Goal: Task Accomplishment & Management: Manage account settings

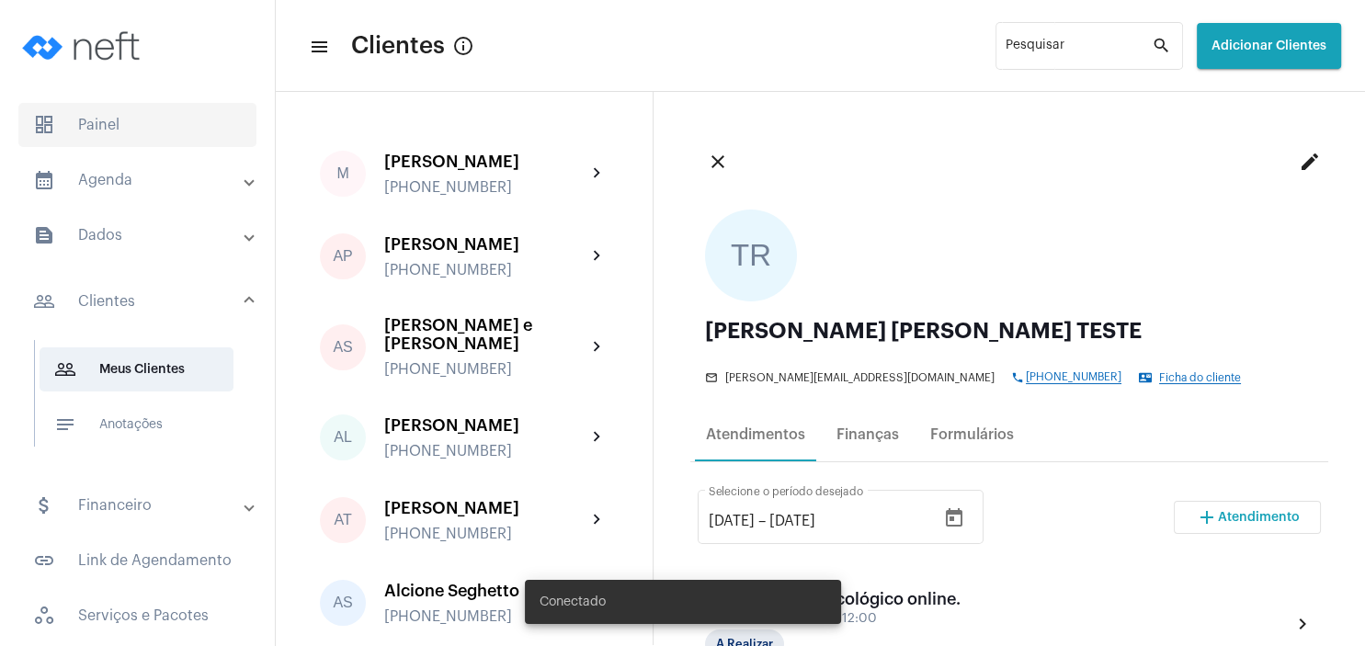
click at [109, 127] on span "dashboard Painel" at bounding box center [137, 125] width 238 height 44
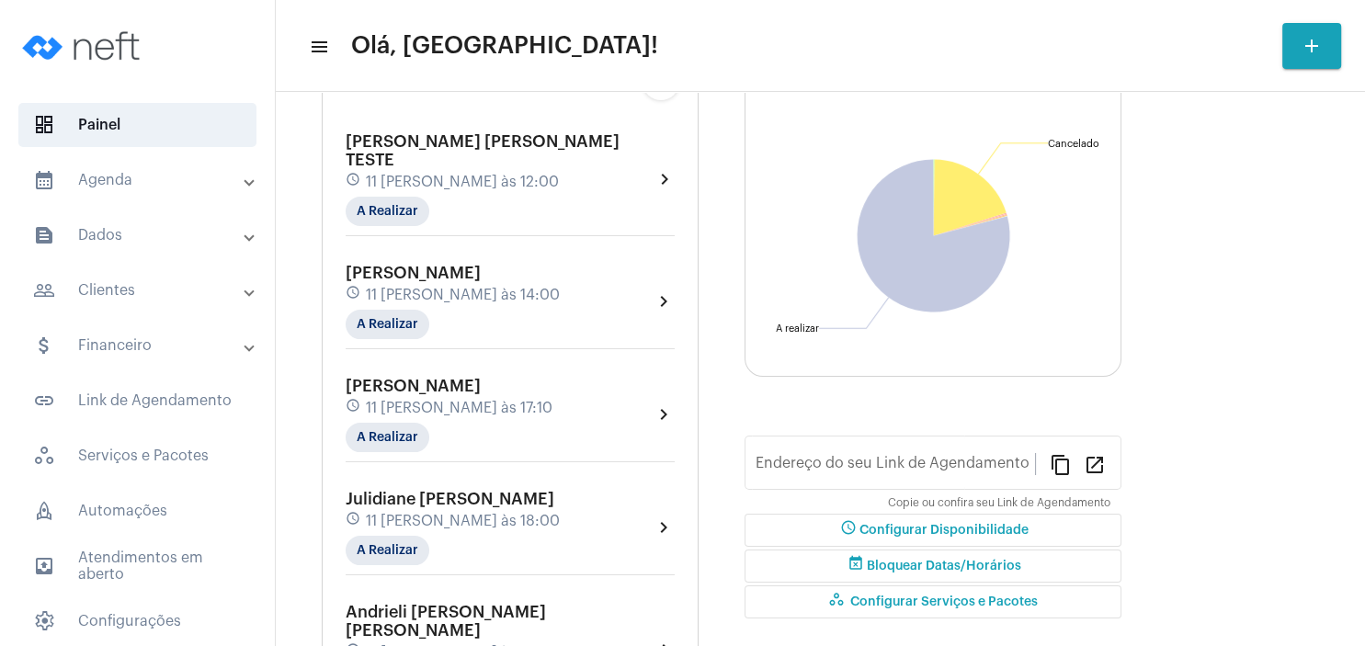
type input "[URL][DOMAIN_NAME][PERSON_NAME]"
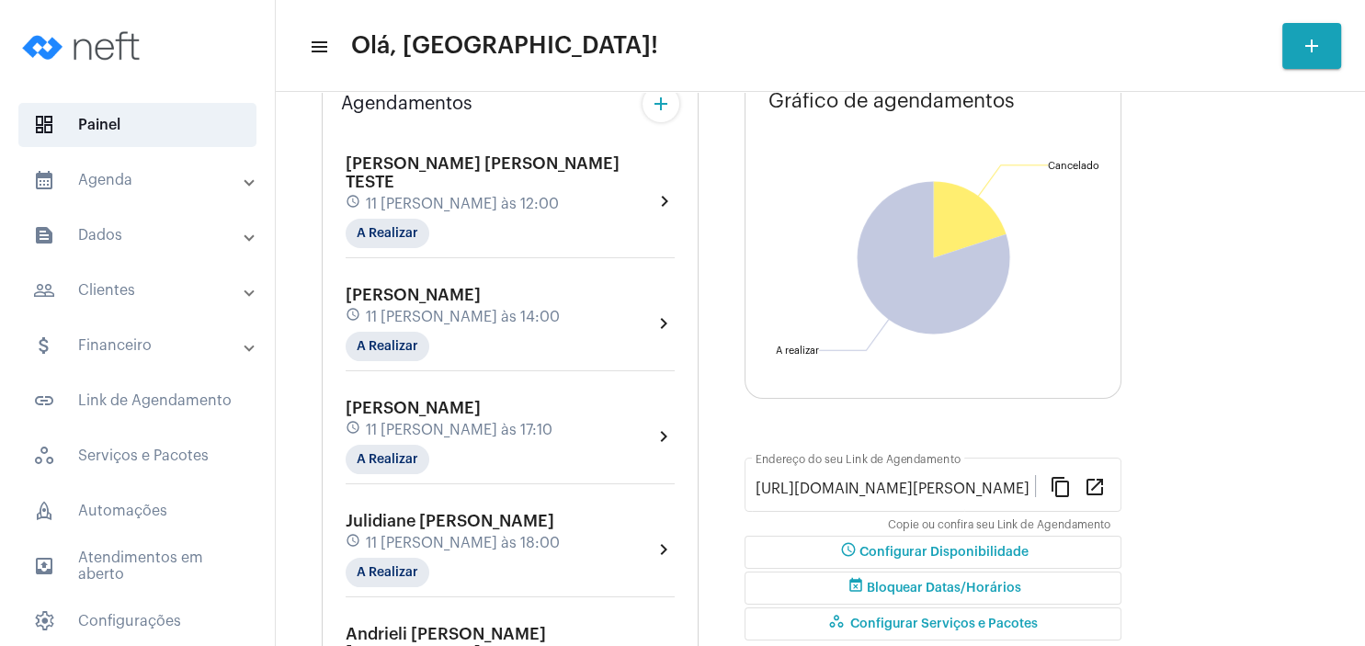
scroll to position [55, 0]
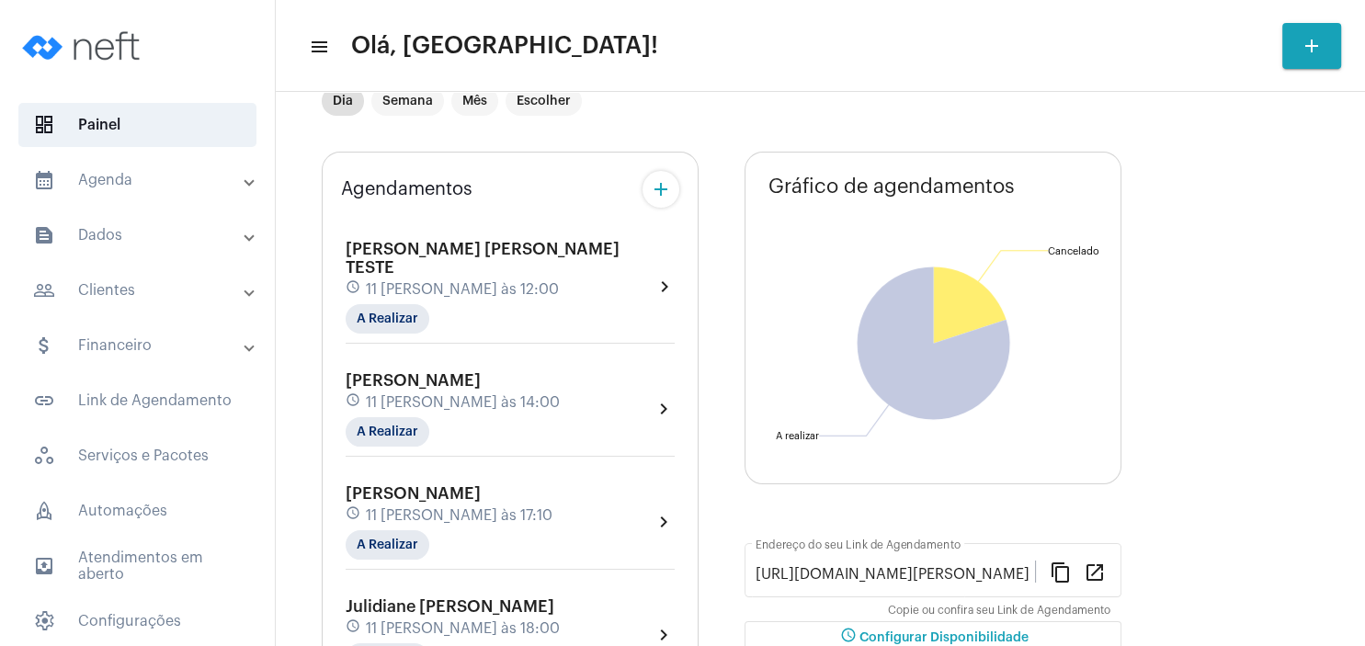
click at [495, 281] on span "11 [PERSON_NAME] às 12:00" at bounding box center [462, 289] width 193 height 17
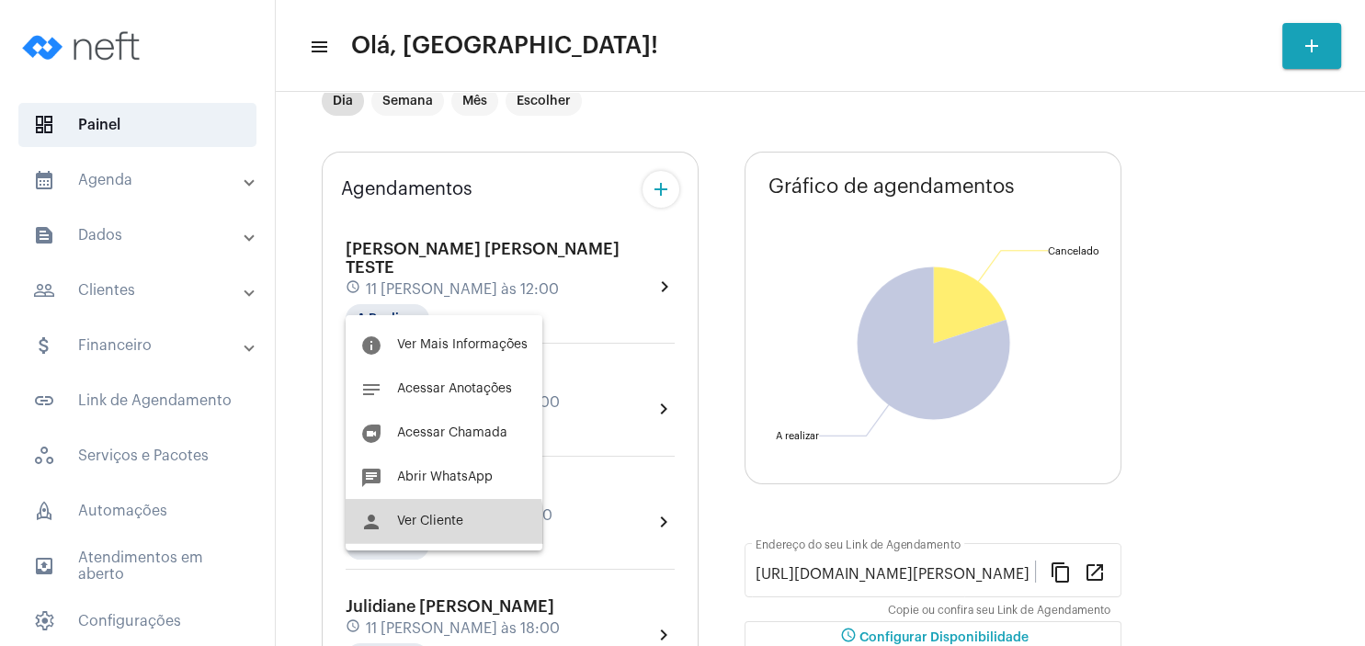
click at [433, 528] on button "person Ver Cliente" at bounding box center [444, 521] width 197 height 44
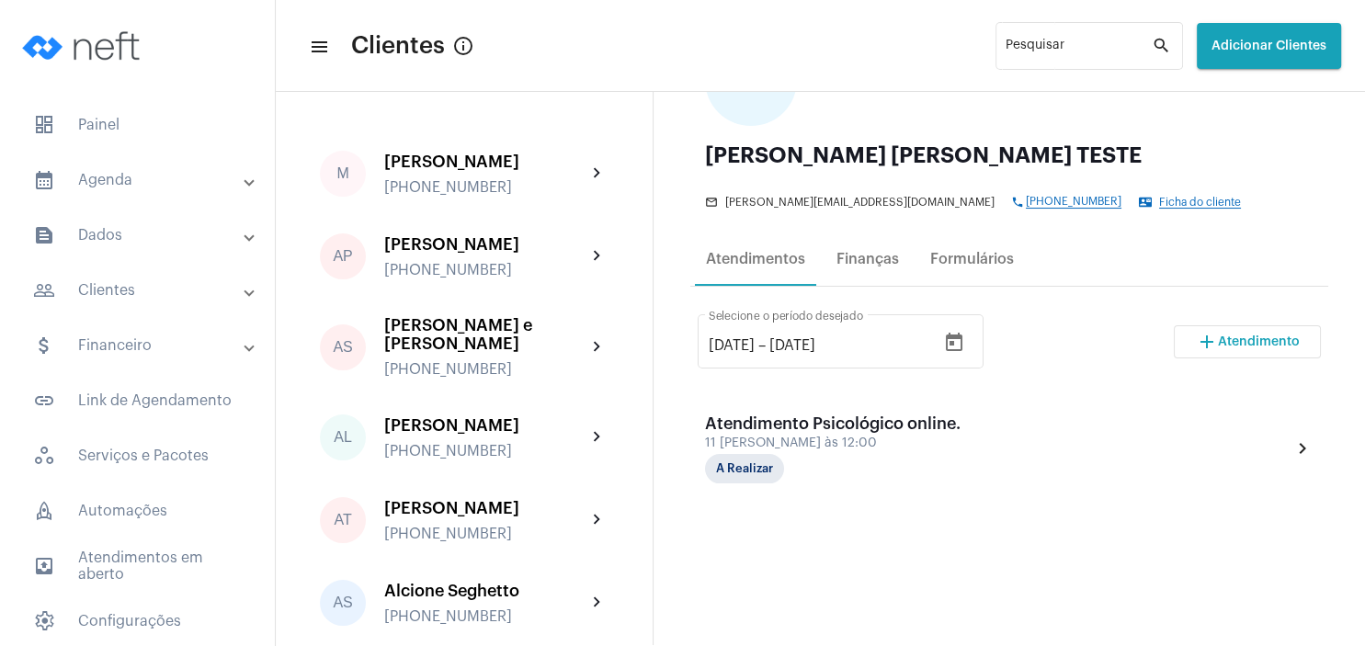
scroll to position [176, 0]
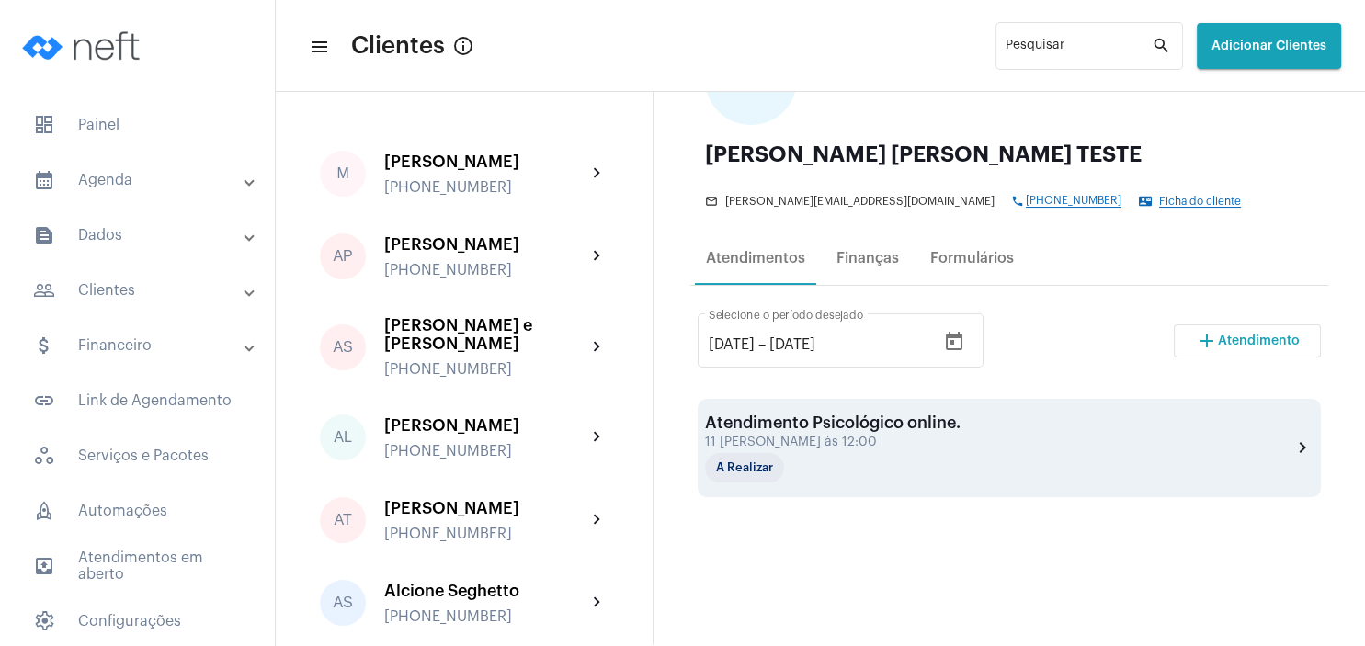
click at [808, 439] on div "11 [PERSON_NAME] às 12:00" at bounding box center [833, 443] width 256 height 14
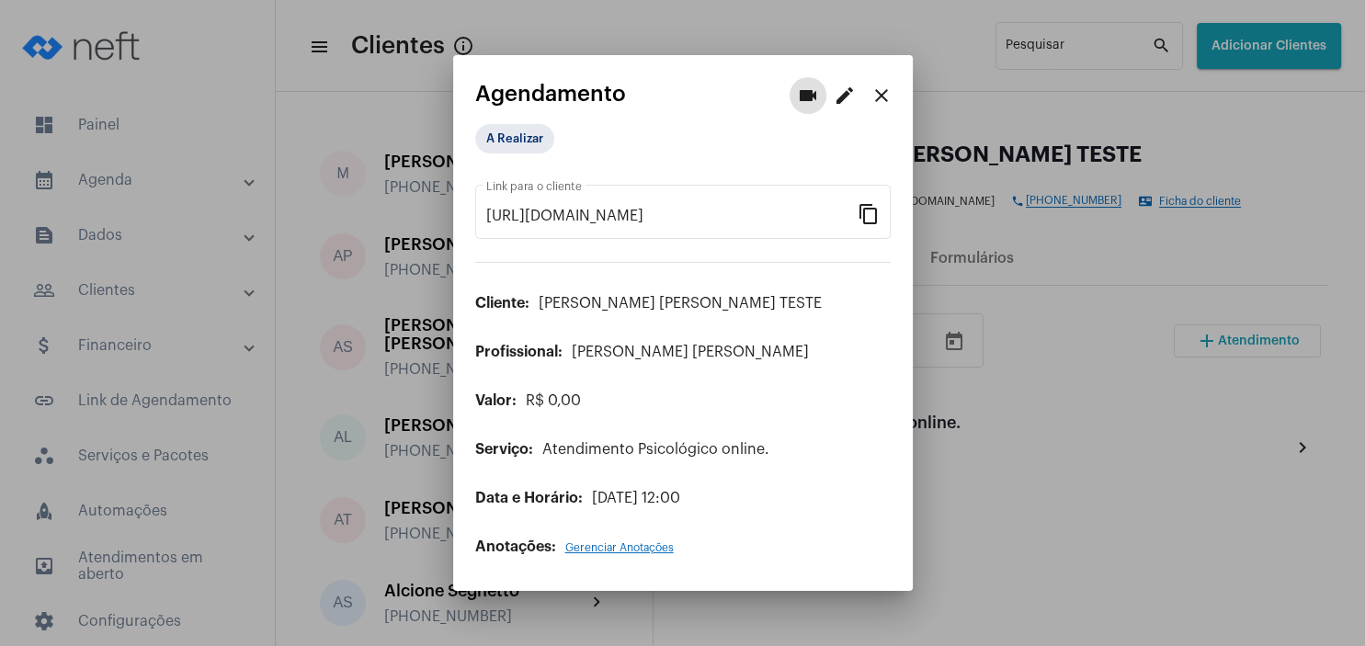
click at [851, 93] on mat-icon "edit" at bounding box center [845, 96] width 22 height 22
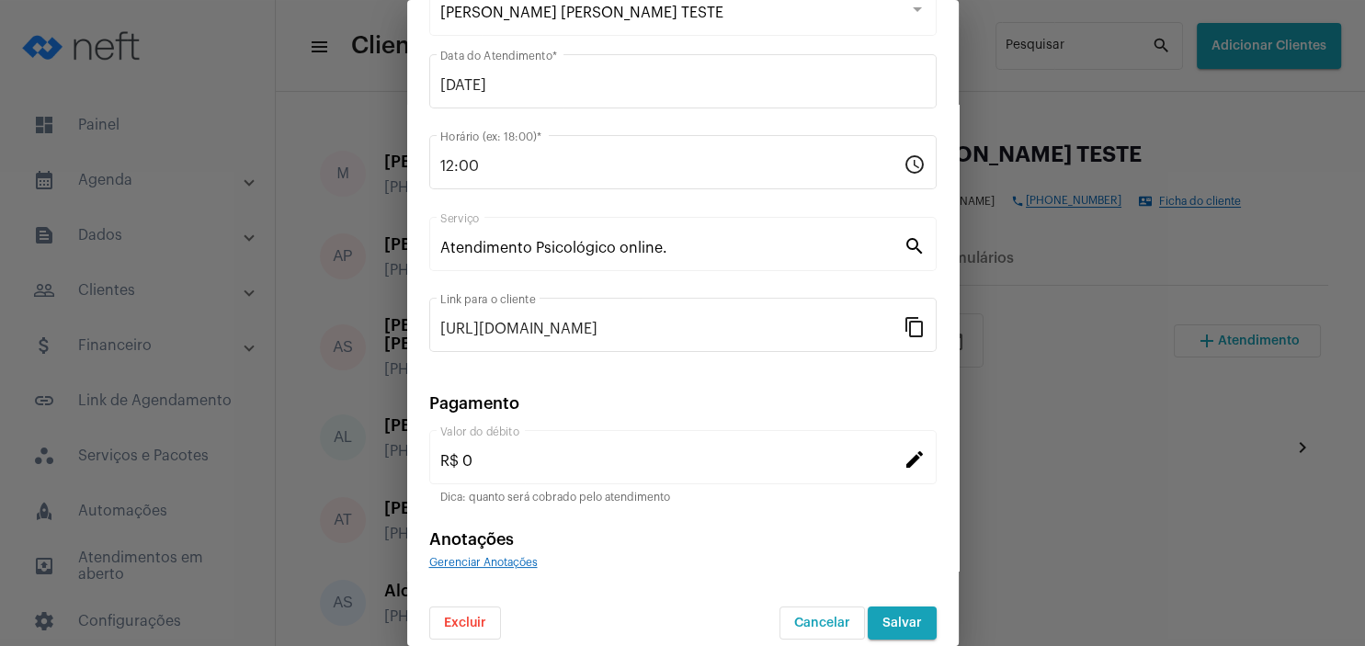
scroll to position [144, 0]
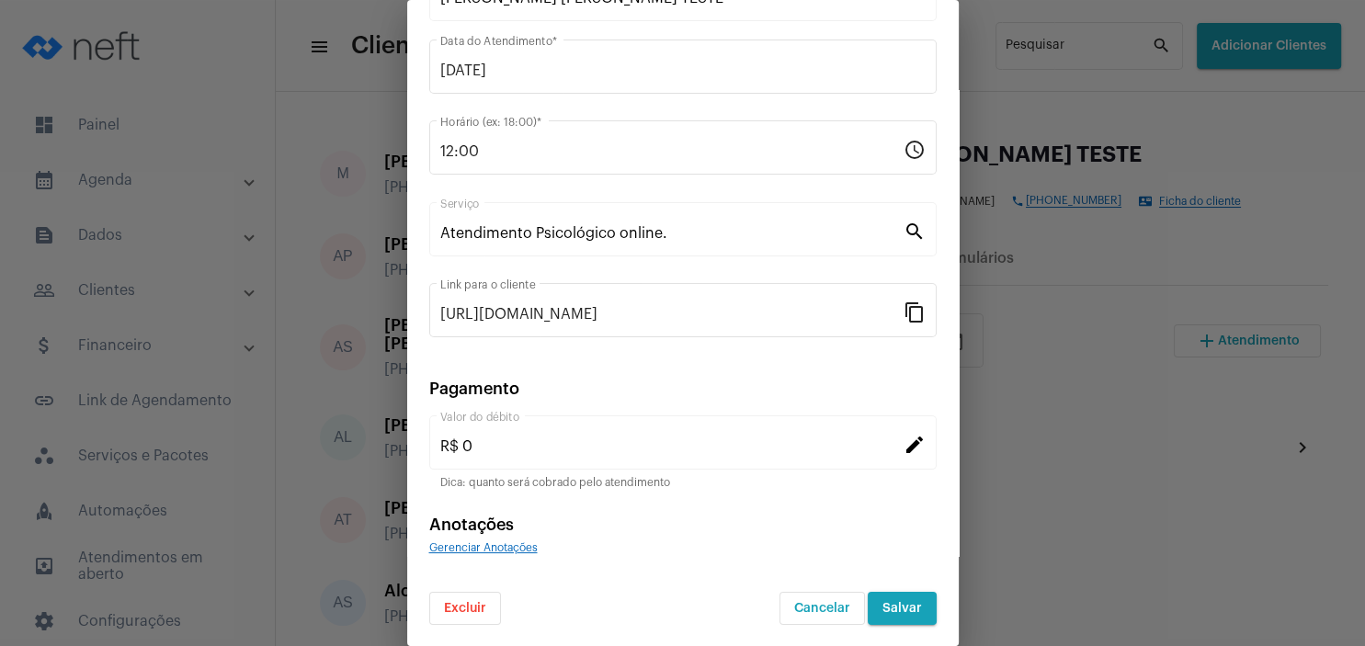
click at [463, 608] on span "Excluir" at bounding box center [465, 608] width 42 height 13
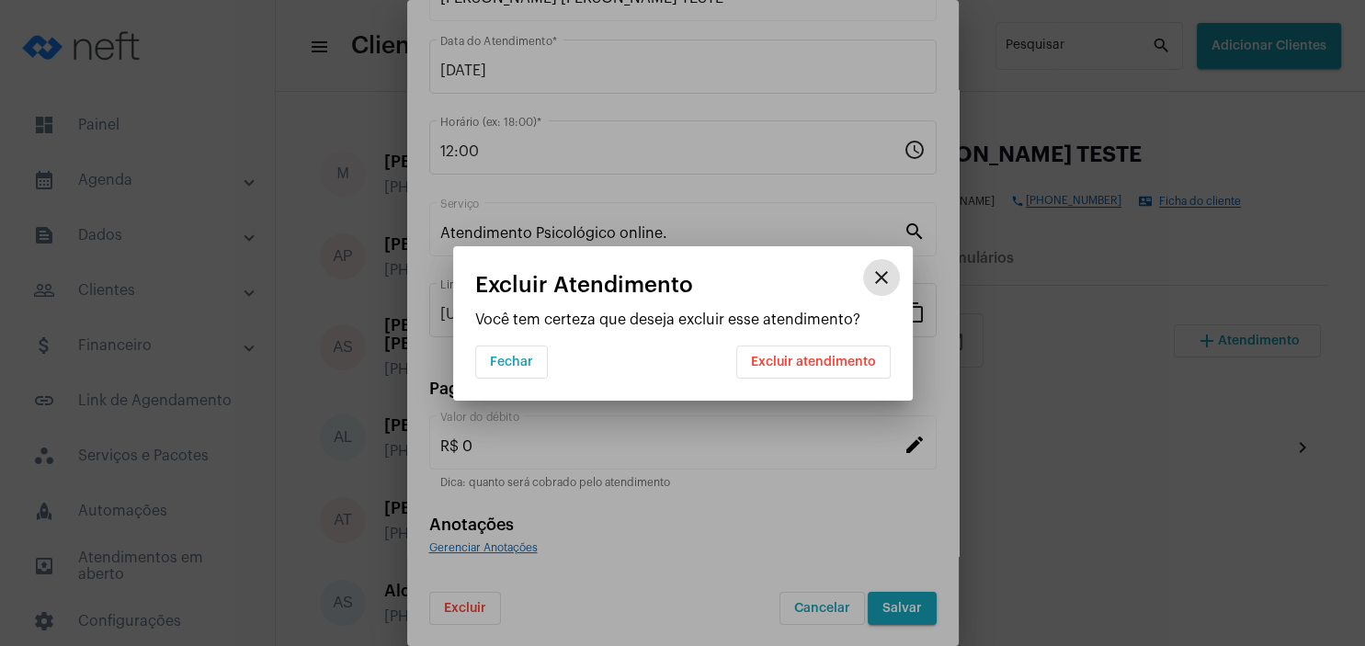
click at [809, 365] on span "Excluir atendimento" at bounding box center [813, 362] width 125 height 13
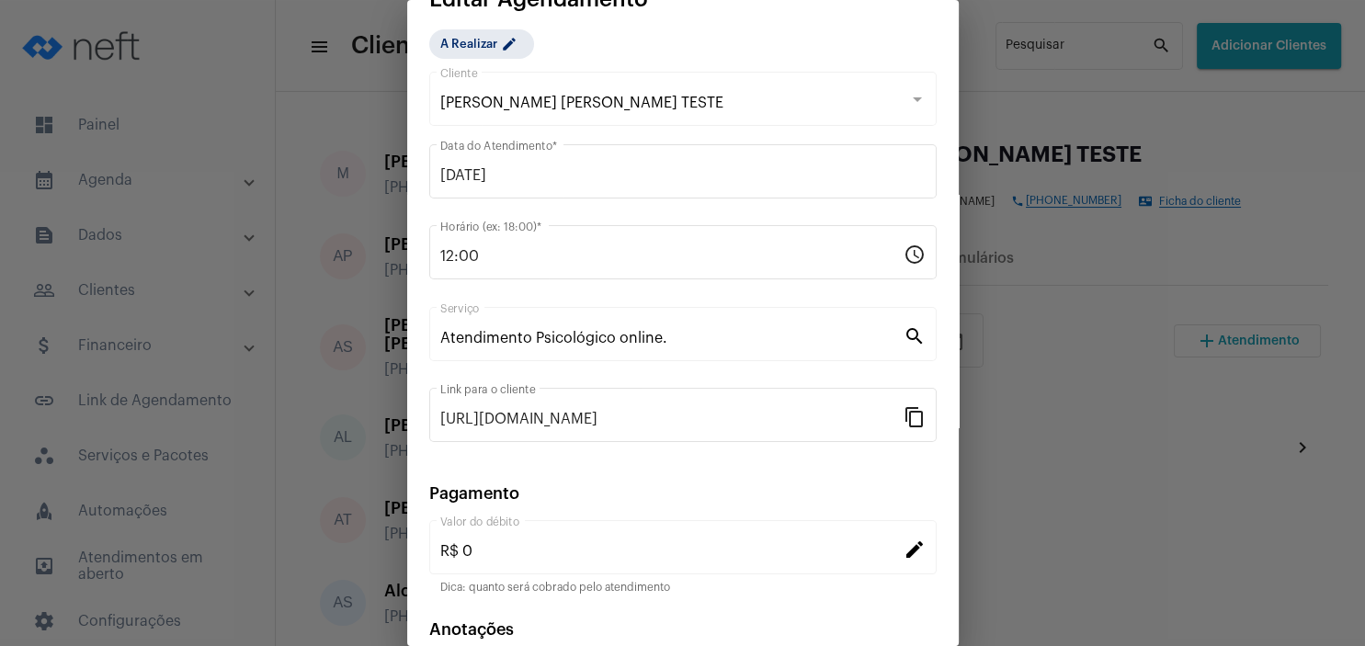
scroll to position [0, 0]
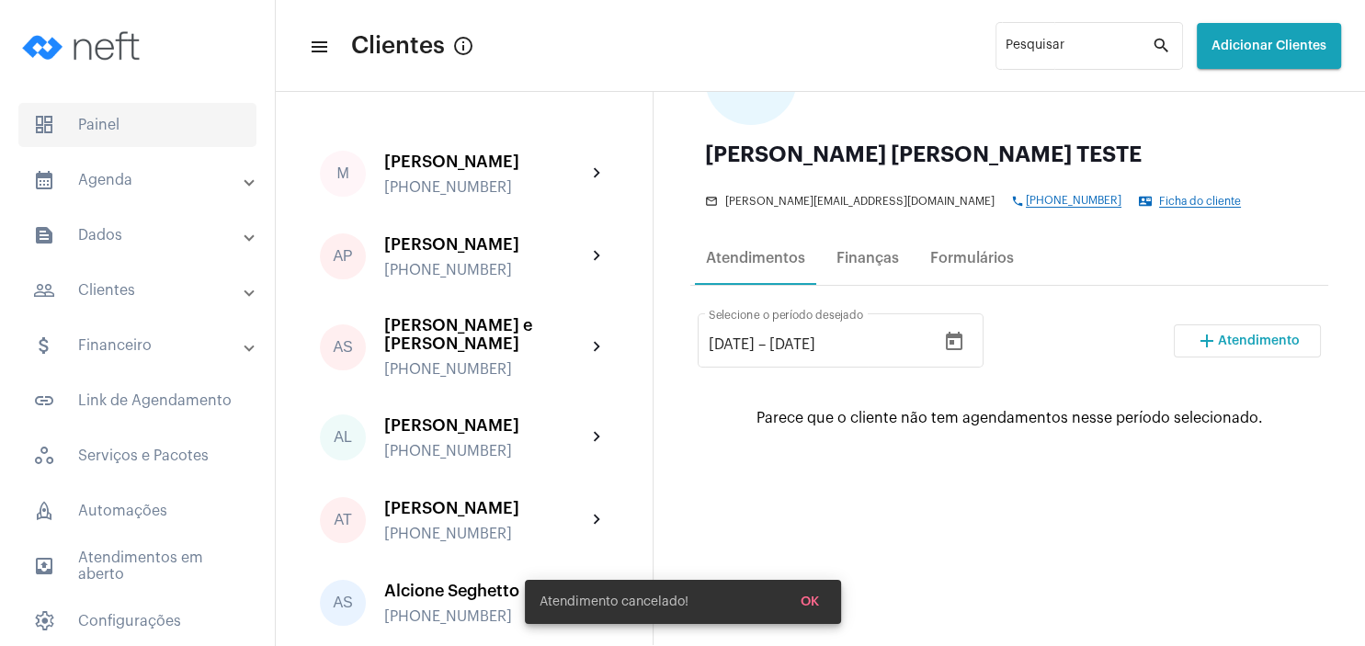
click at [86, 117] on span "dashboard Painel" at bounding box center [137, 125] width 238 height 44
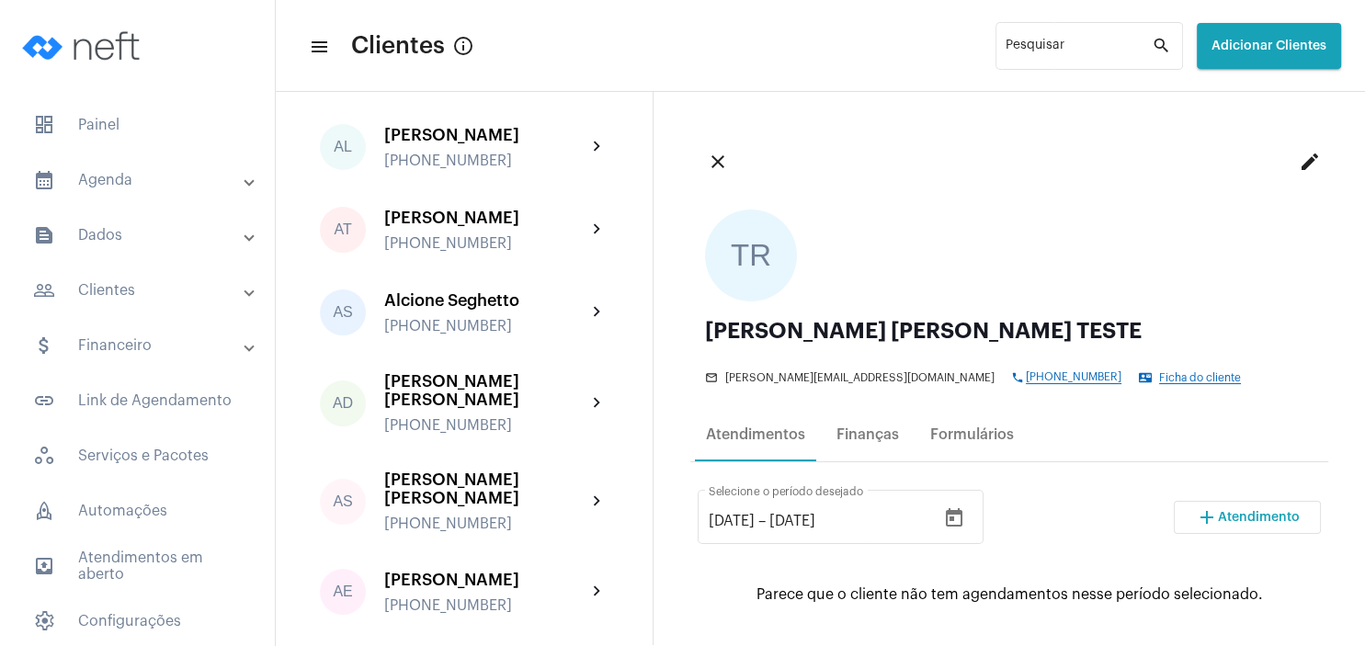
scroll to position [441, 0]
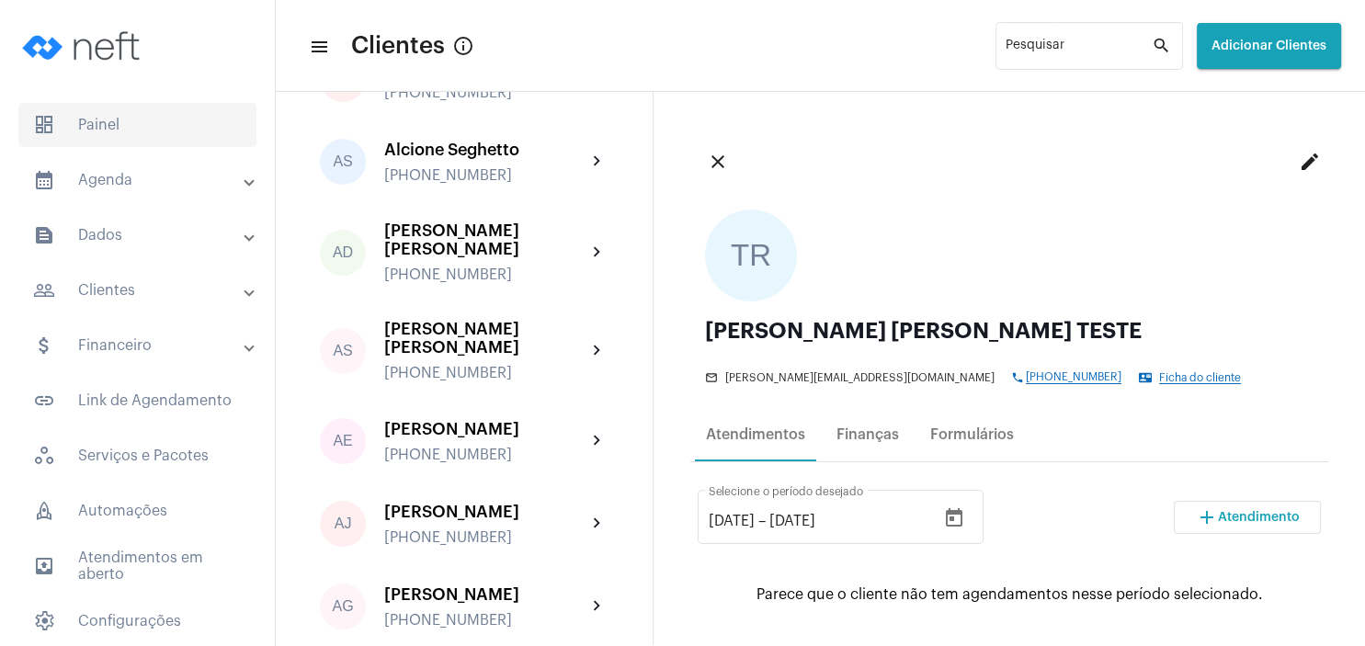
click at [105, 121] on span "dashboard Painel" at bounding box center [137, 125] width 238 height 44
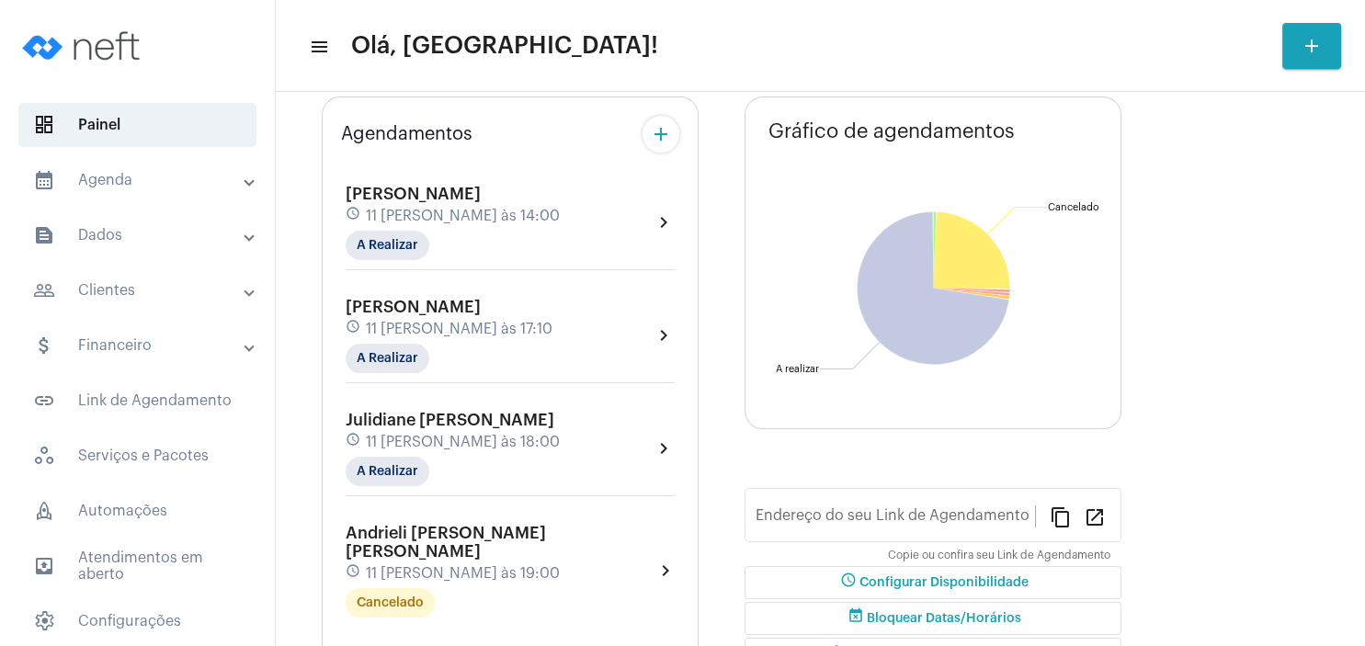
type input "[URL][DOMAIN_NAME][PERSON_NAME]"
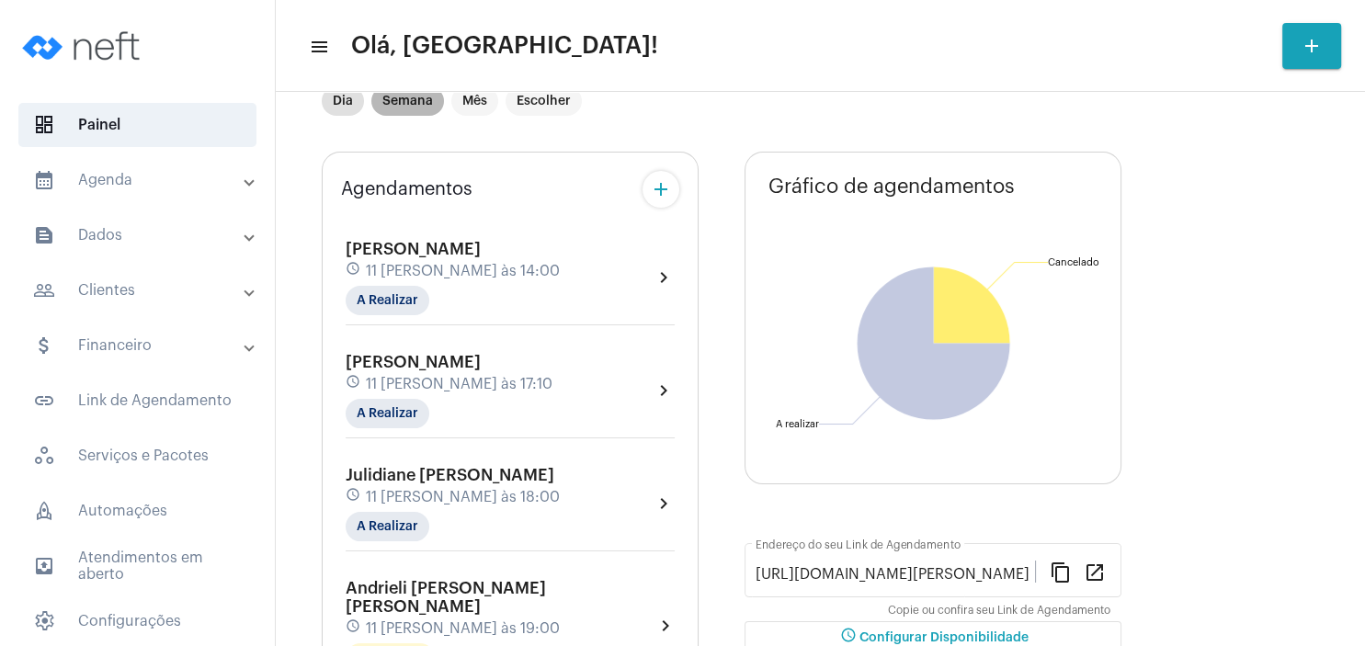
click at [412, 116] on mat-chip "Semana" at bounding box center [407, 100] width 73 height 29
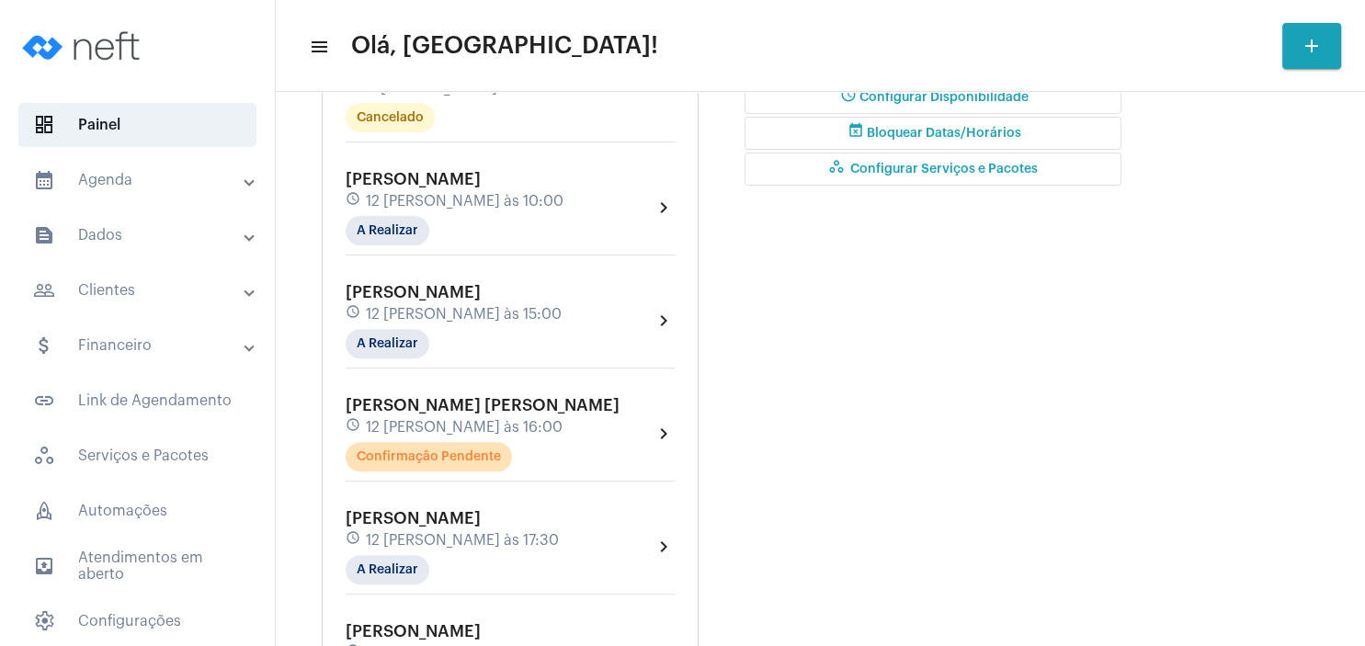
scroll to position [706, 0]
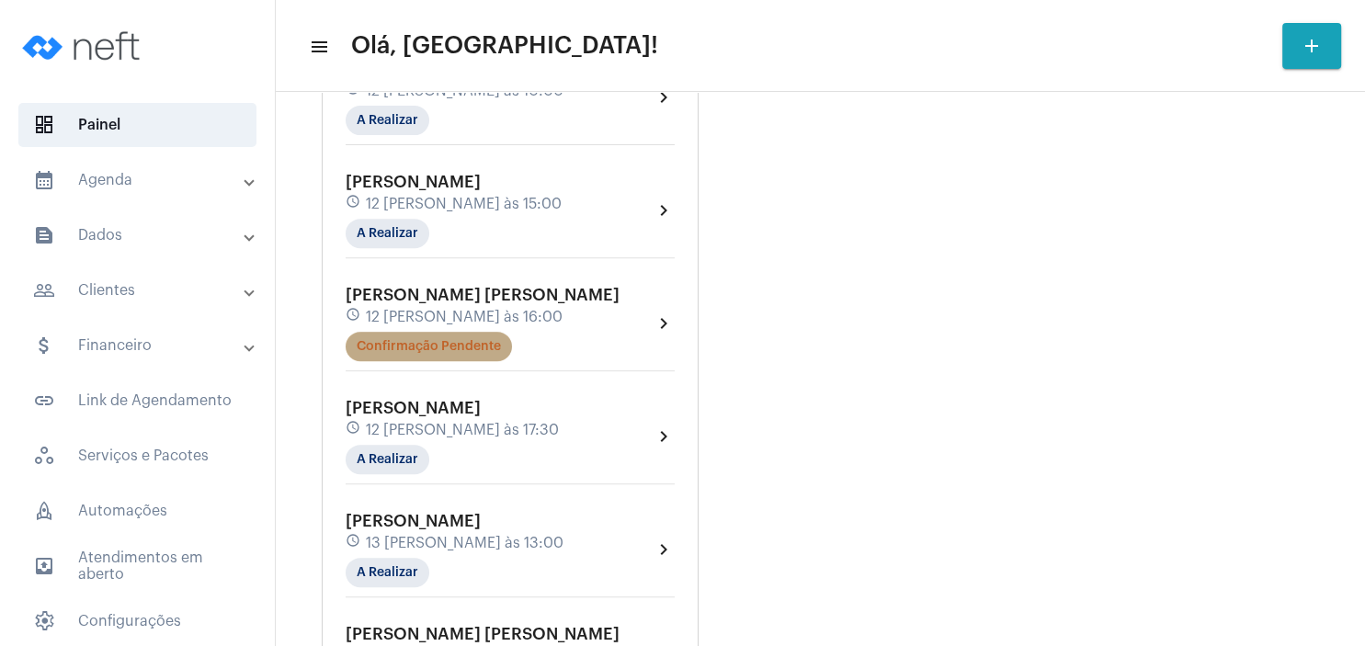
click at [449, 332] on mat-chip "Confirmação Pendente" at bounding box center [429, 346] width 166 height 29
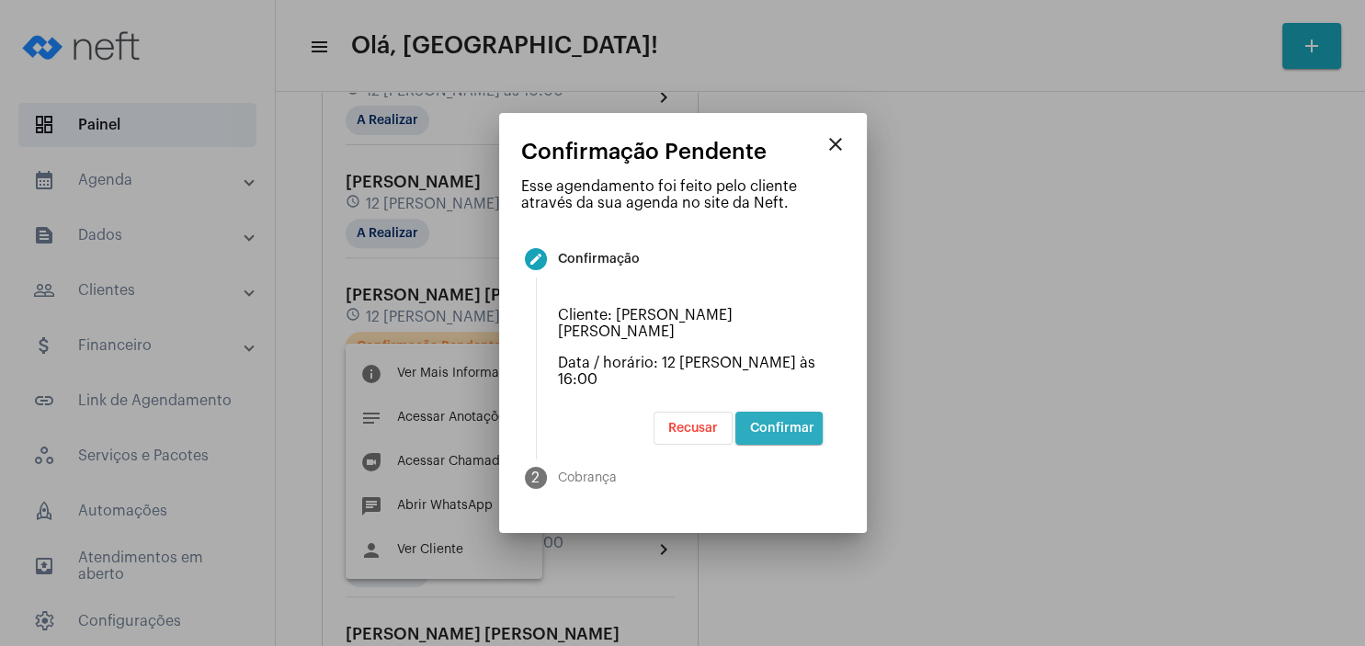
click at [782, 418] on button "Confirmar" at bounding box center [778, 428] width 87 height 33
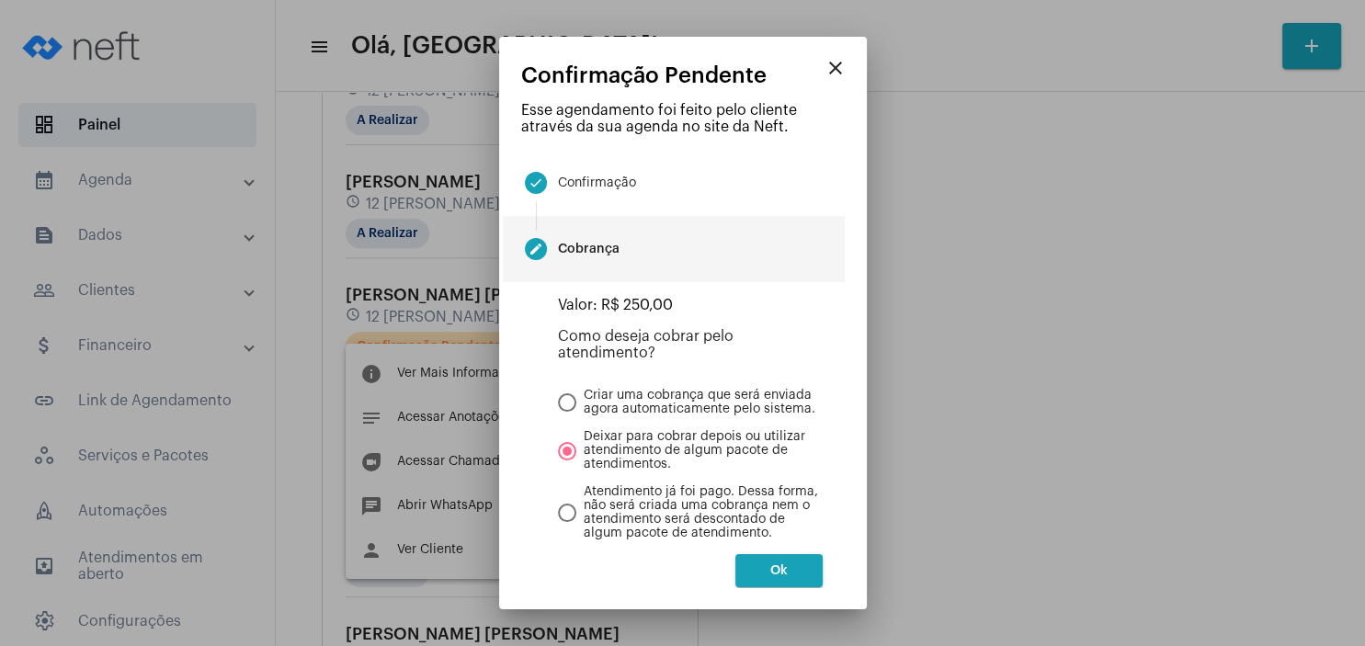
click at [779, 574] on span "Ok" at bounding box center [778, 570] width 17 height 13
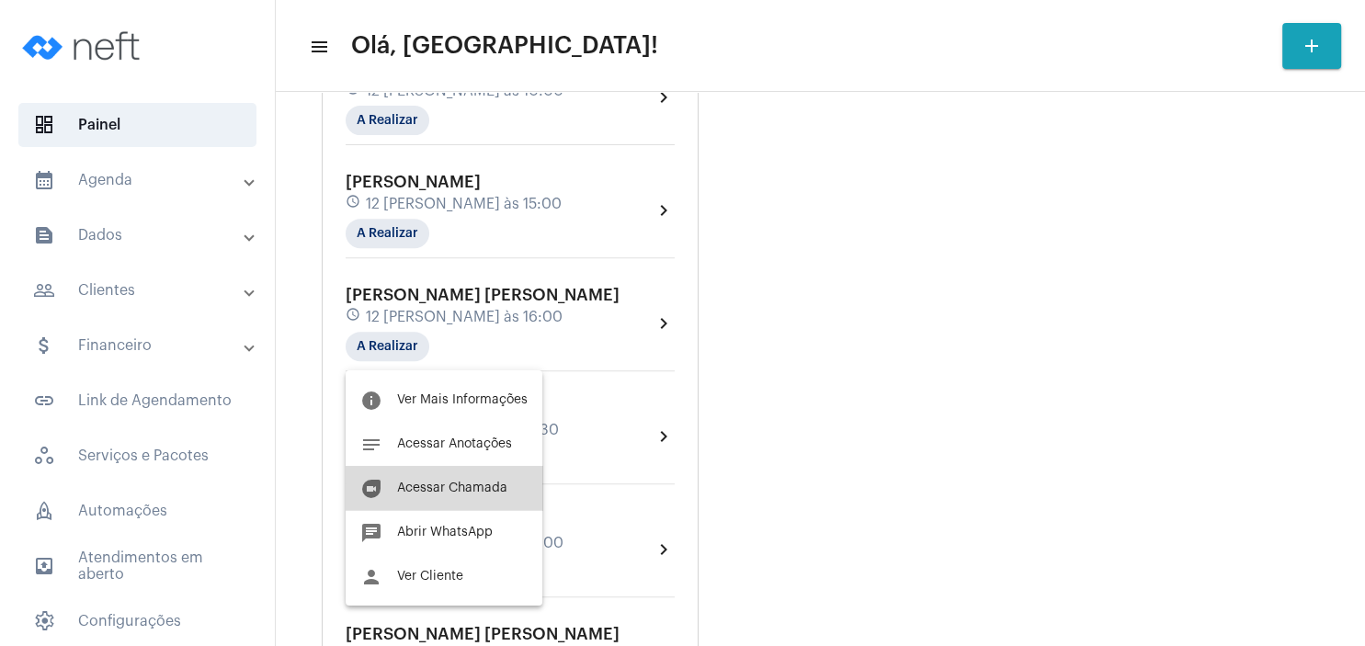
click at [465, 491] on span "Acessar Chamada" at bounding box center [452, 488] width 110 height 13
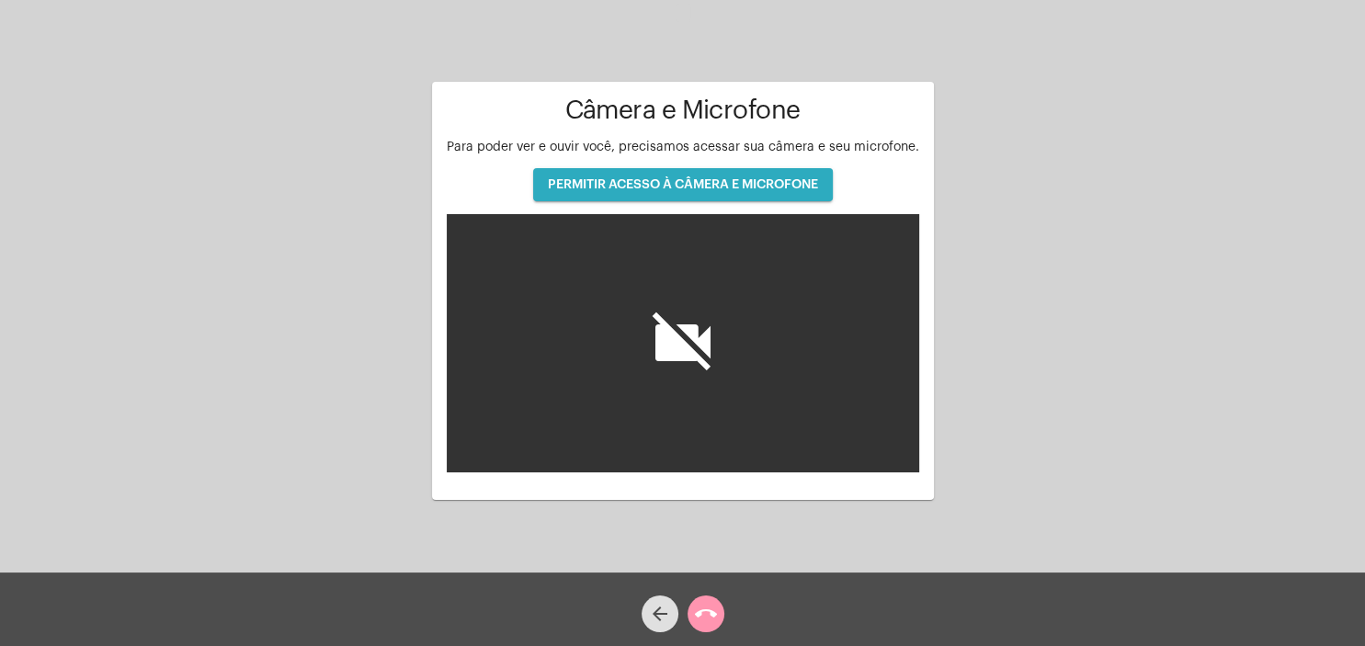
click at [789, 187] on span "PERMITIR ACESSO À CÂMERA E MICROFONE" at bounding box center [683, 184] width 270 height 13
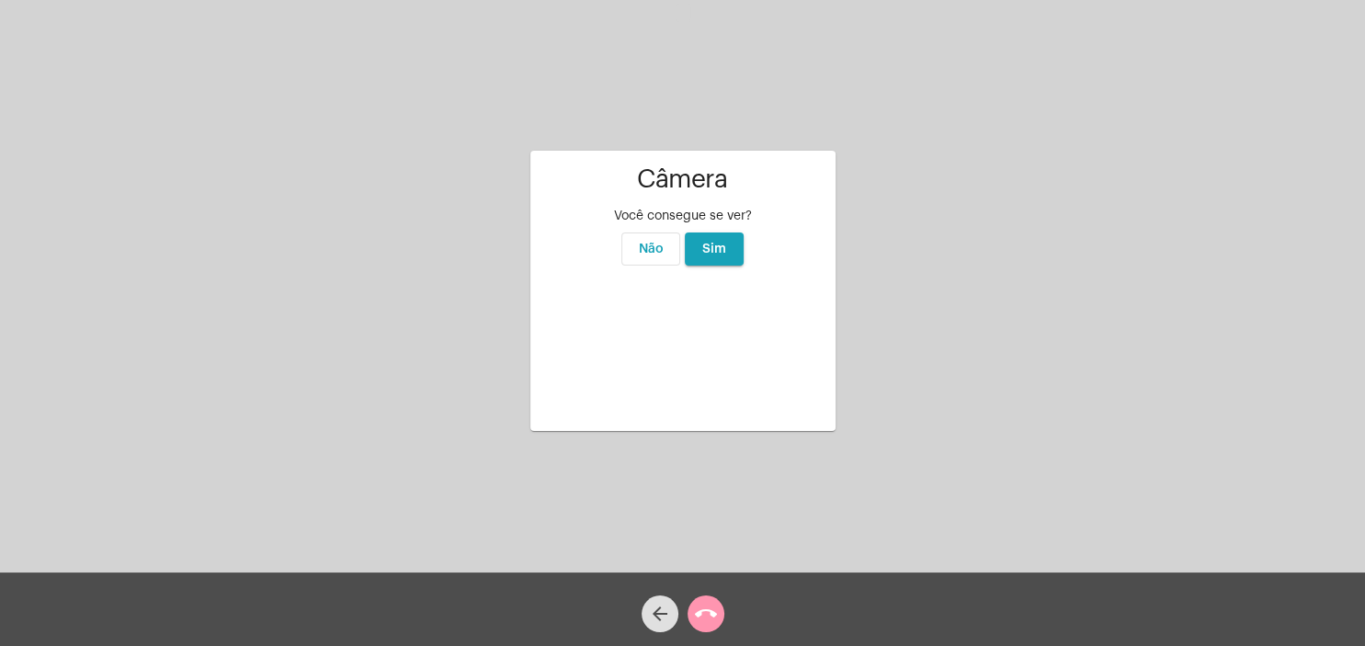
click at [733, 233] on button "Sim" at bounding box center [714, 249] width 59 height 33
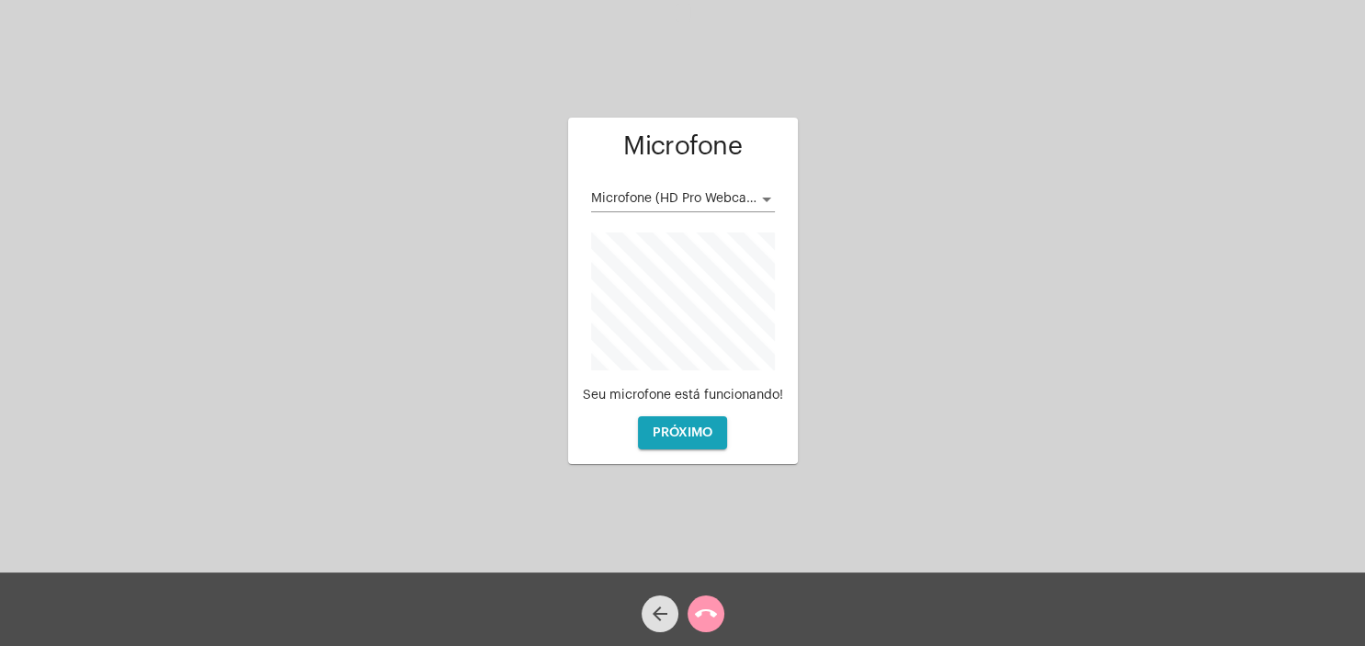
click at [767, 197] on div at bounding box center [766, 199] width 17 height 15
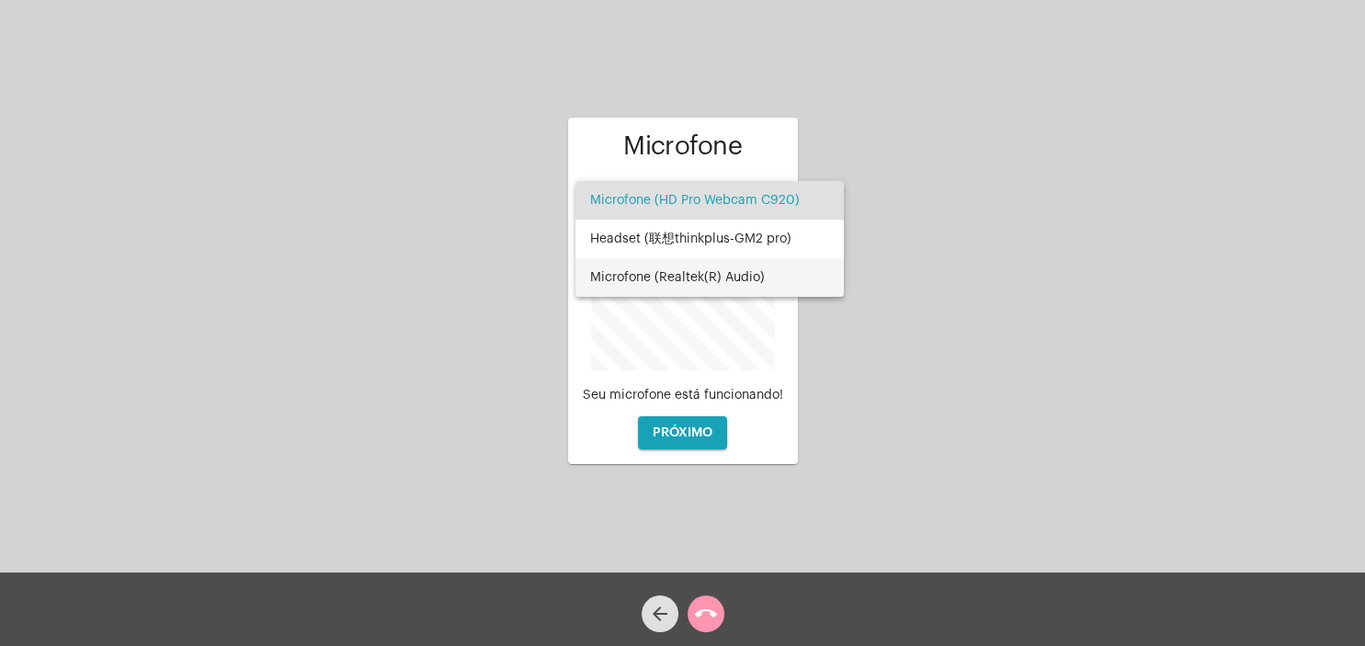
click at [720, 274] on span "Microfone (Realtek(R) Audio)" at bounding box center [709, 277] width 239 height 39
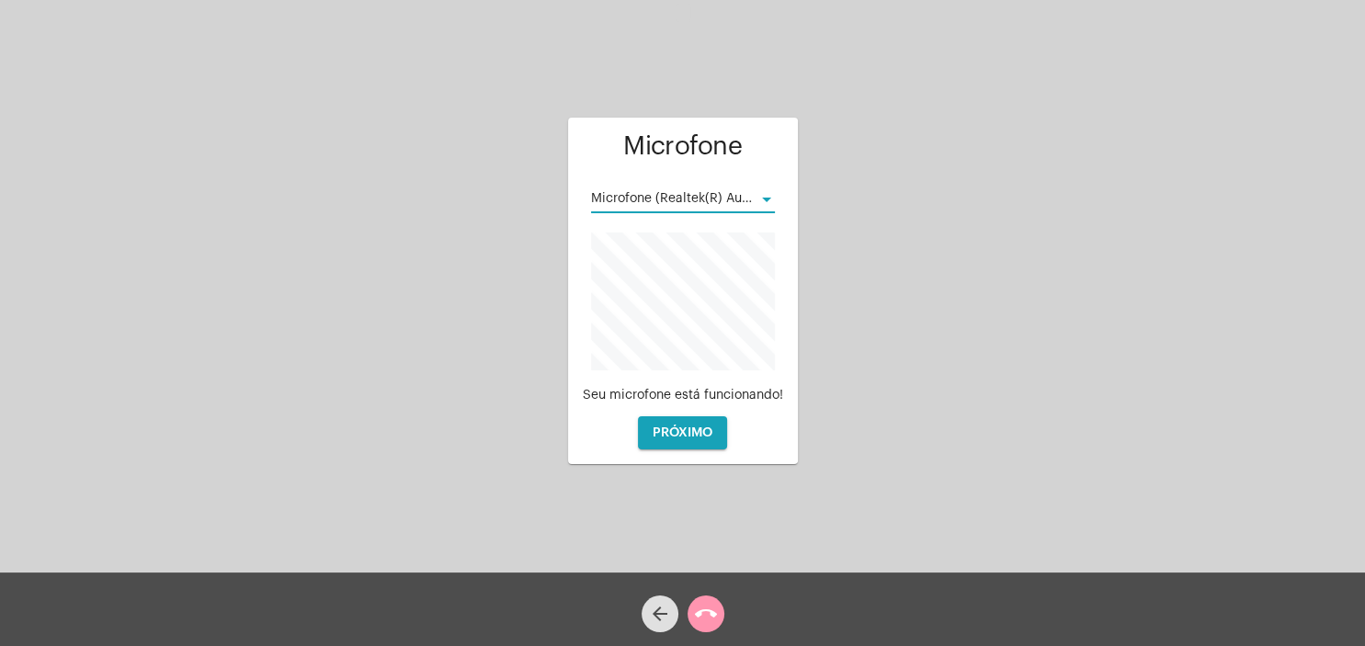
click at [700, 432] on span "PRÓXIMO" at bounding box center [683, 432] width 60 height 13
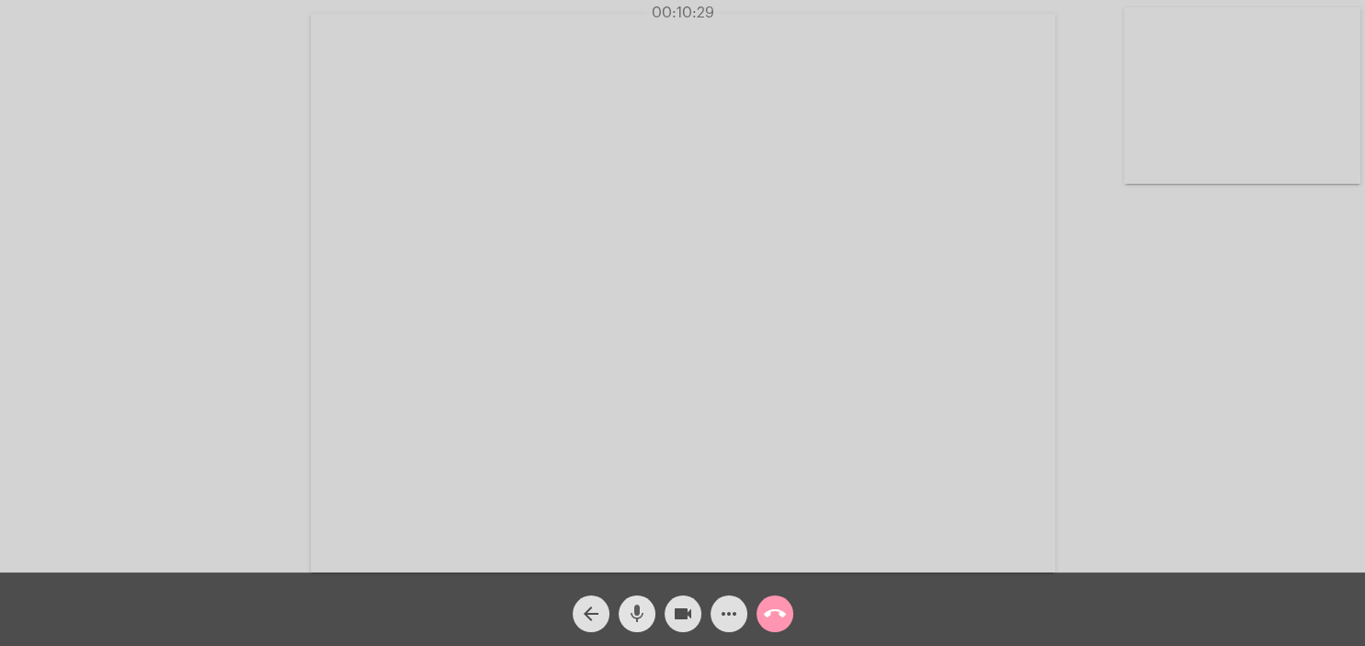
click at [641, 609] on mat-icon "mic" at bounding box center [637, 614] width 22 height 22
click at [630, 609] on mat-icon "mic_off" at bounding box center [637, 614] width 22 height 22
click at [632, 601] on span "mic" at bounding box center [637, 614] width 22 height 37
click at [635, 615] on mat-icon "mic_off" at bounding box center [637, 614] width 22 height 22
click at [639, 604] on span "mic" at bounding box center [637, 614] width 22 height 37
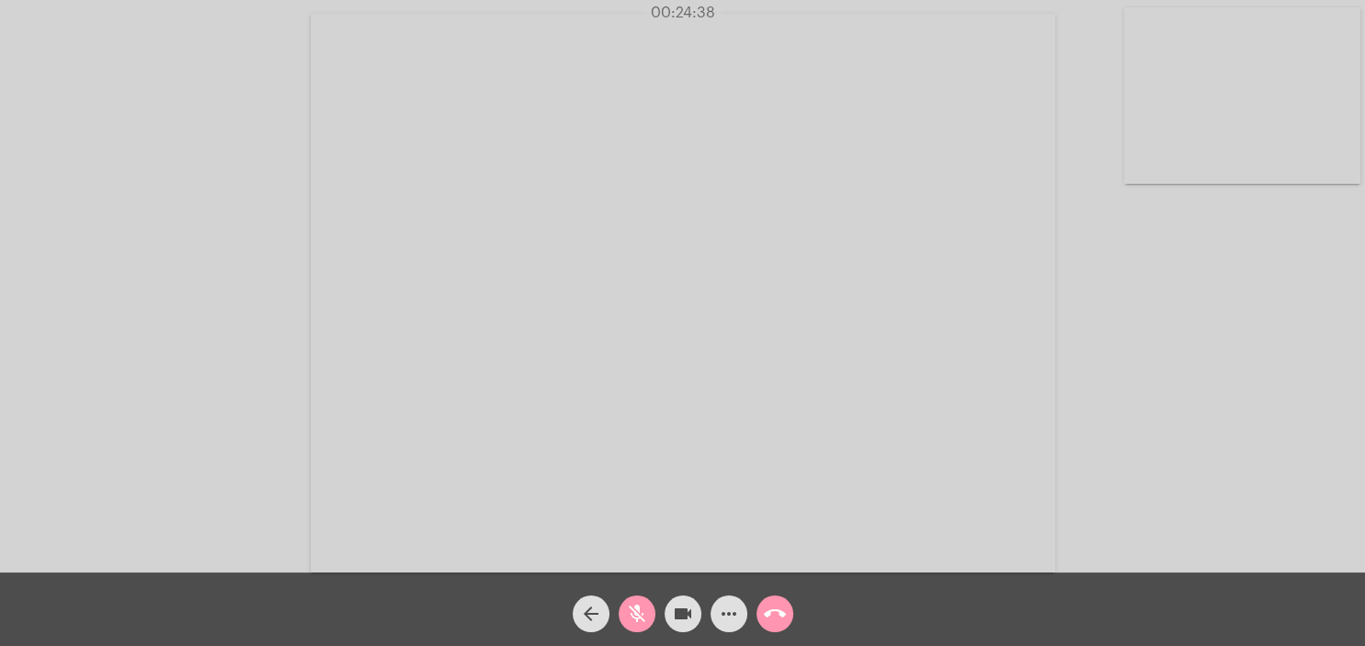
click at [642, 616] on mat-icon "mic_off" at bounding box center [637, 614] width 22 height 22
click at [1118, 210] on div "Acessando Câmera e Microfone..." at bounding box center [682, 291] width 1361 height 573
click at [778, 620] on mat-icon "call_end" at bounding box center [775, 614] width 22 height 22
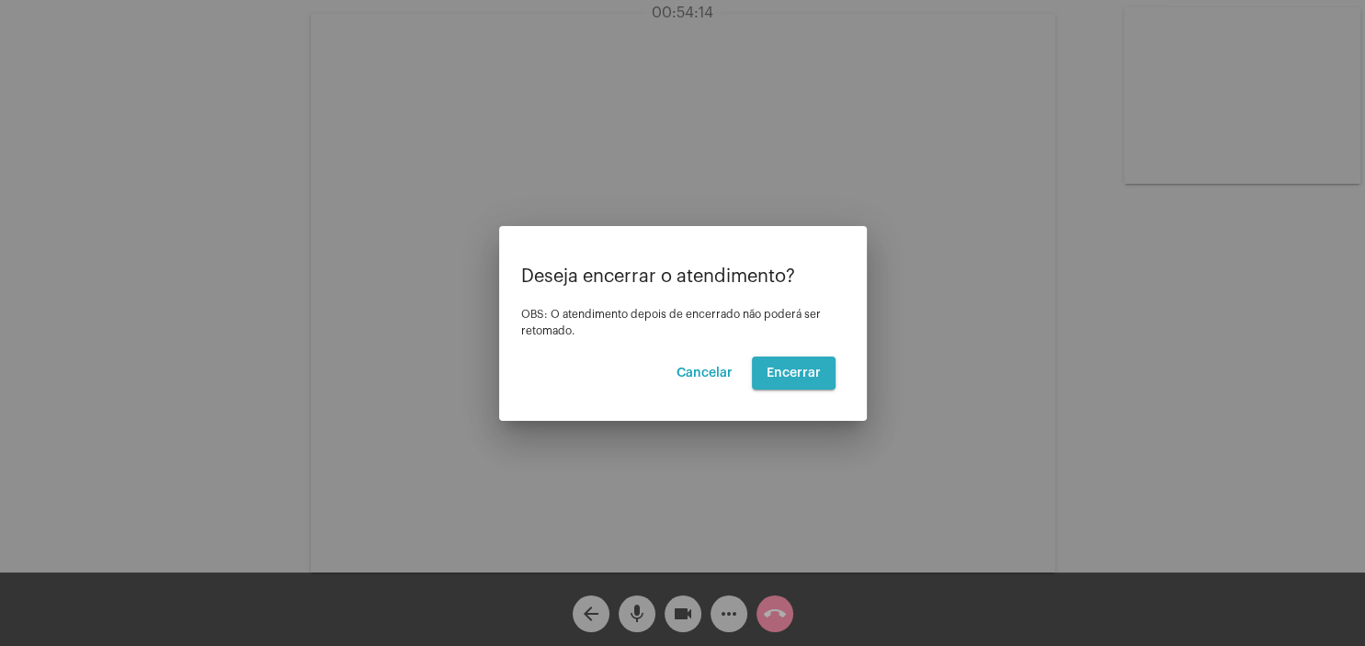
click at [794, 372] on span "Encerrar" at bounding box center [794, 373] width 54 height 13
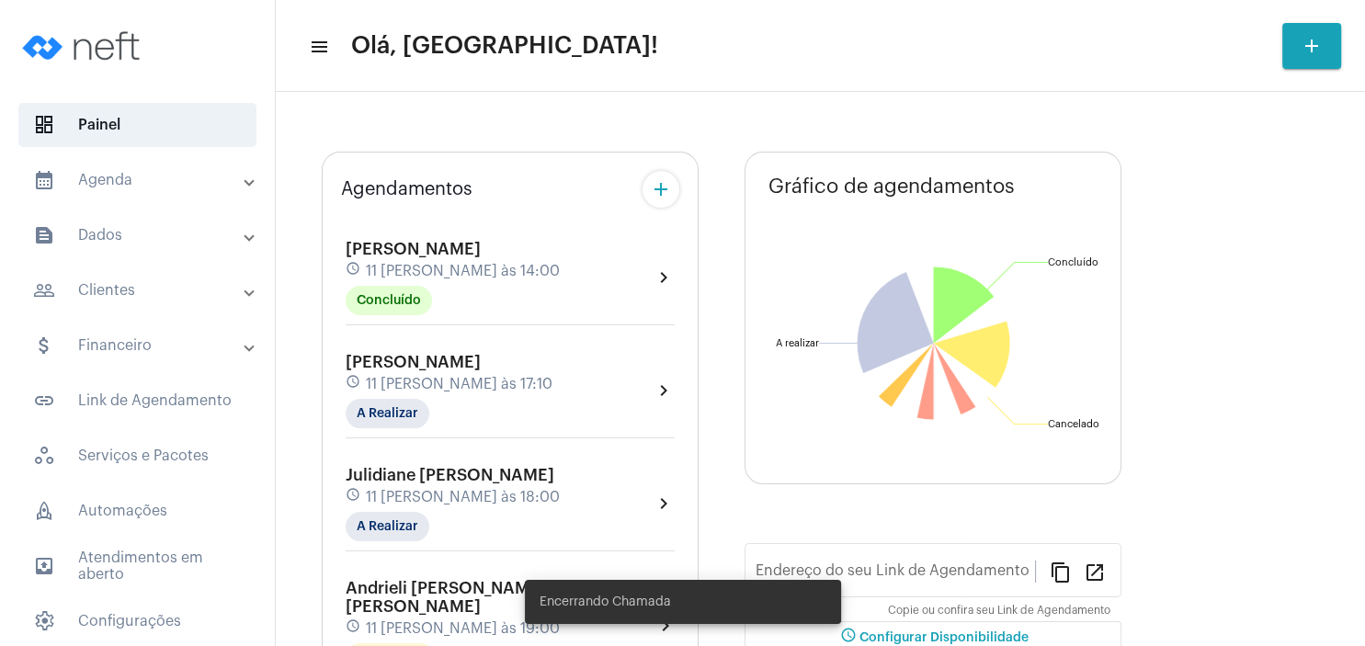
type input "[URL][DOMAIN_NAME][PERSON_NAME]"
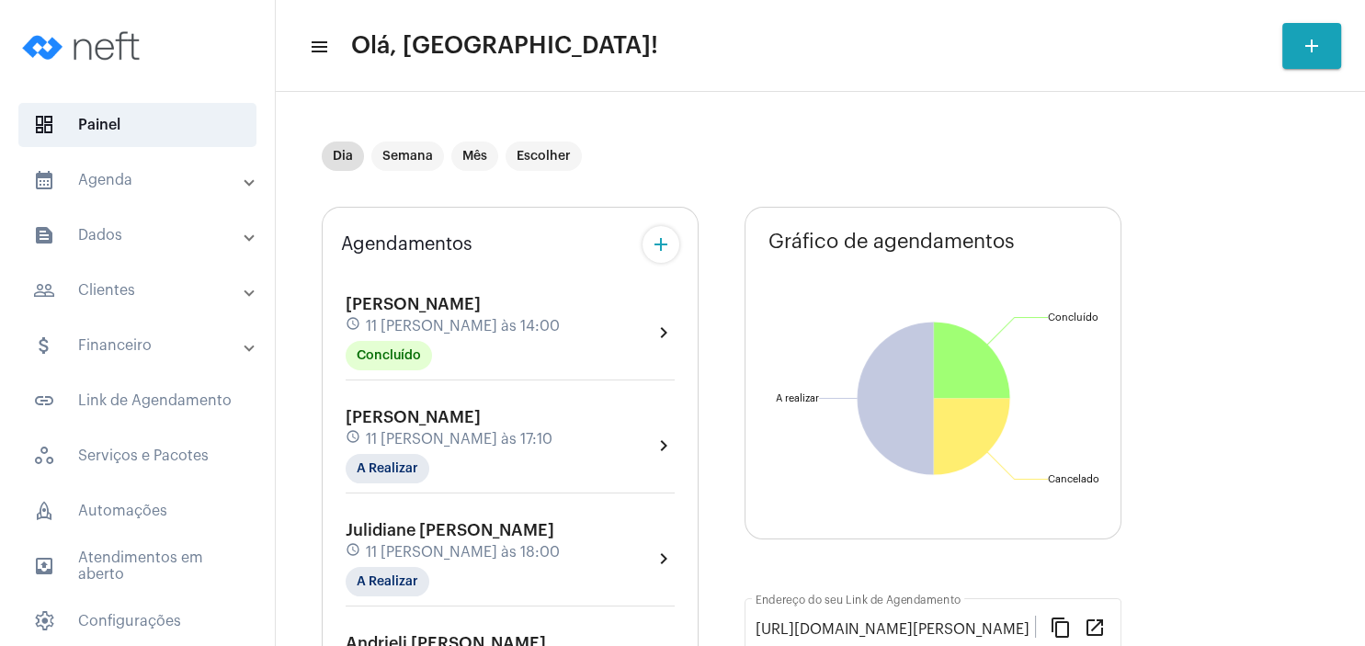
click at [159, 283] on mat-panel-title "people_outline Clientes" at bounding box center [139, 290] width 212 height 22
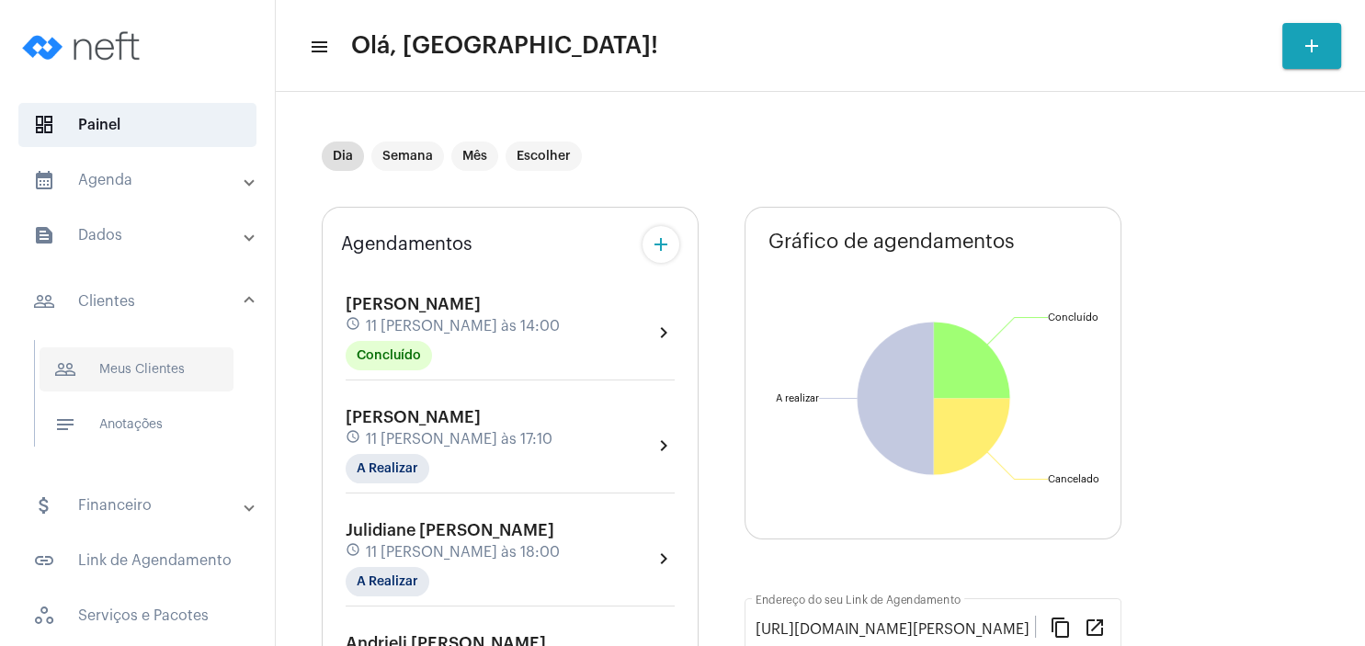
click at [141, 377] on span "people_outline Meus Clientes" at bounding box center [137, 369] width 194 height 44
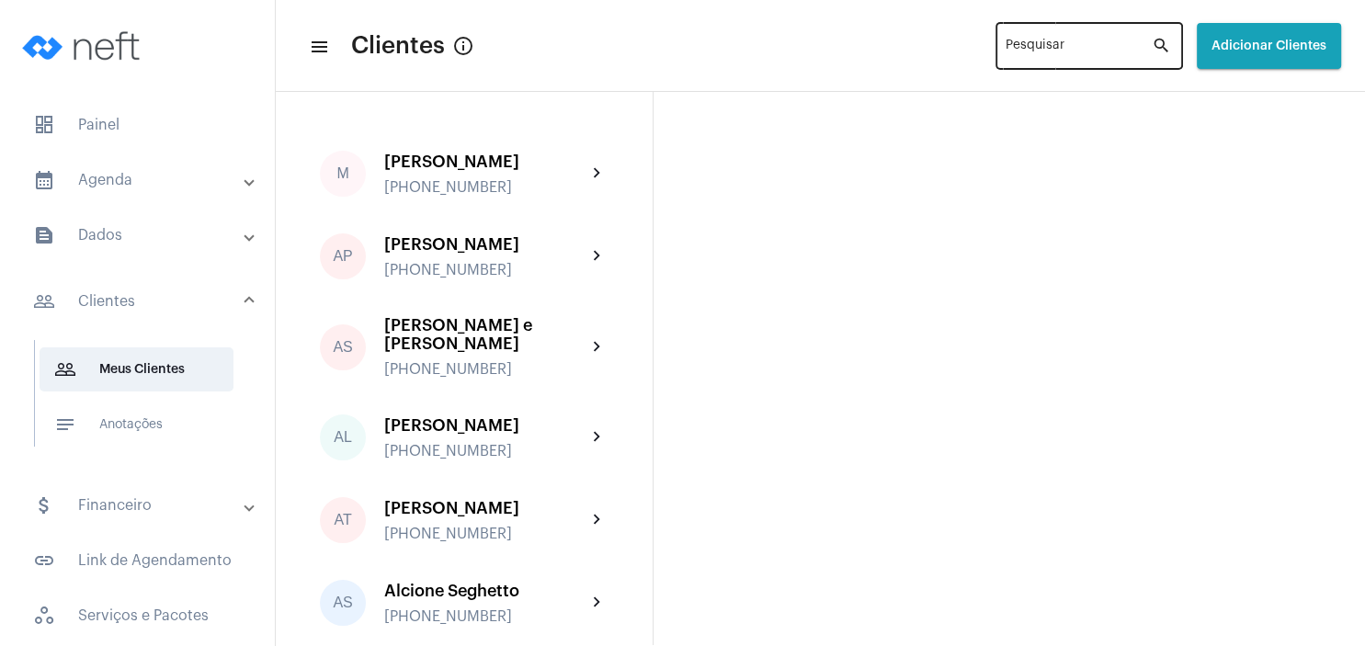
click at [1006, 53] on input "Pesquisar" at bounding box center [1079, 49] width 146 height 15
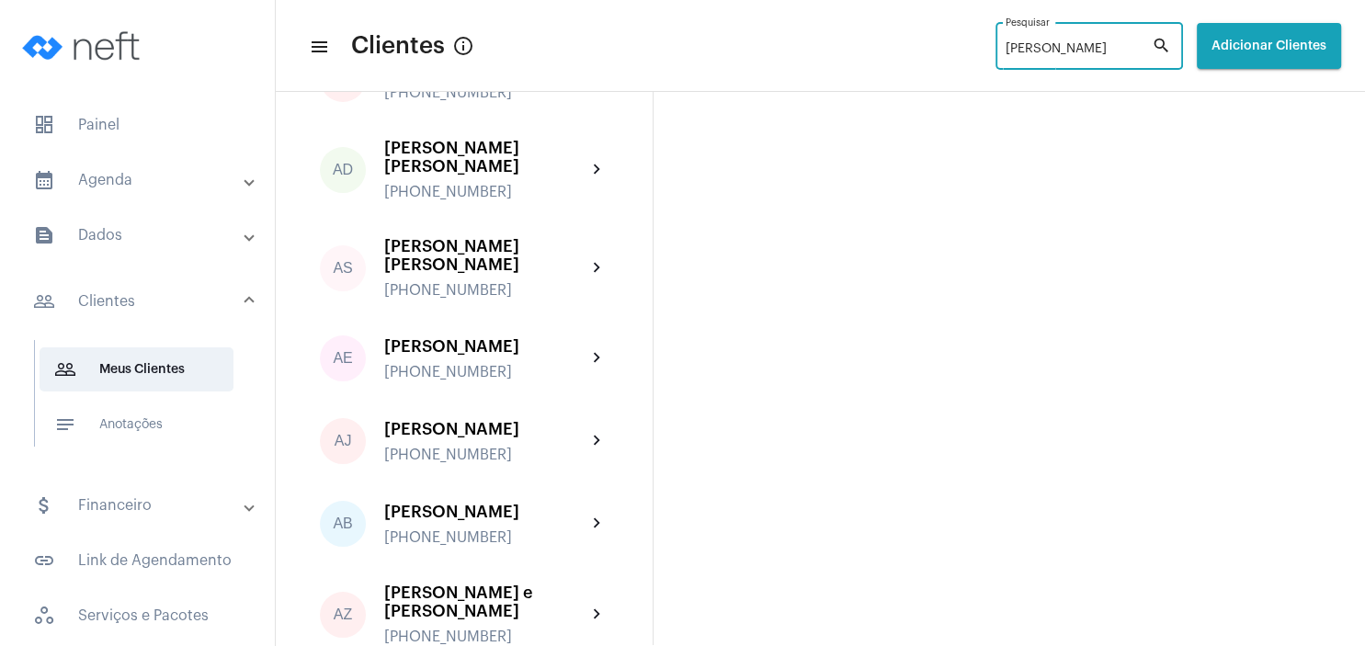
scroll to position [11, 0]
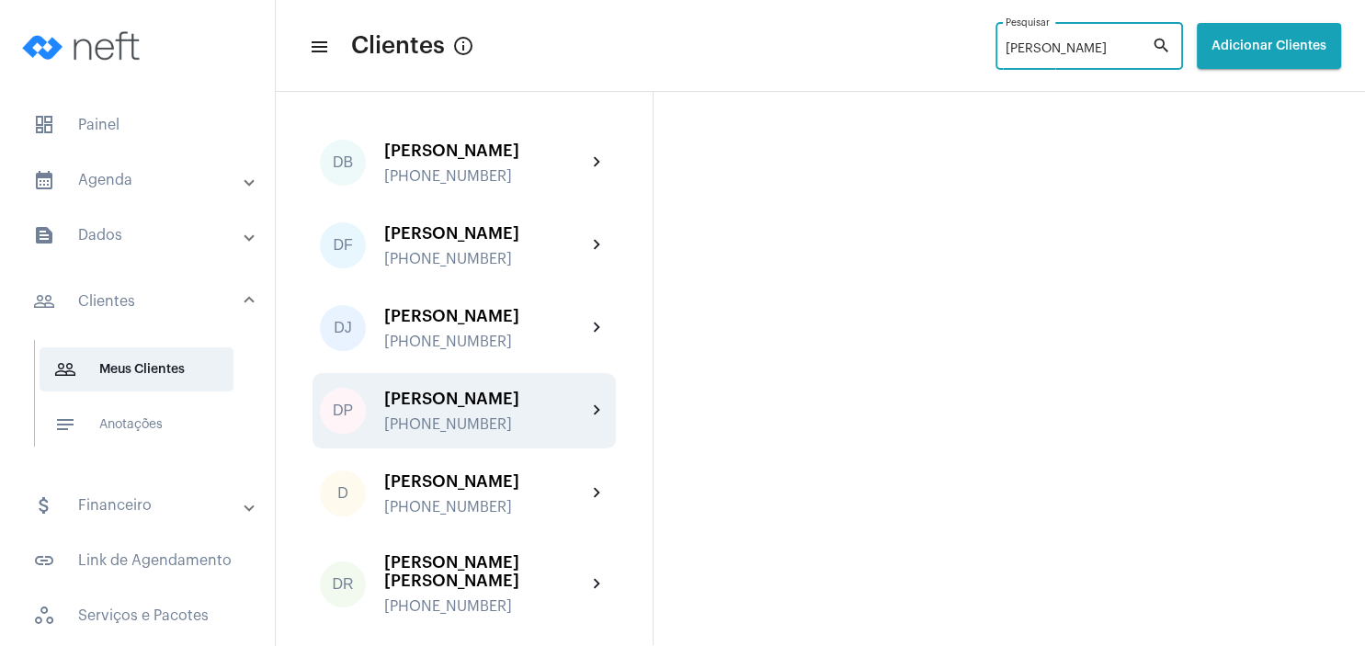
type input "[PERSON_NAME]"
click at [459, 410] on div "[PERSON_NAME] [PHONE_NUMBER]" at bounding box center [485, 411] width 202 height 43
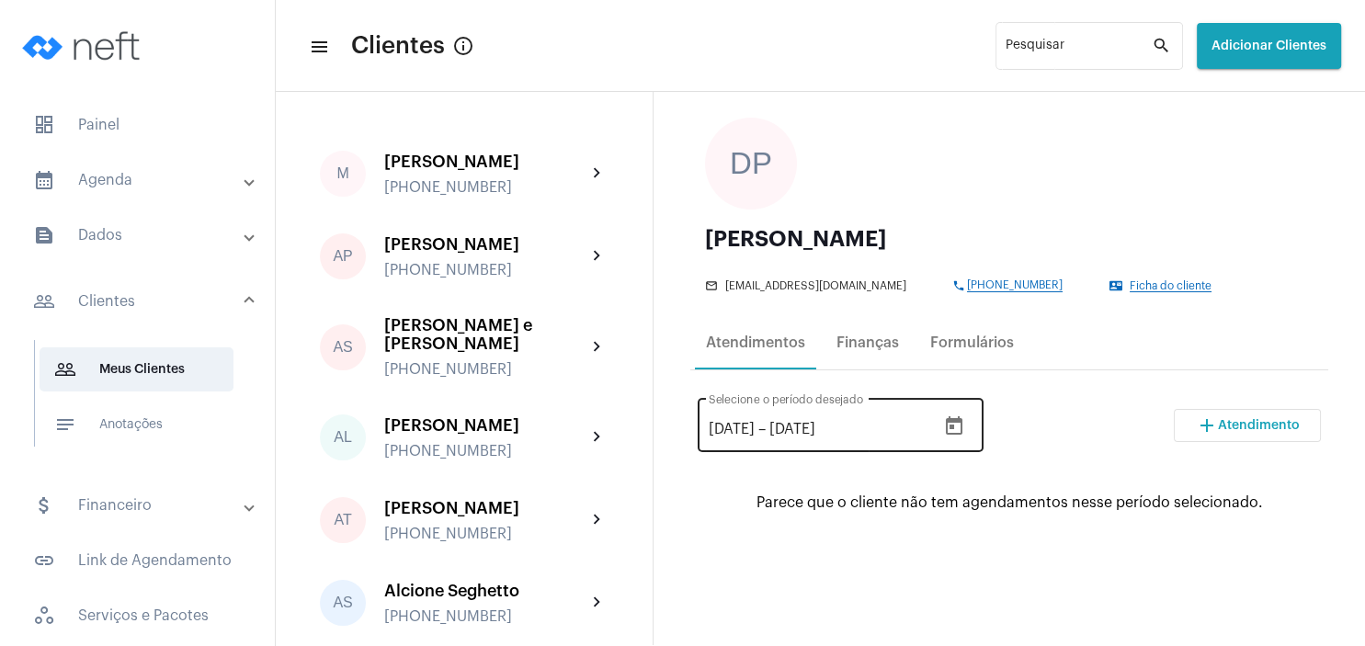
scroll to position [176, 0]
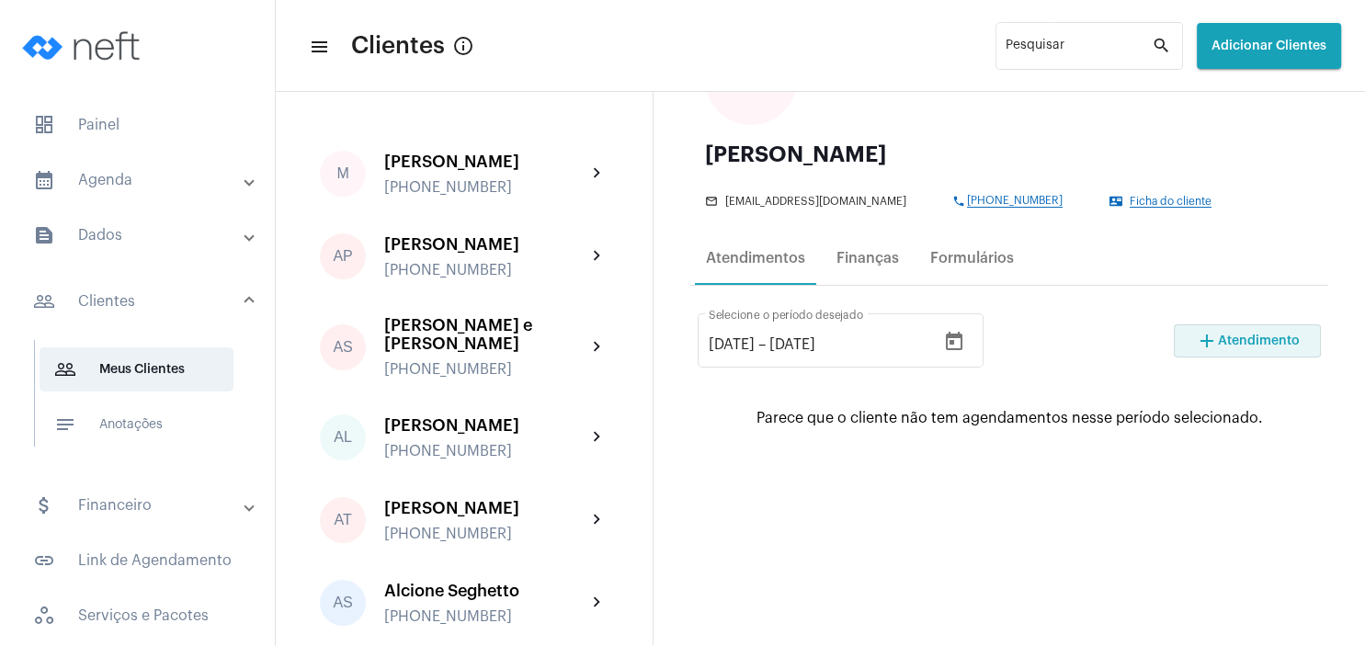
click at [1227, 338] on span "Atendimento" at bounding box center [1259, 341] width 82 height 13
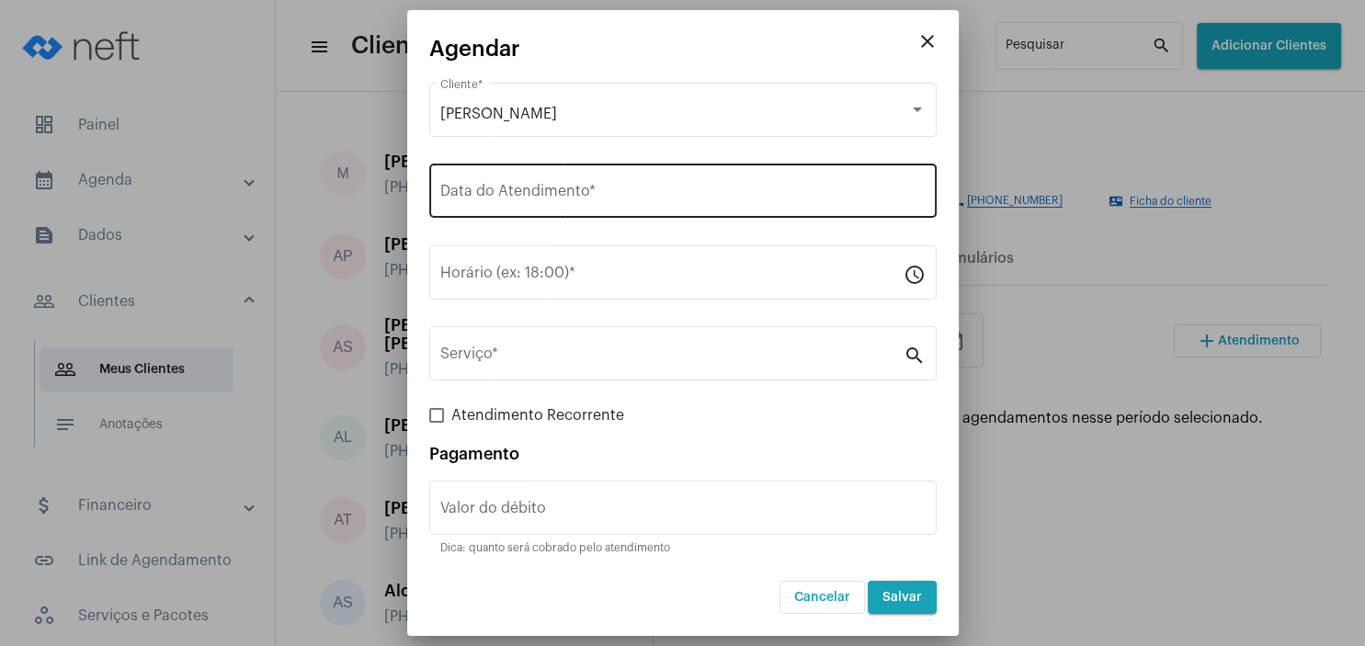
click at [528, 197] on input "Data do Atendimento *" at bounding box center [682, 195] width 485 height 17
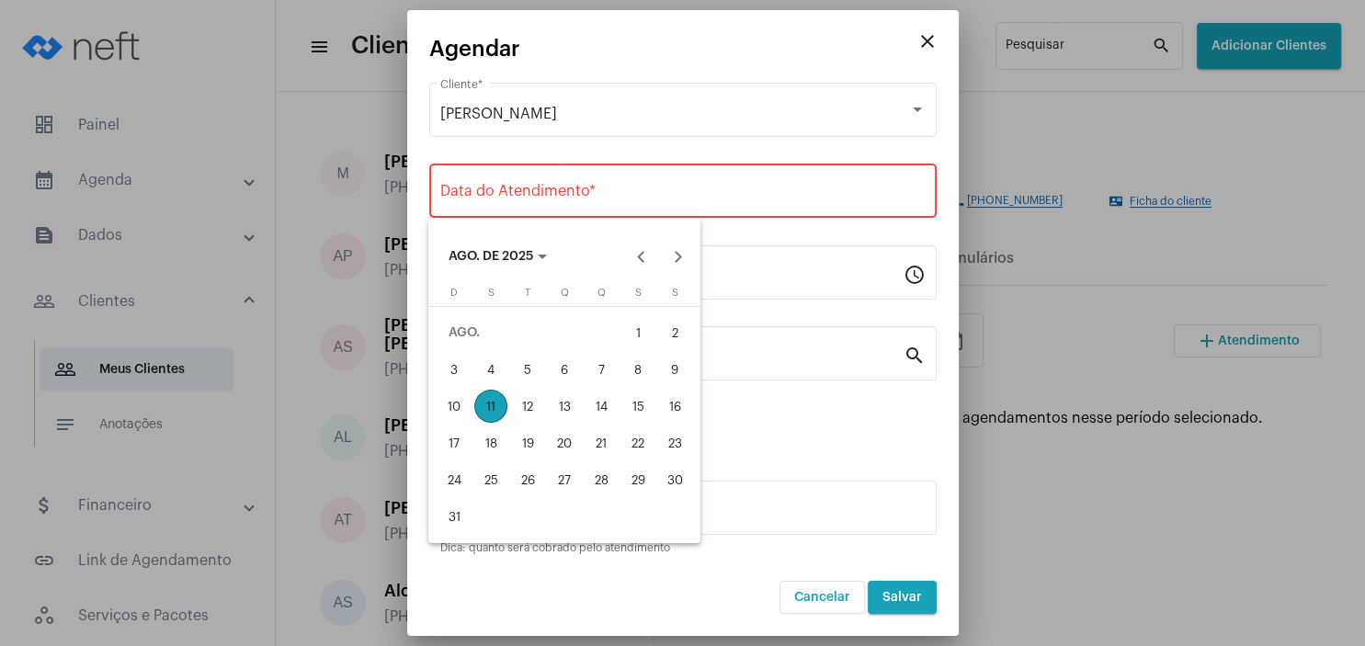
click at [525, 481] on div "26" at bounding box center [527, 479] width 33 height 33
type input "[DATE]"
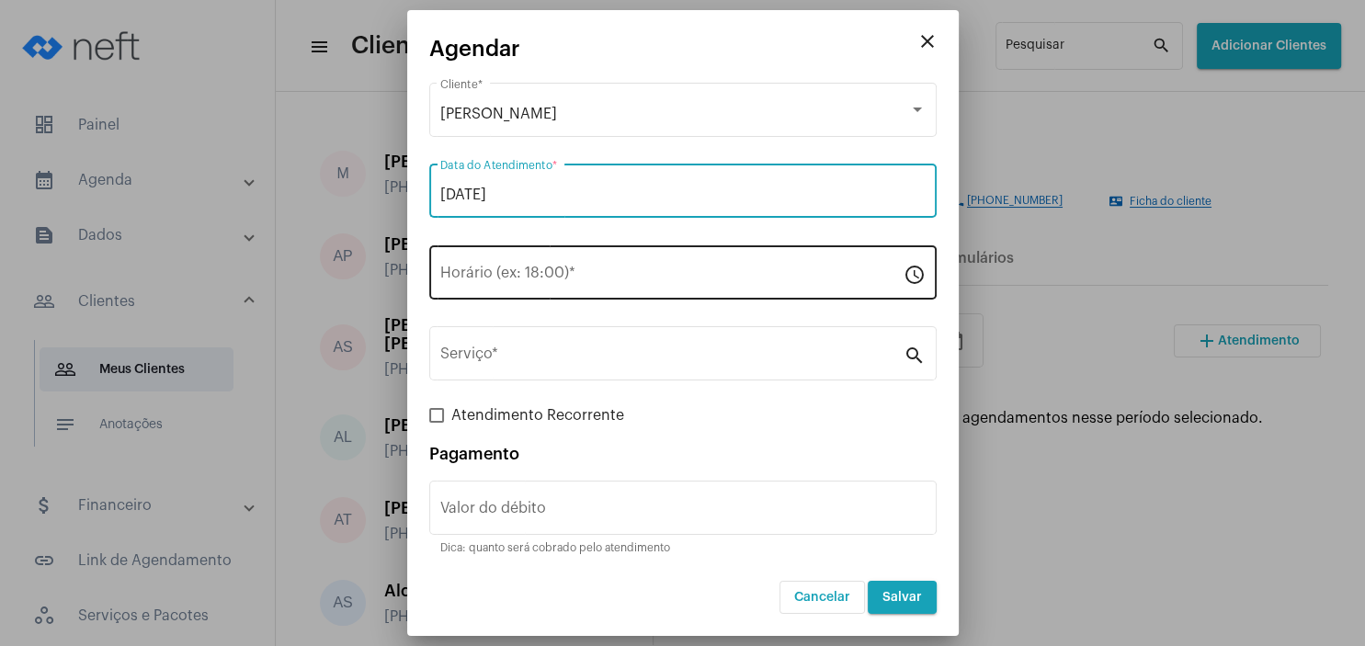
click at [483, 278] on input "Horário (ex: 18:00) *" at bounding box center [671, 276] width 463 height 17
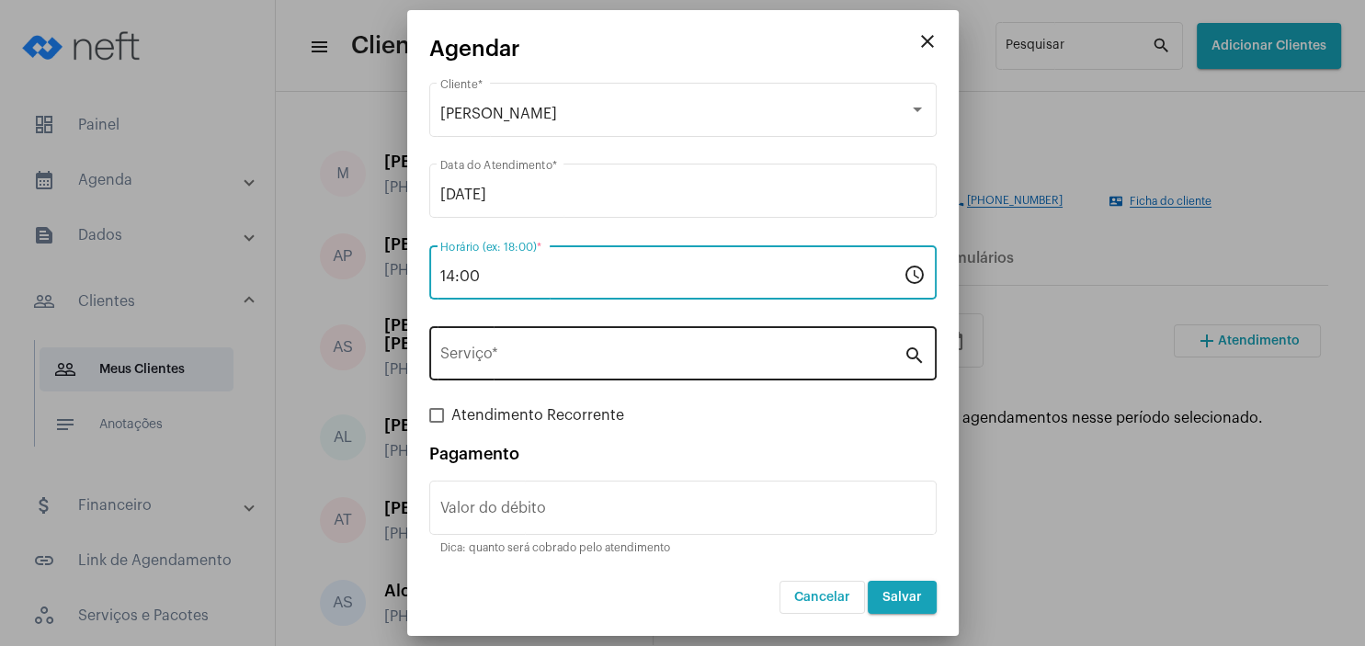
type input "14:00"
click at [505, 366] on input "Serviço *" at bounding box center [671, 357] width 463 height 17
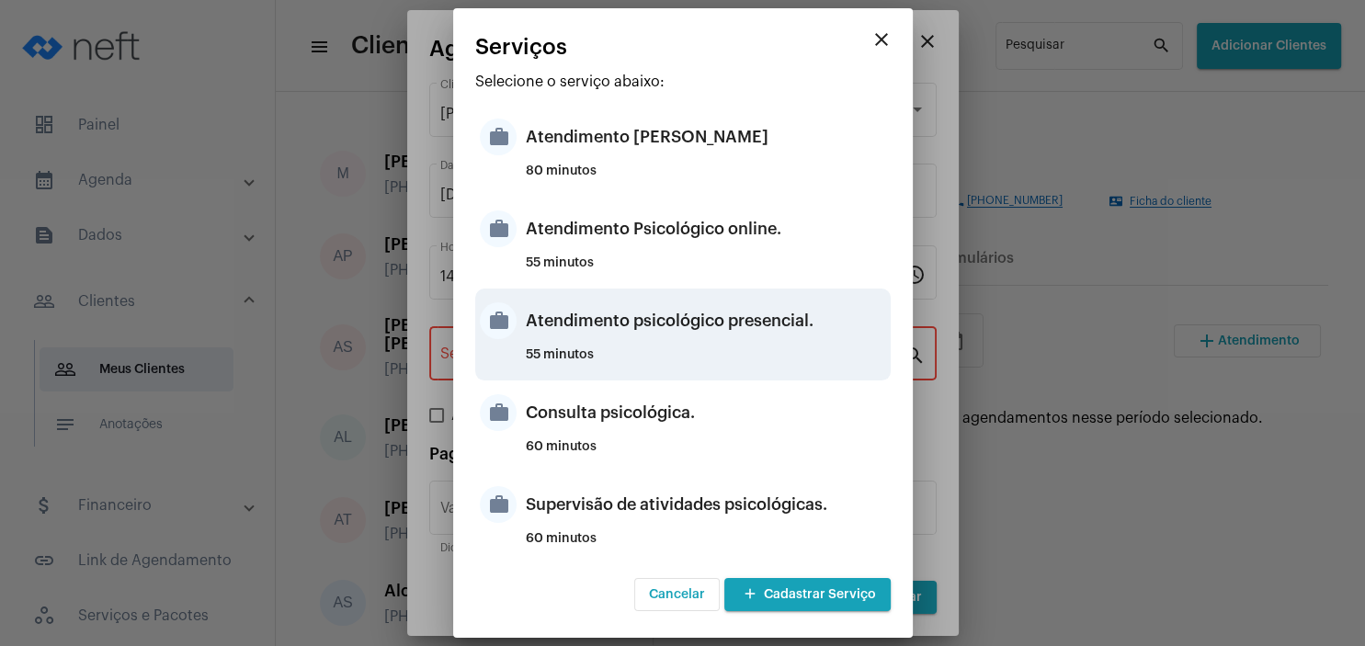
click at [768, 333] on div "Atendimento psicológico presencial." at bounding box center [706, 320] width 360 height 55
type input "Atendimento psicológico presencial."
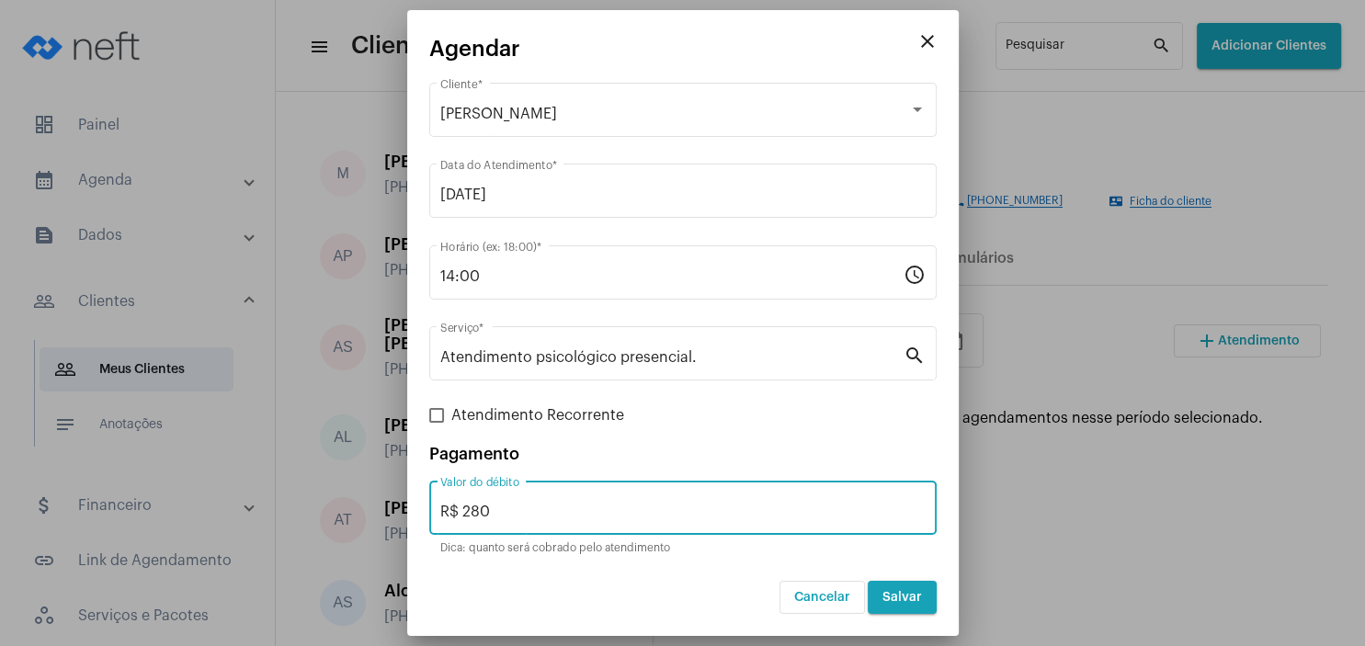
click at [688, 517] on input "R$ 280" at bounding box center [682, 512] width 485 height 17
type input "R$ 230"
click at [925, 597] on button "Salvar" at bounding box center [902, 597] width 69 height 33
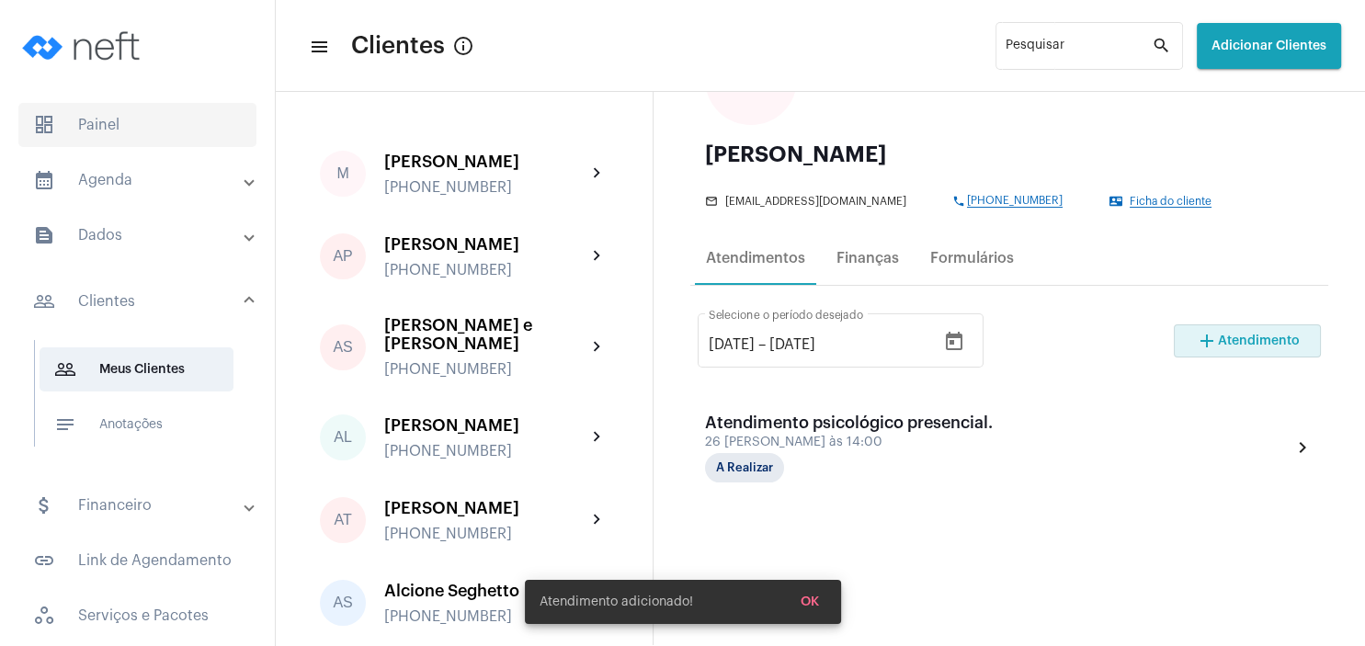
click at [131, 135] on span "dashboard Painel" at bounding box center [137, 125] width 238 height 44
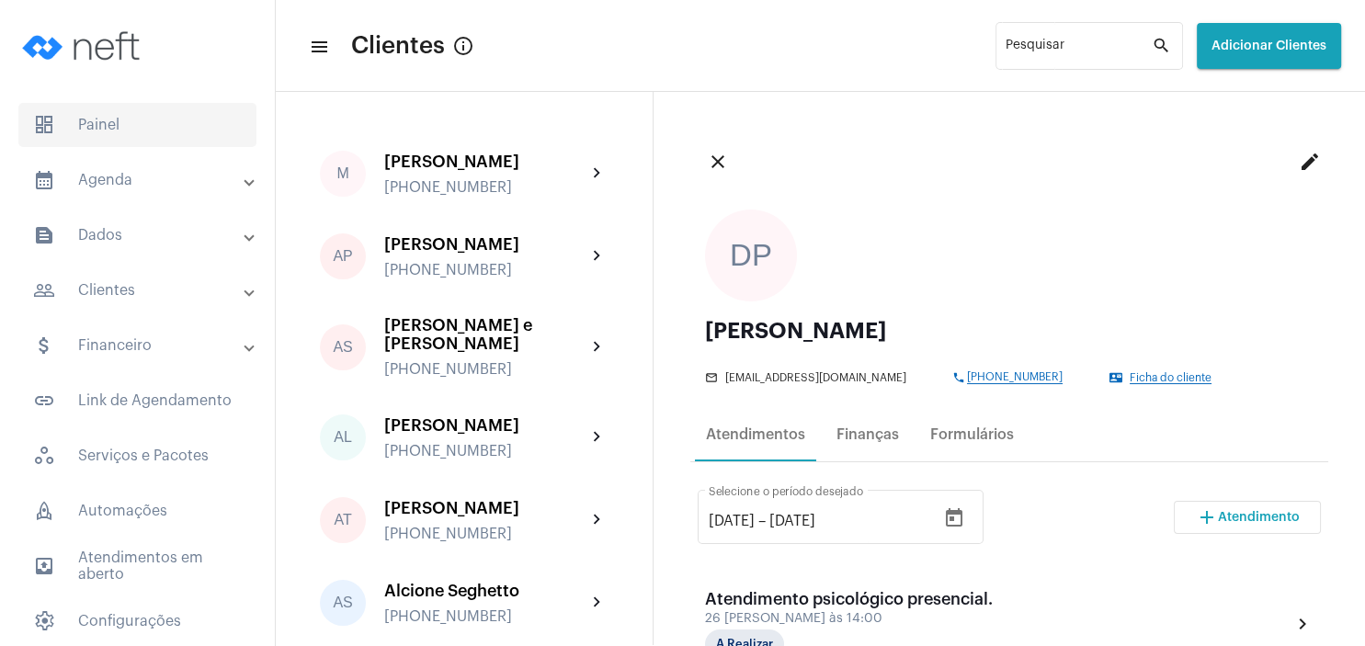
click at [120, 137] on span "dashboard Painel" at bounding box center [137, 125] width 238 height 44
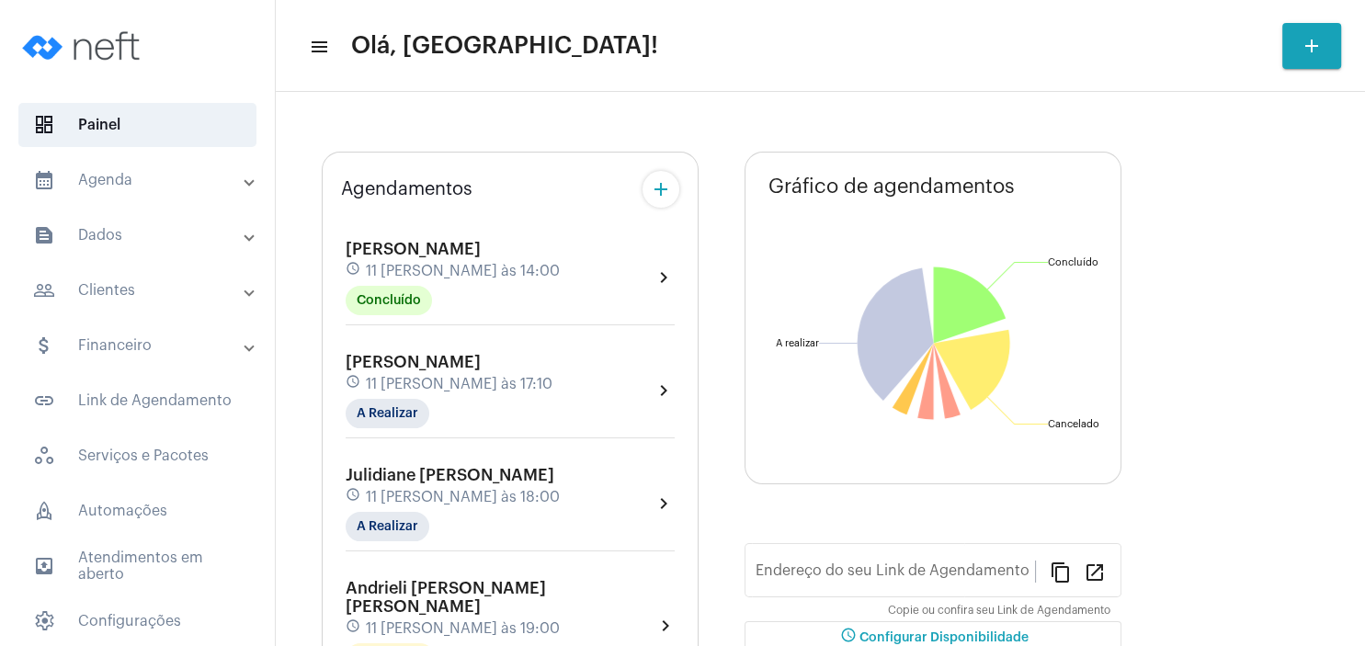
type input "[URL][DOMAIN_NAME][PERSON_NAME]"
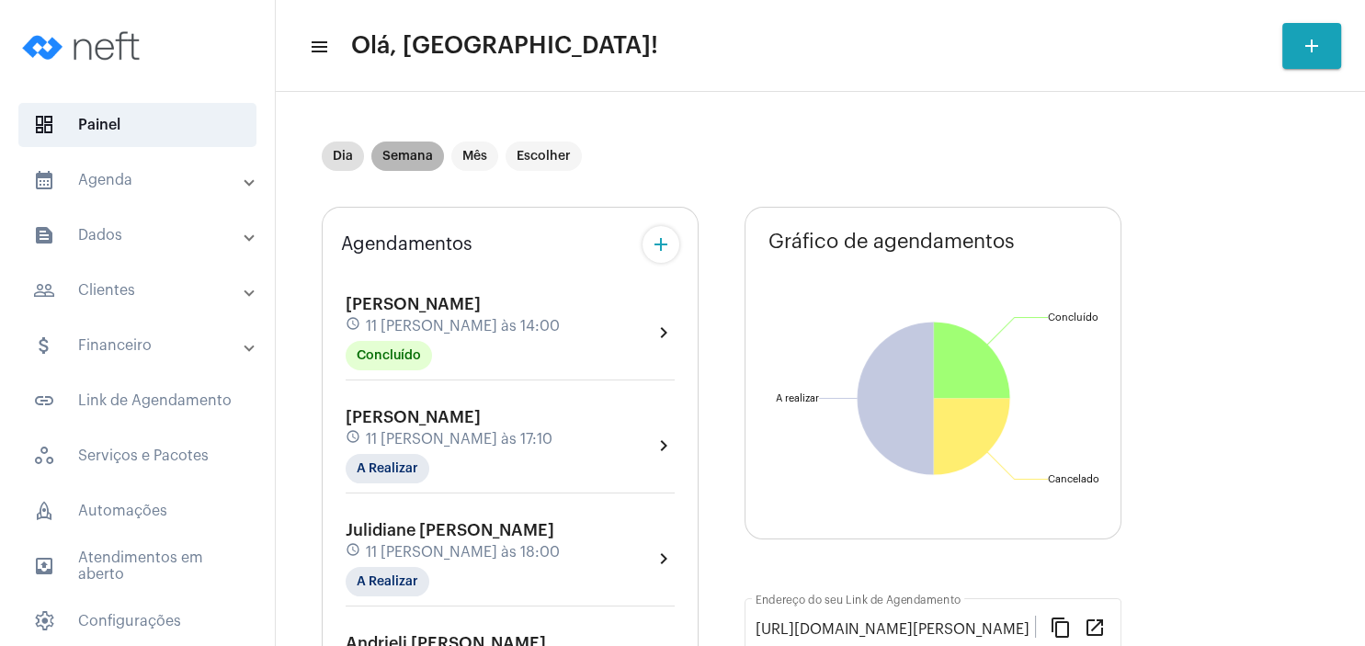
click at [436, 163] on mat-chip "Semana" at bounding box center [407, 156] width 73 height 29
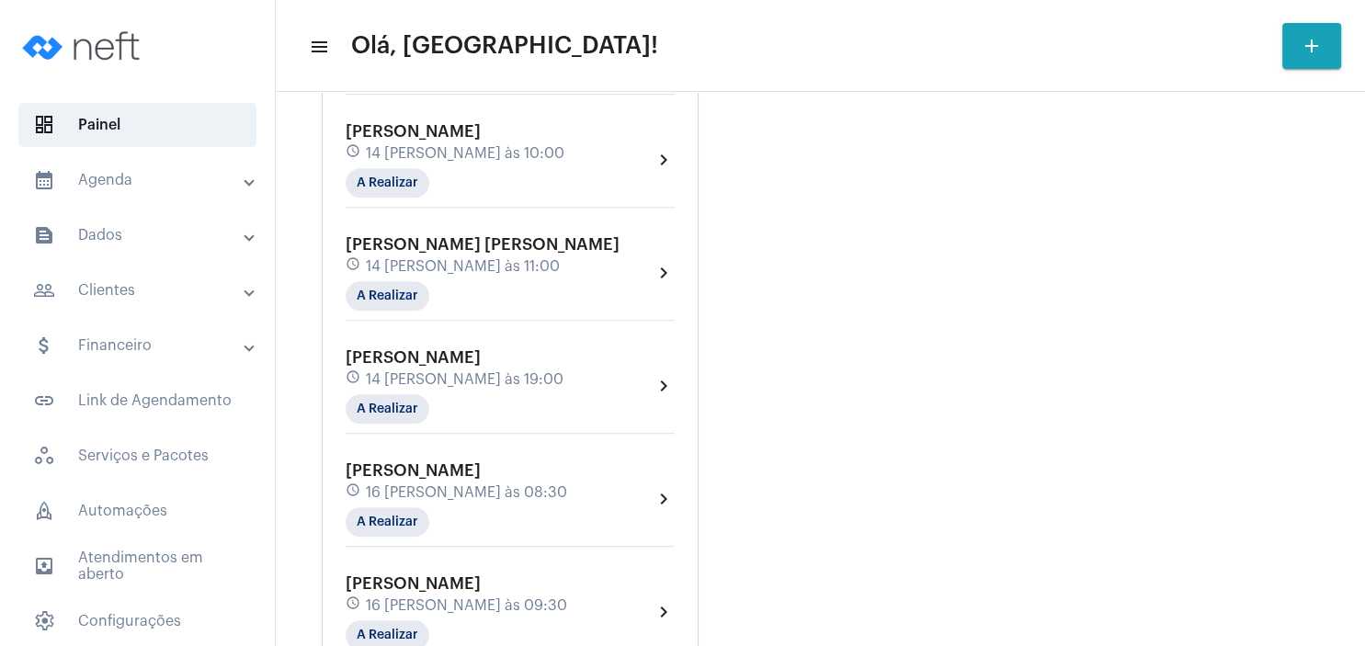
scroll to position [1324, 0]
click at [465, 460] on div "[PERSON_NAME] schedule 16 [PERSON_NAME] às 08:30 A Realizar" at bounding box center [457, 497] width 222 height 75
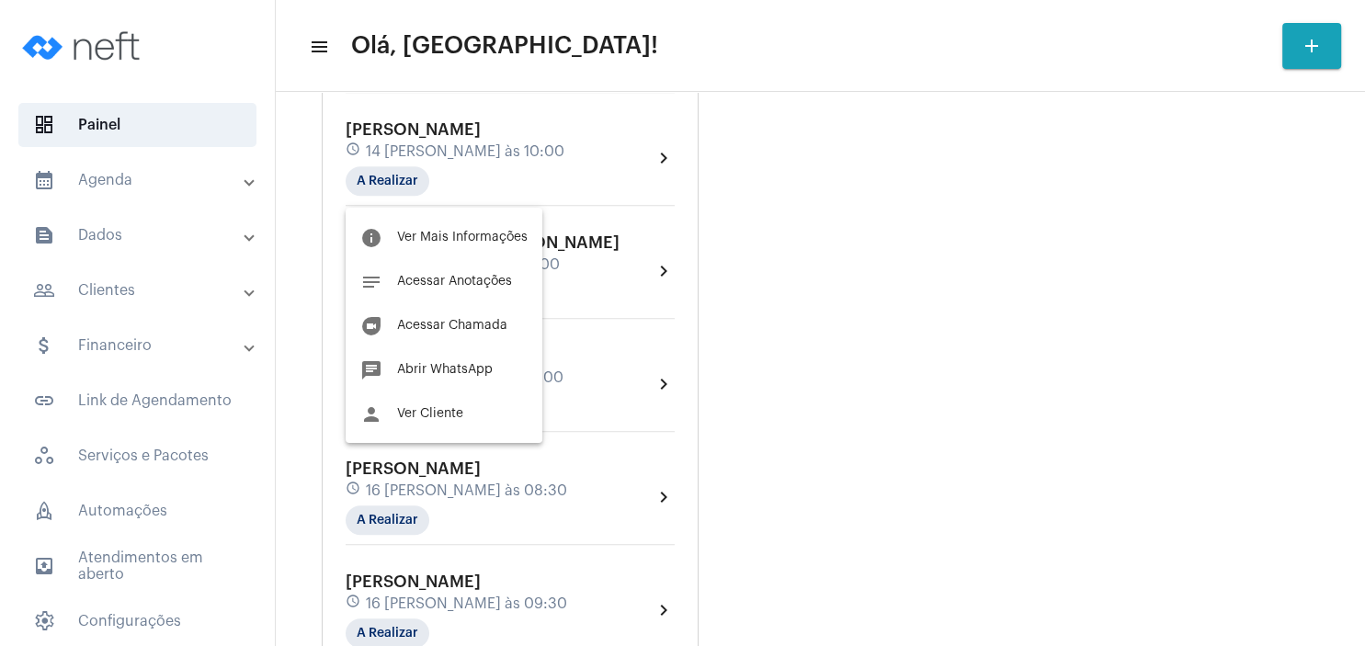
click at [452, 409] on span "Ver Cliente" at bounding box center [430, 413] width 66 height 13
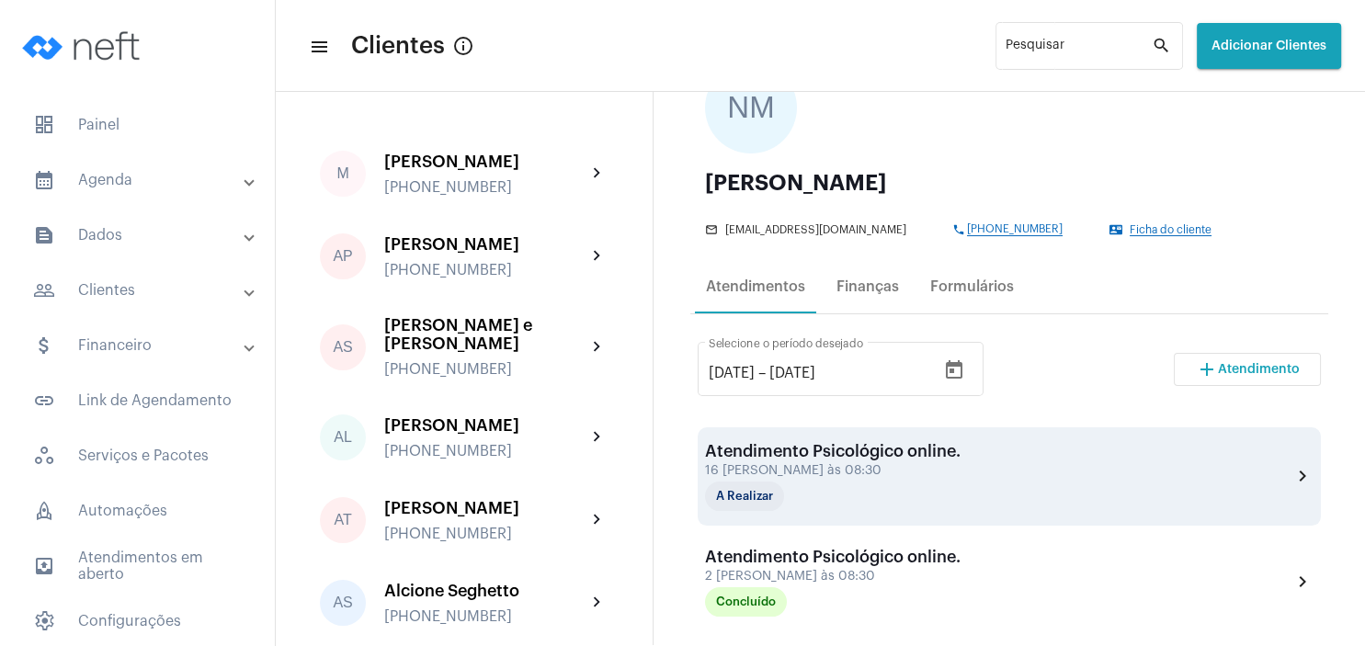
scroll to position [176, 0]
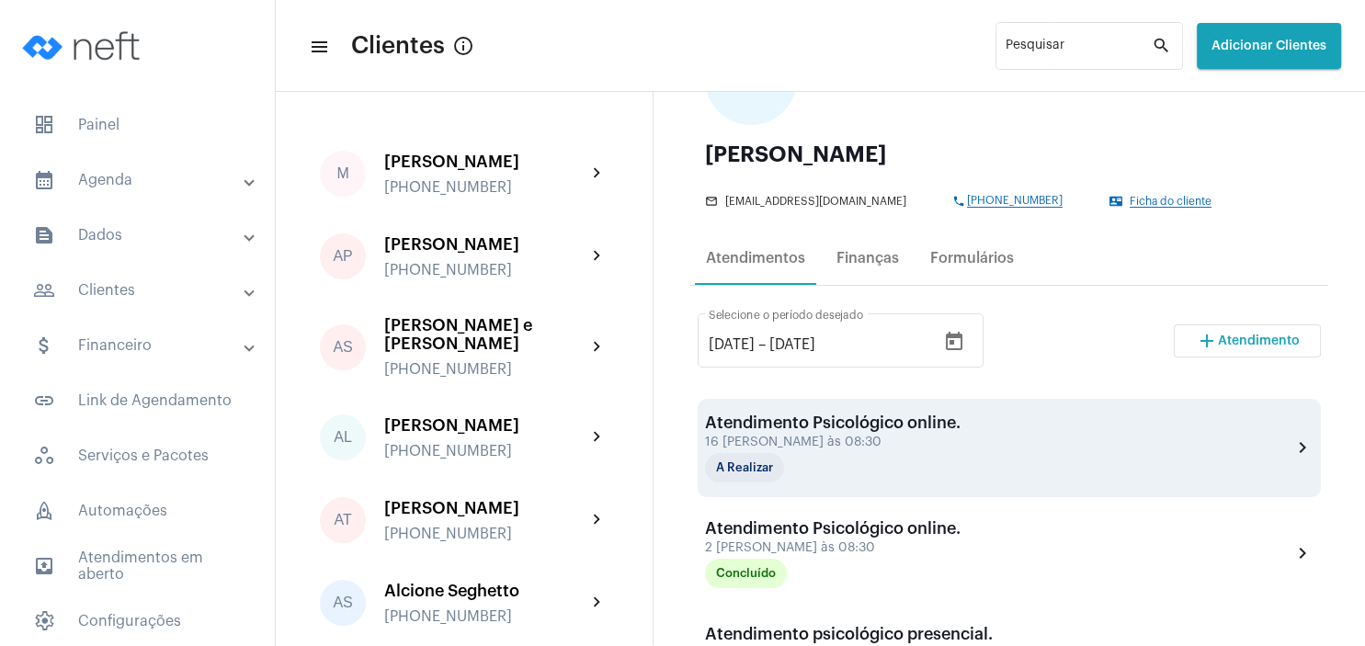
click at [770, 432] on div "Atendimento Psicológico online." at bounding box center [833, 423] width 256 height 18
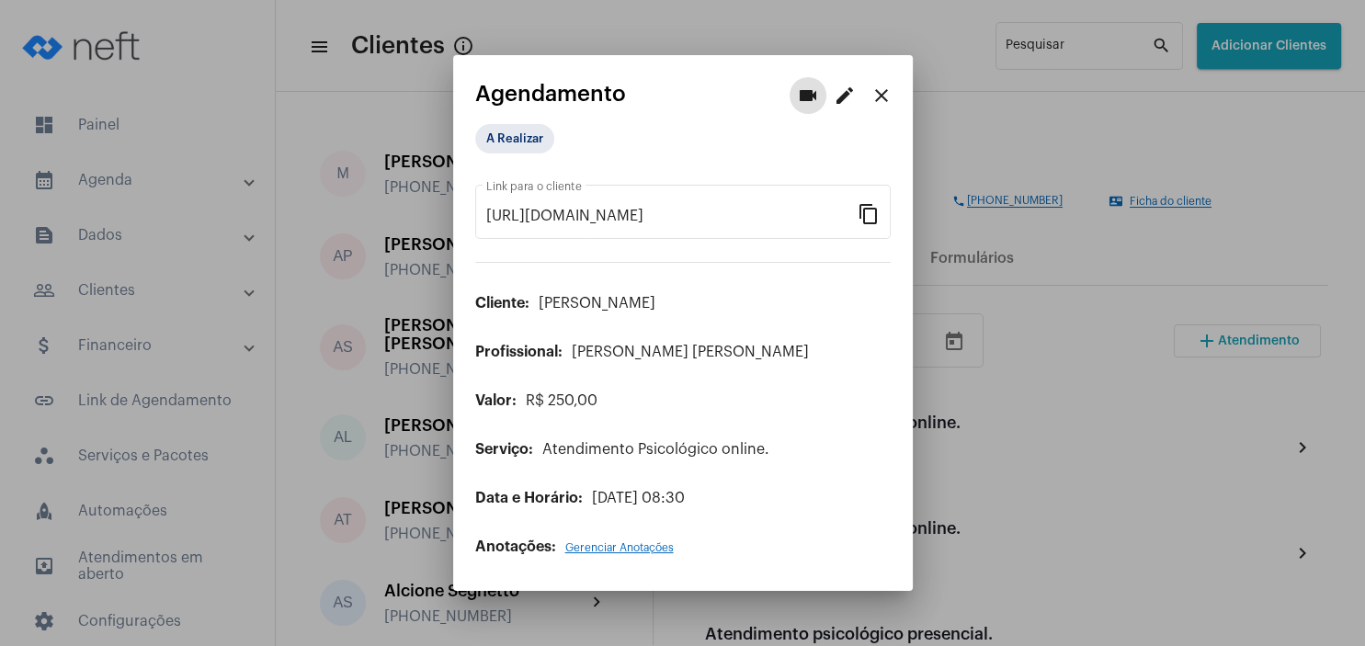
click at [842, 104] on mat-icon "edit" at bounding box center [845, 96] width 22 height 22
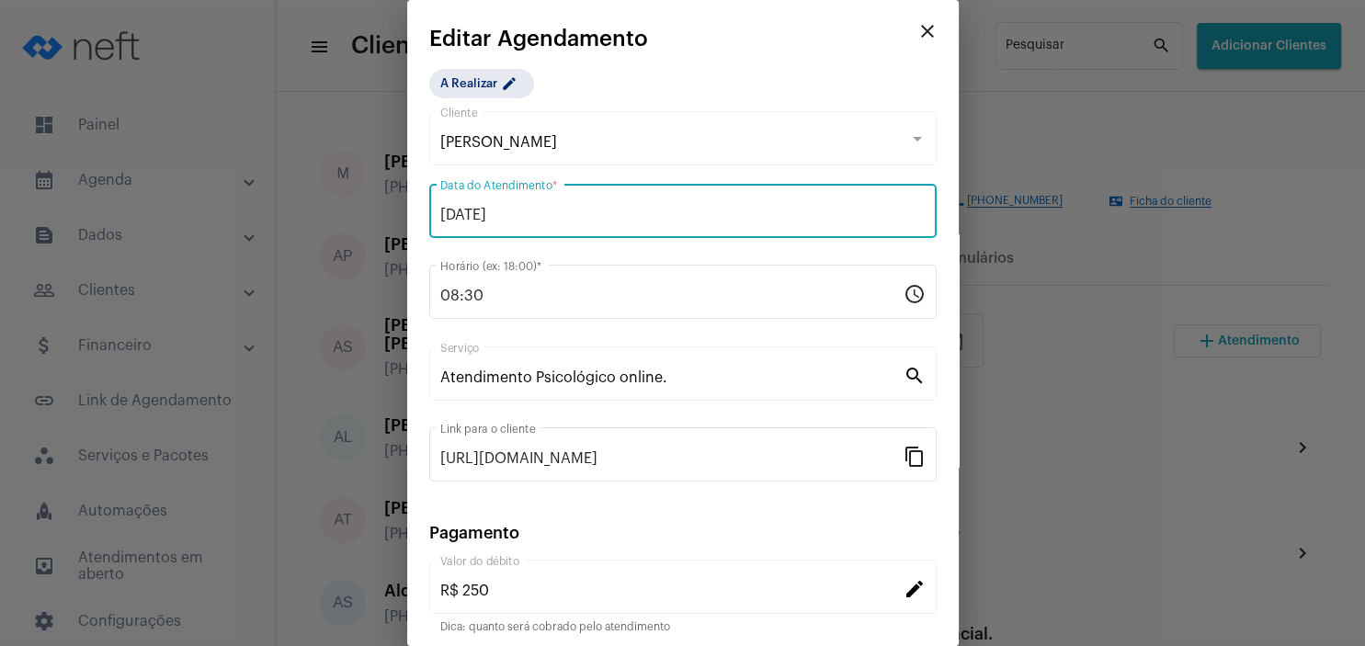
click at [449, 213] on input "[DATE]" at bounding box center [682, 215] width 485 height 17
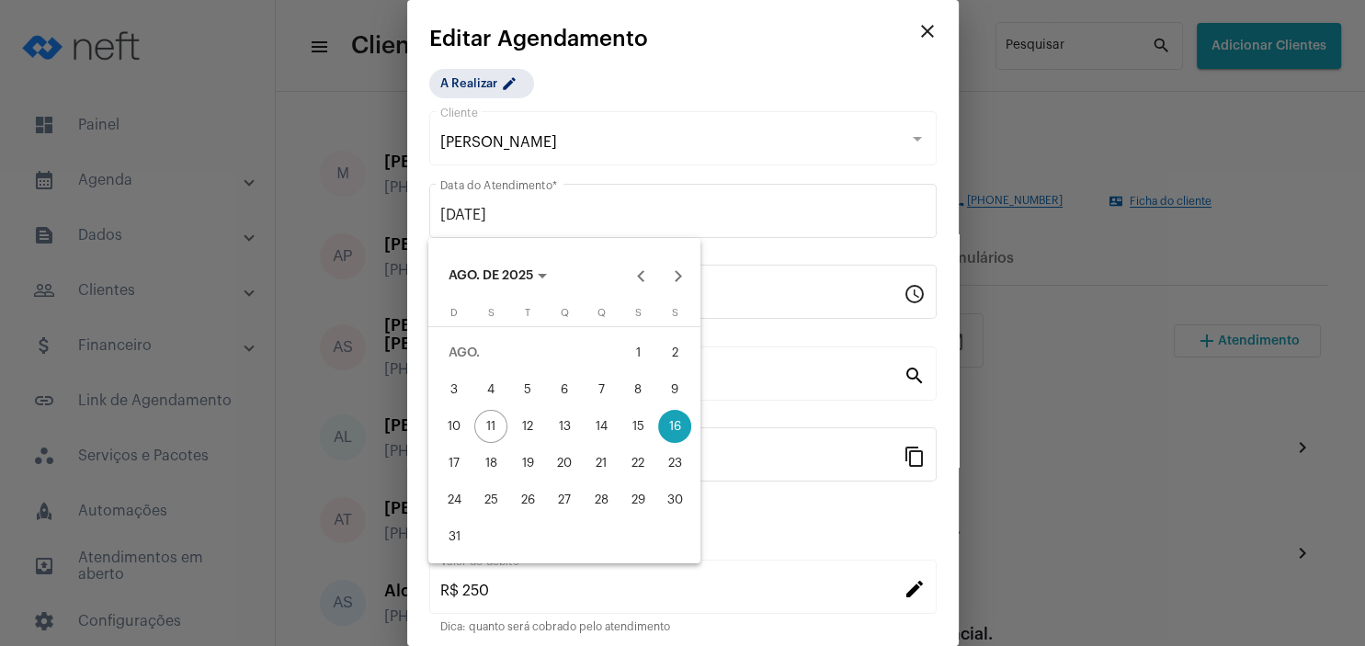
click at [683, 504] on div "30" at bounding box center [674, 499] width 33 height 33
type input "[DATE]"
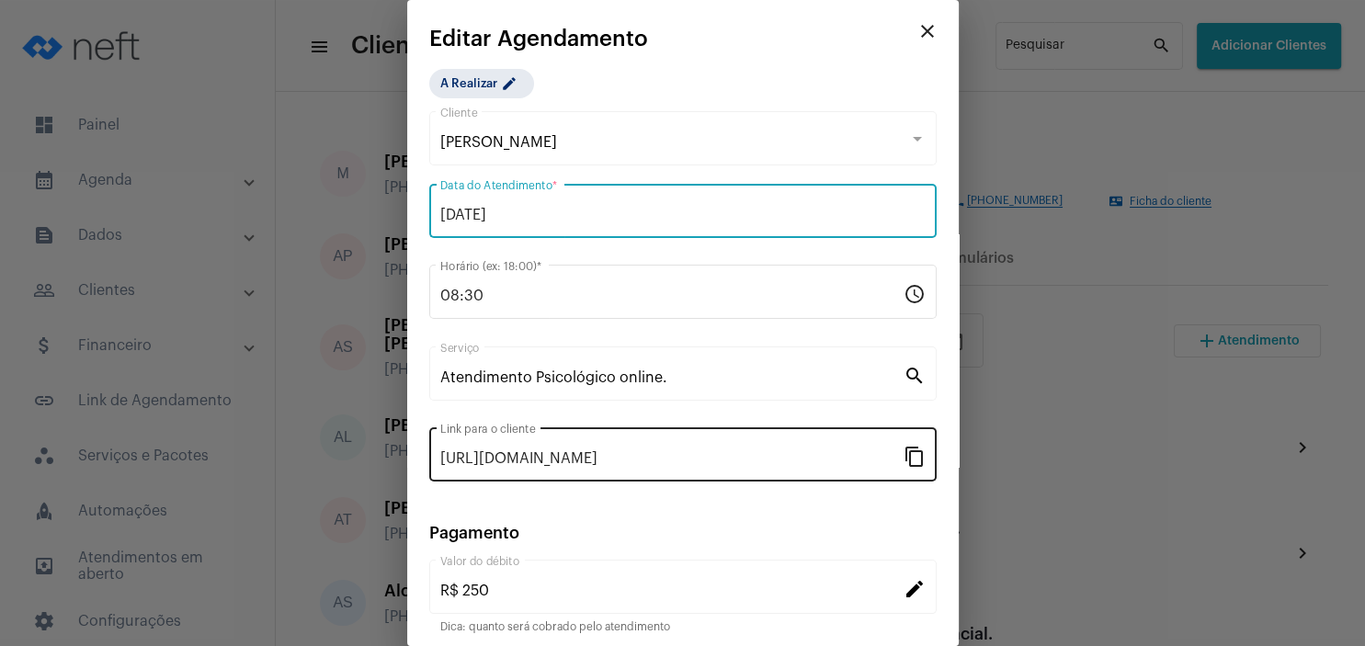
scroll to position [144, 0]
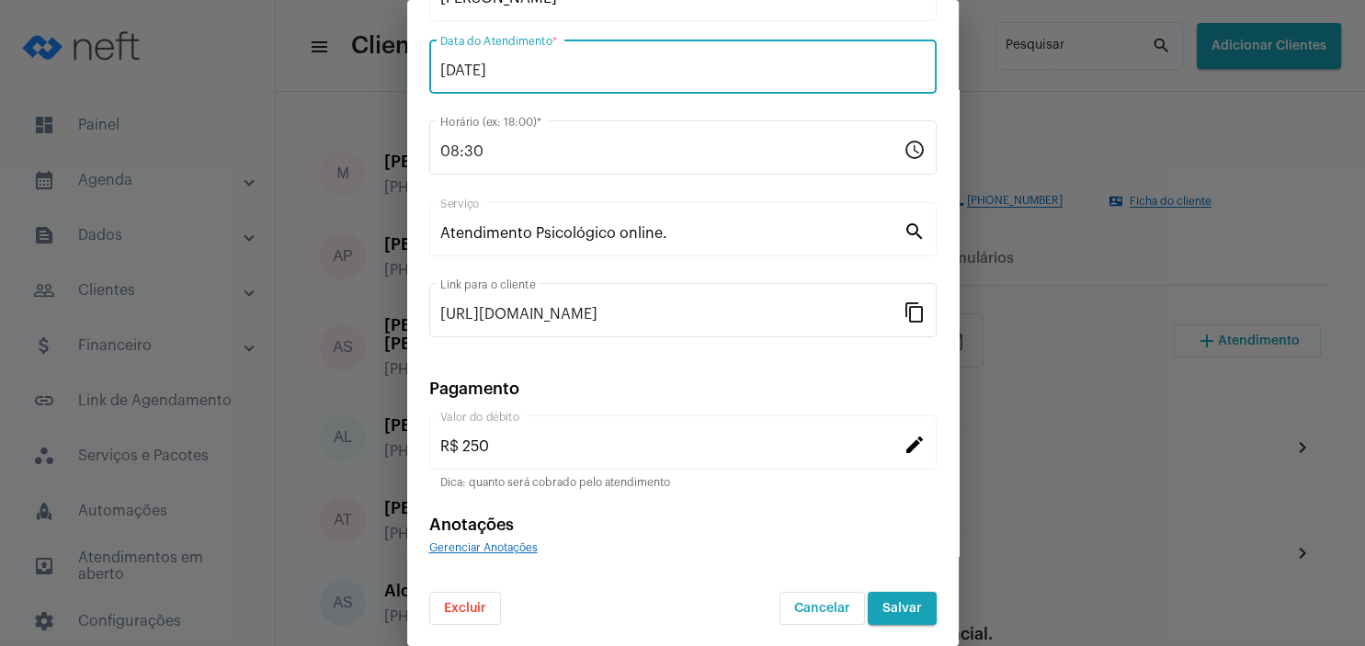
click at [904, 605] on span "Salvar" at bounding box center [902, 608] width 40 height 13
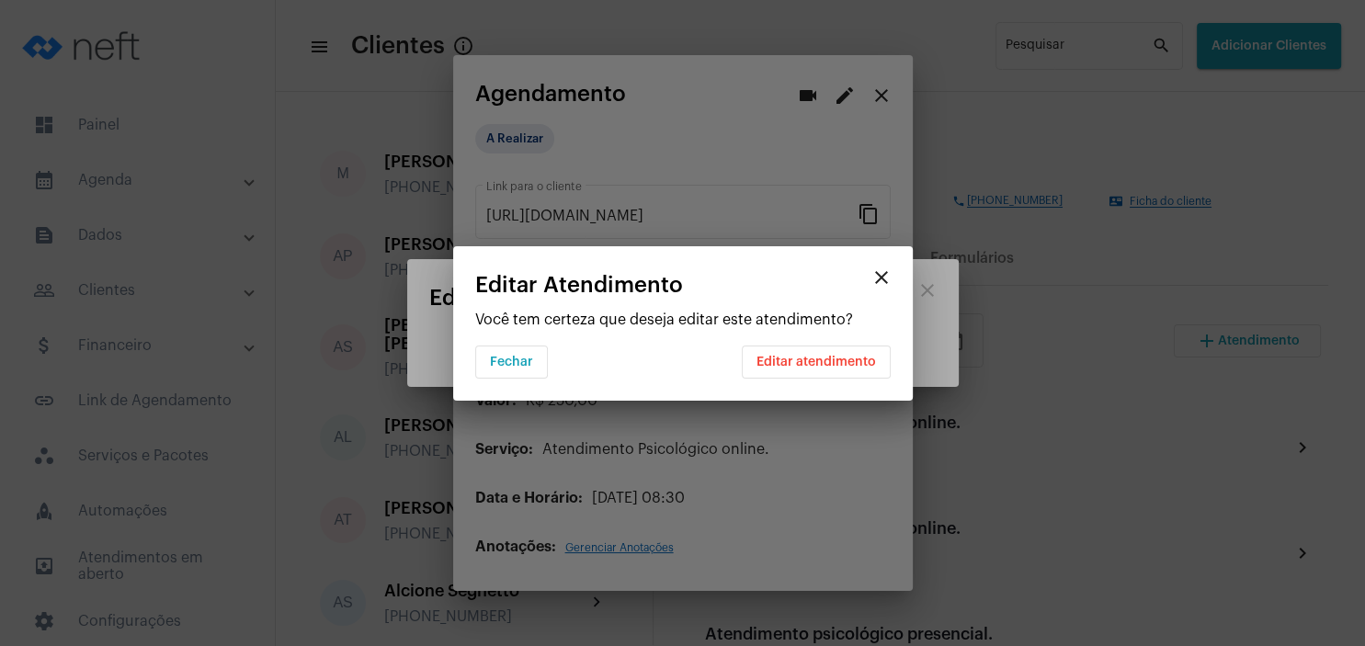
scroll to position [0, 0]
click at [823, 366] on span "Editar atendimento" at bounding box center [815, 362] width 119 height 13
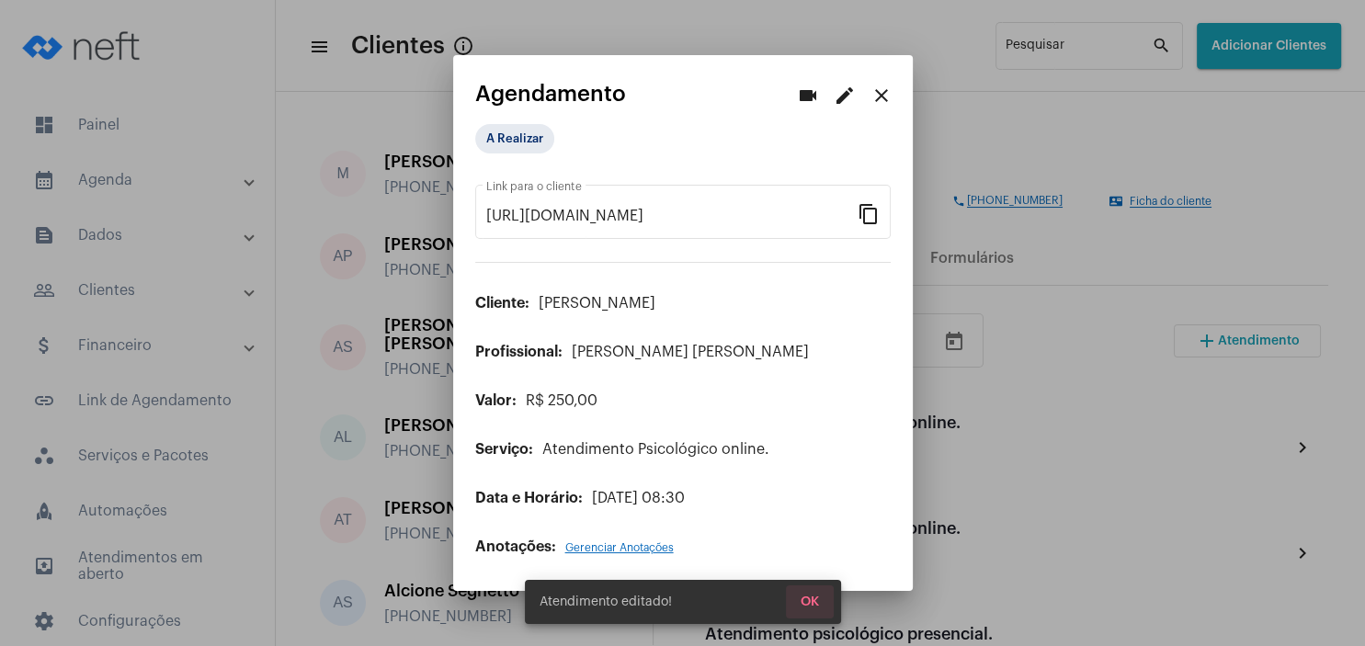
click at [805, 597] on span "OK" at bounding box center [810, 602] width 18 height 13
click at [884, 101] on mat-icon "close" at bounding box center [881, 96] width 22 height 22
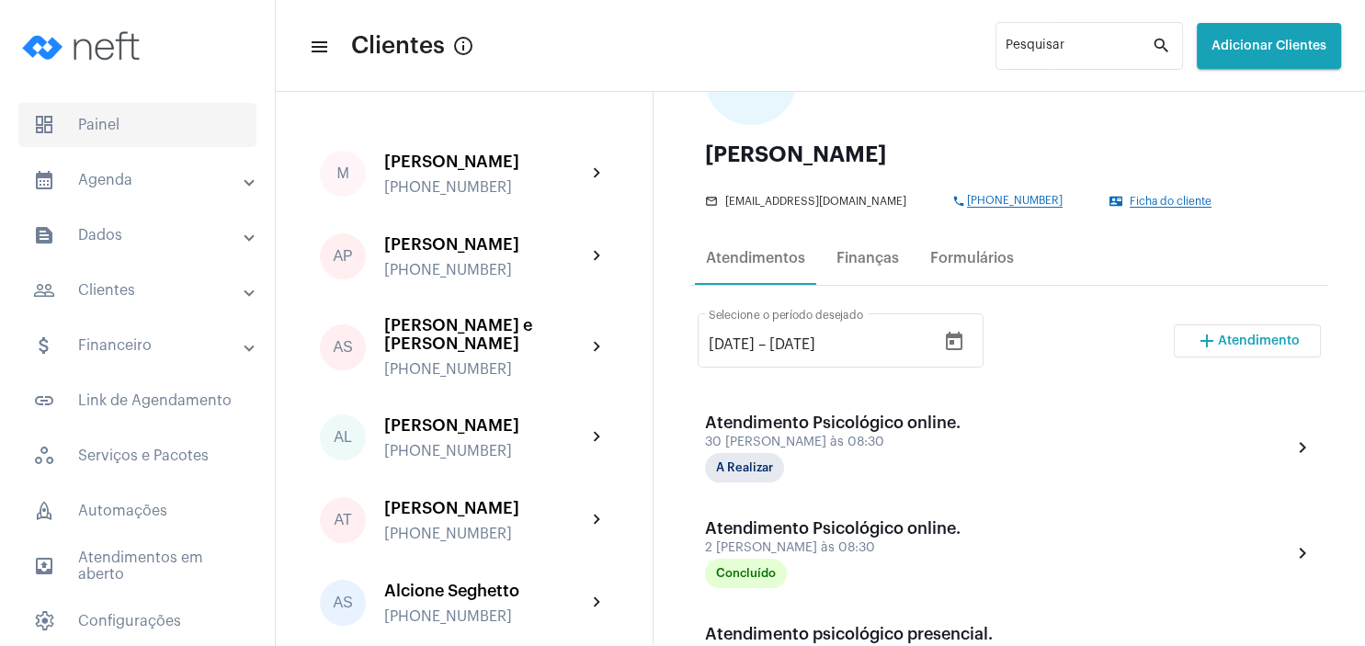
click at [96, 119] on span "dashboard Painel" at bounding box center [137, 125] width 238 height 44
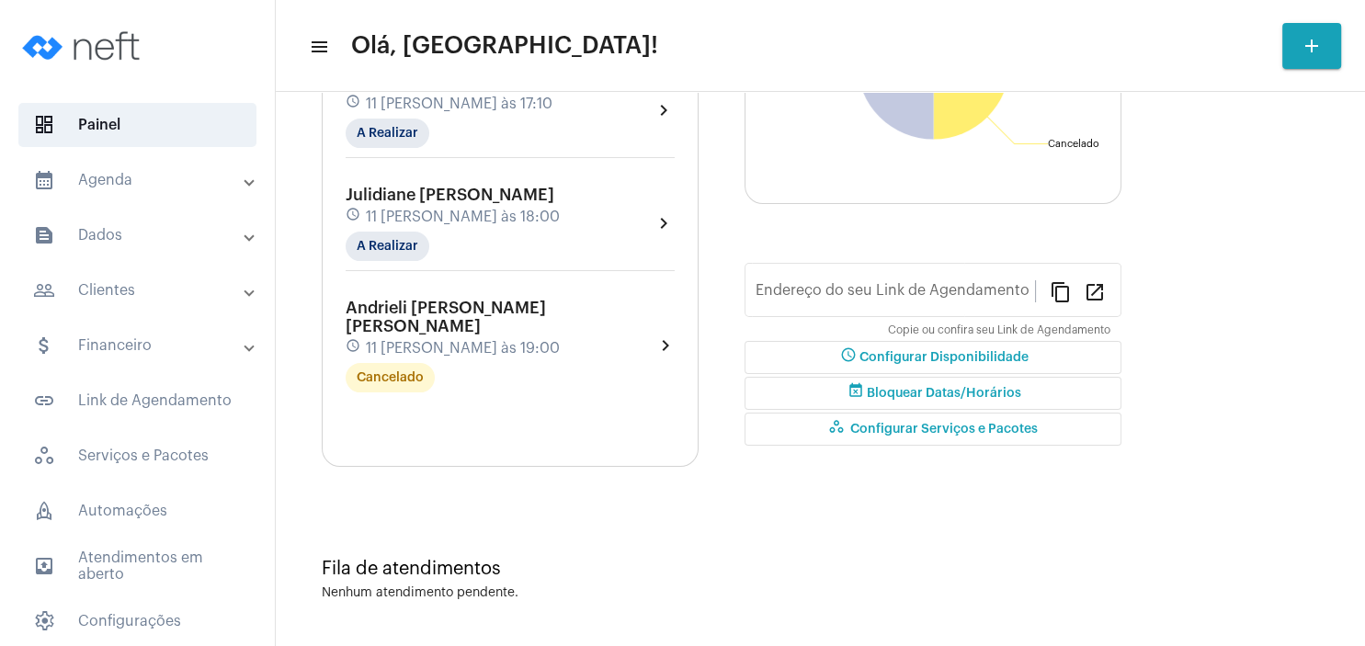
type input "[URL][DOMAIN_NAME][PERSON_NAME]"
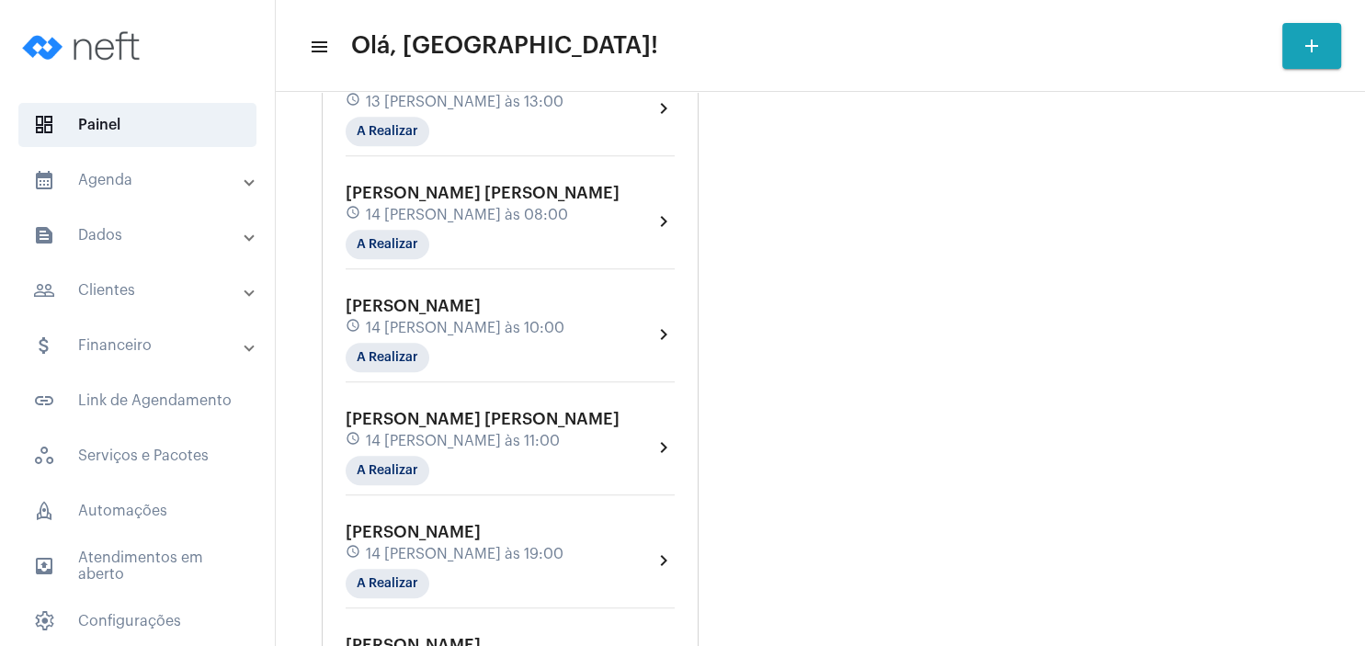
scroll to position [971, 0]
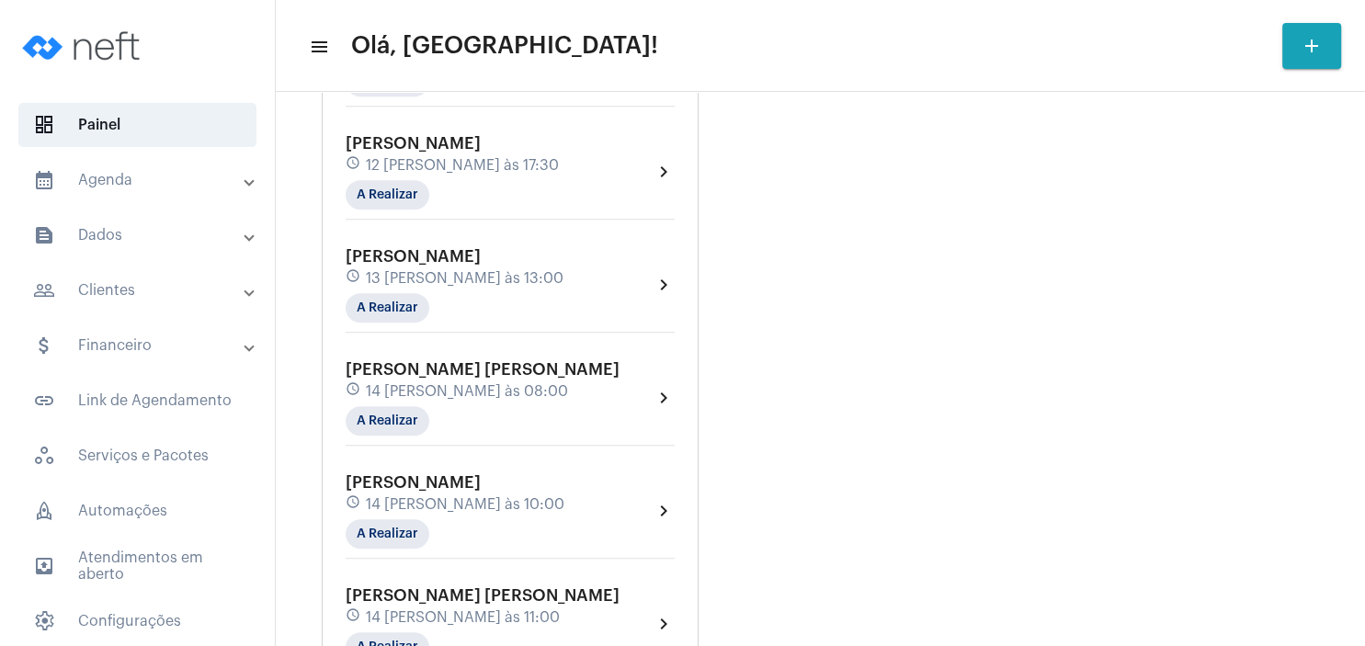
click at [166, 287] on mat-panel-title "people_outline Clientes" at bounding box center [139, 290] width 212 height 22
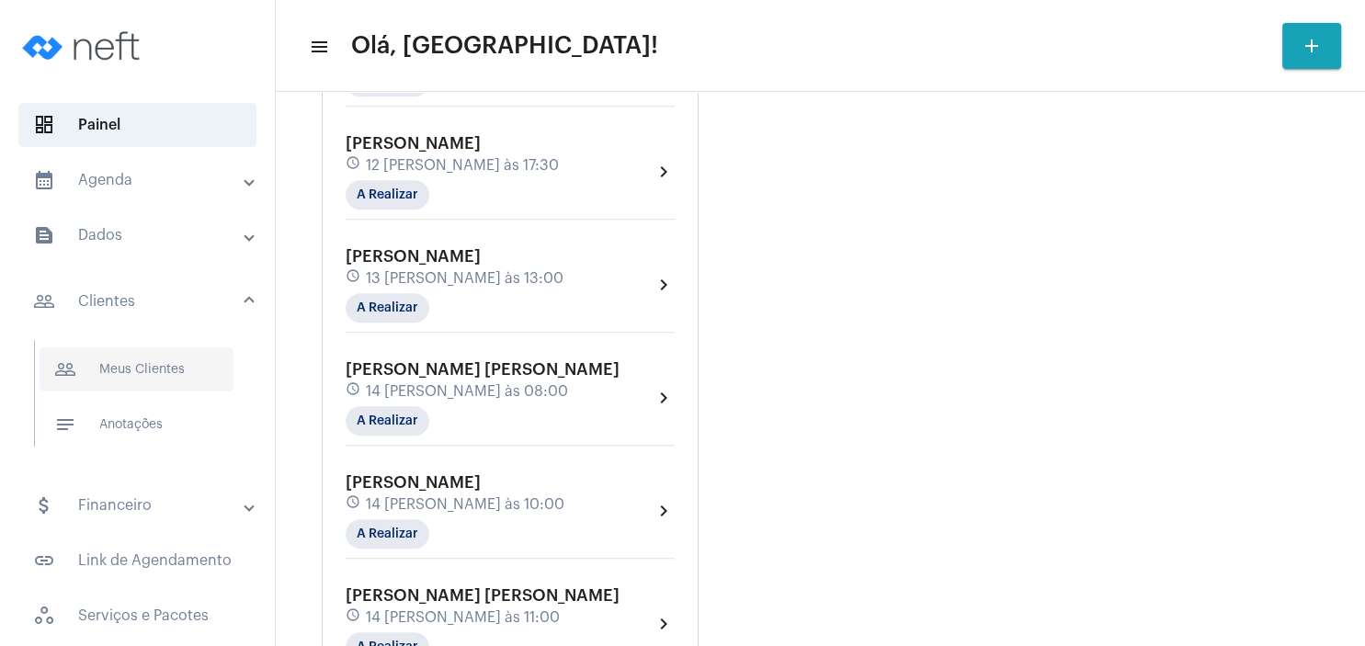
drag, startPoint x: 149, startPoint y: 372, endPoint x: 186, endPoint y: 369, distance: 36.9
click at [149, 372] on span "people_outline Meus Clientes" at bounding box center [137, 369] width 194 height 44
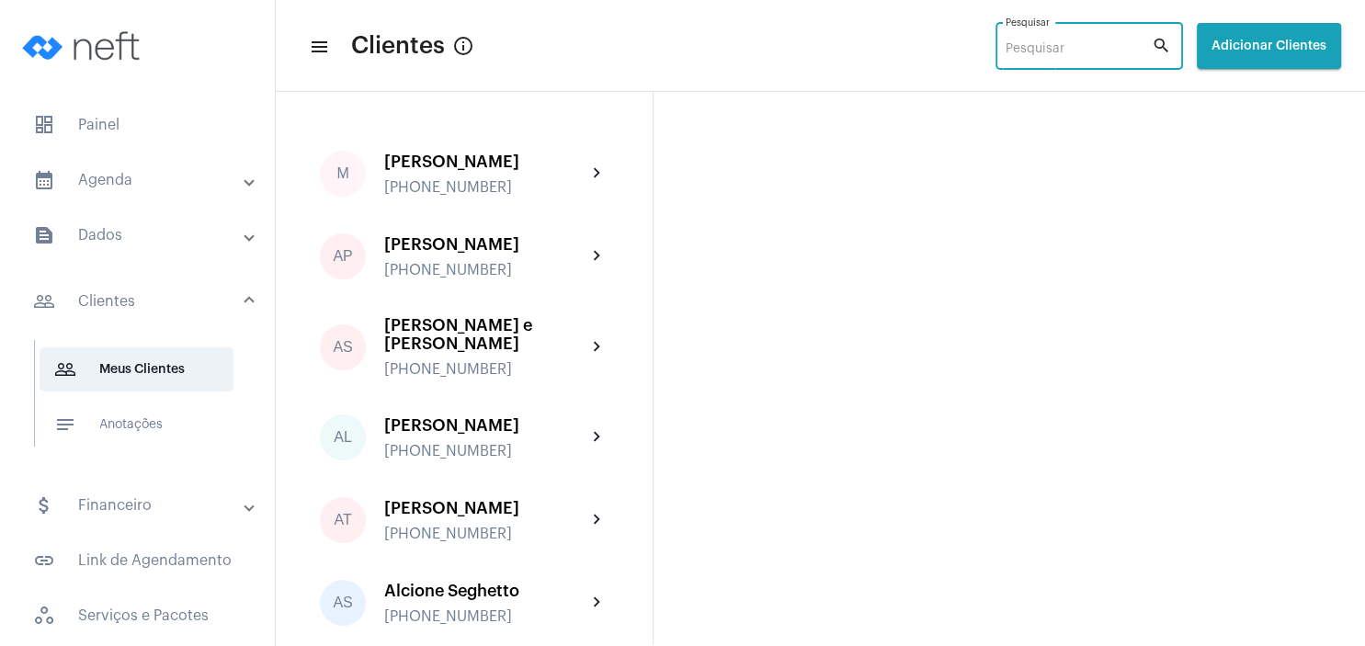
click at [1033, 44] on input "Pesquisar" at bounding box center [1079, 49] width 146 height 15
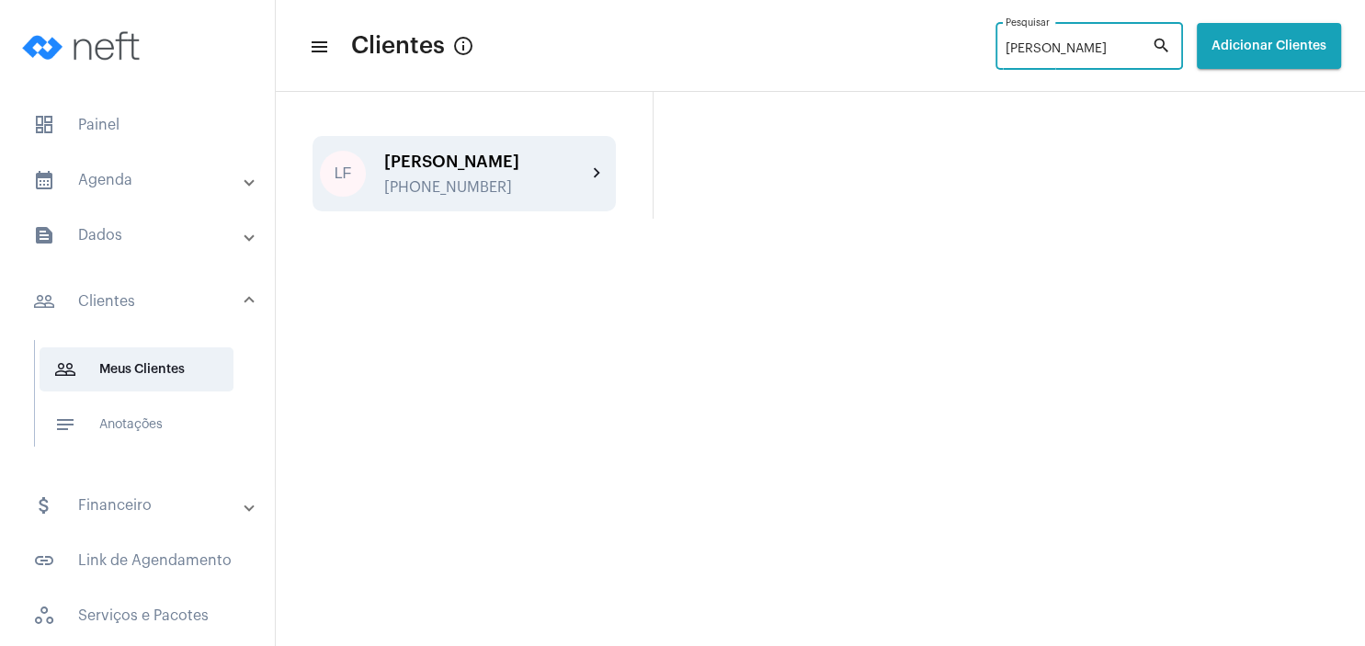
type input "[PERSON_NAME]"
click at [460, 143] on div "LF [PERSON_NAME] [PHONE_NUMBER] chevron_right" at bounding box center [464, 173] width 303 height 75
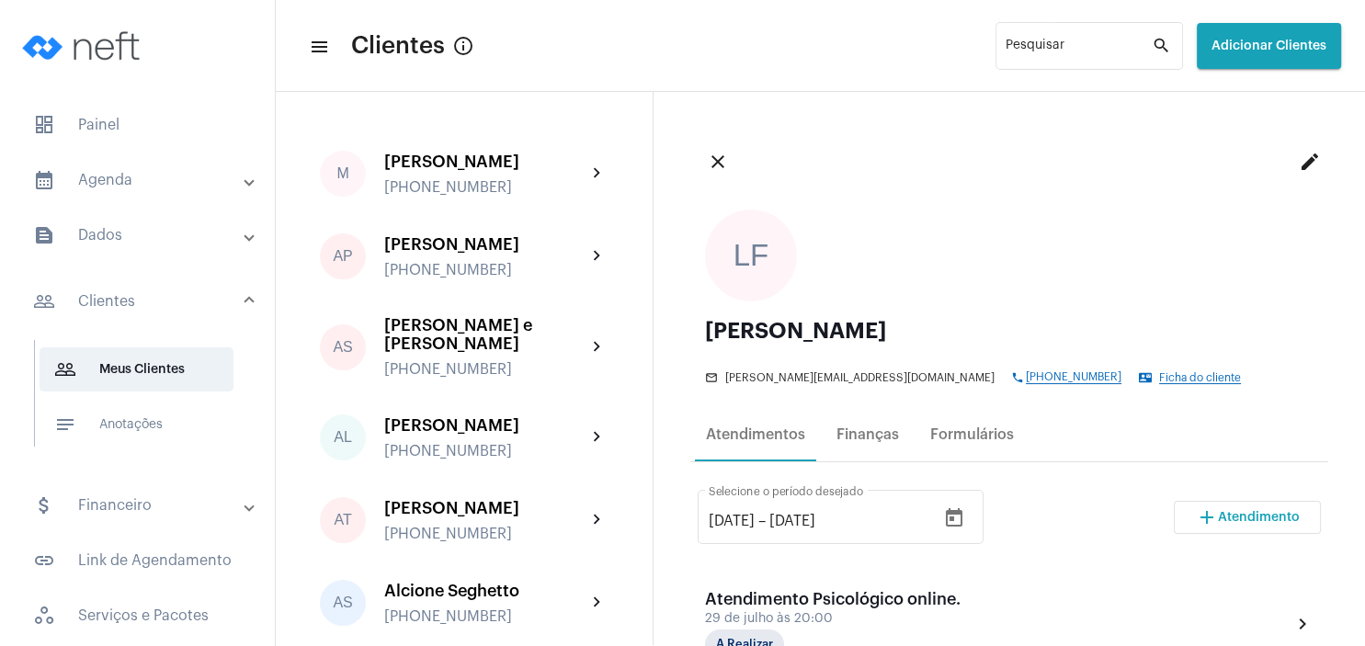
click at [1256, 520] on span "Atendimento" at bounding box center [1259, 517] width 82 height 13
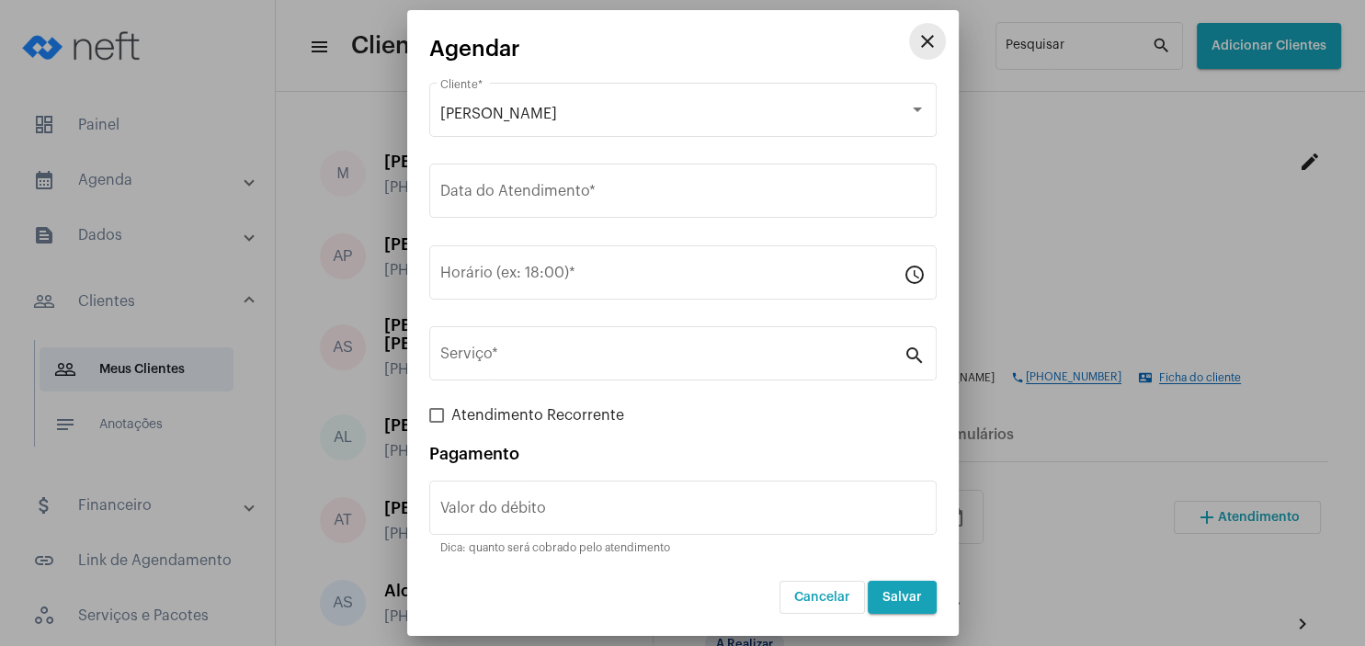
click at [925, 40] on mat-icon "close" at bounding box center [927, 41] width 22 height 22
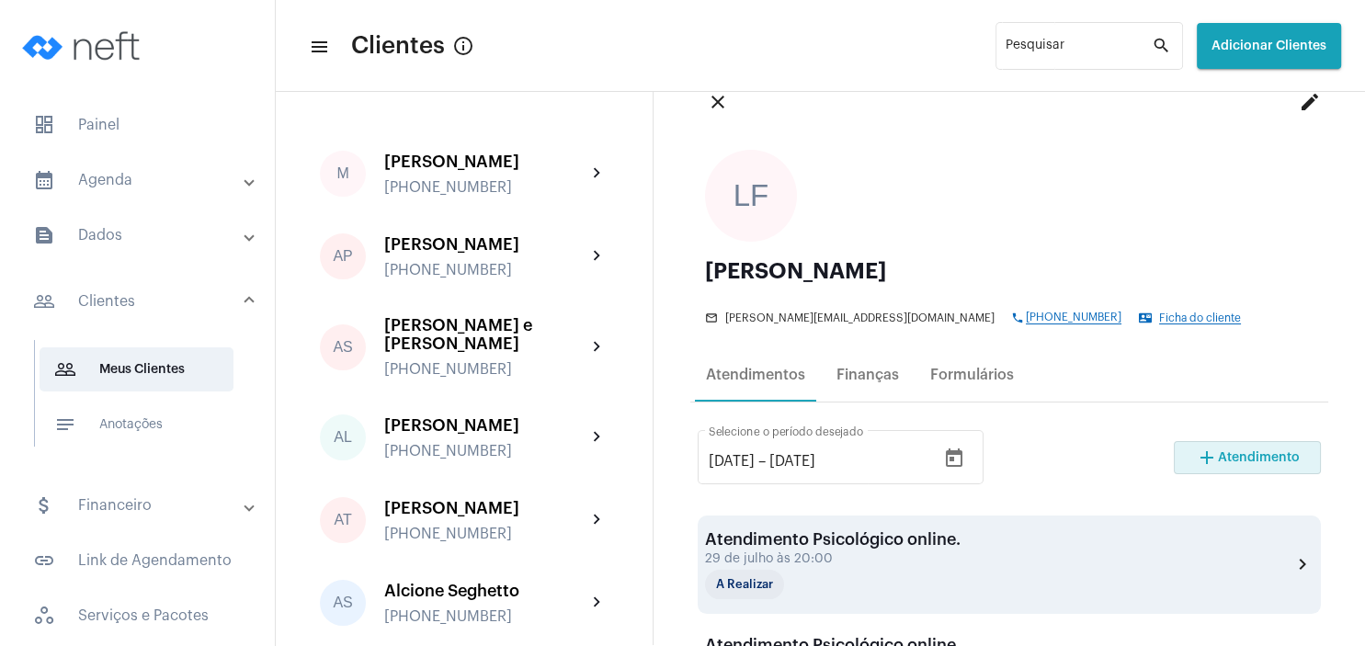
scroll to position [265, 0]
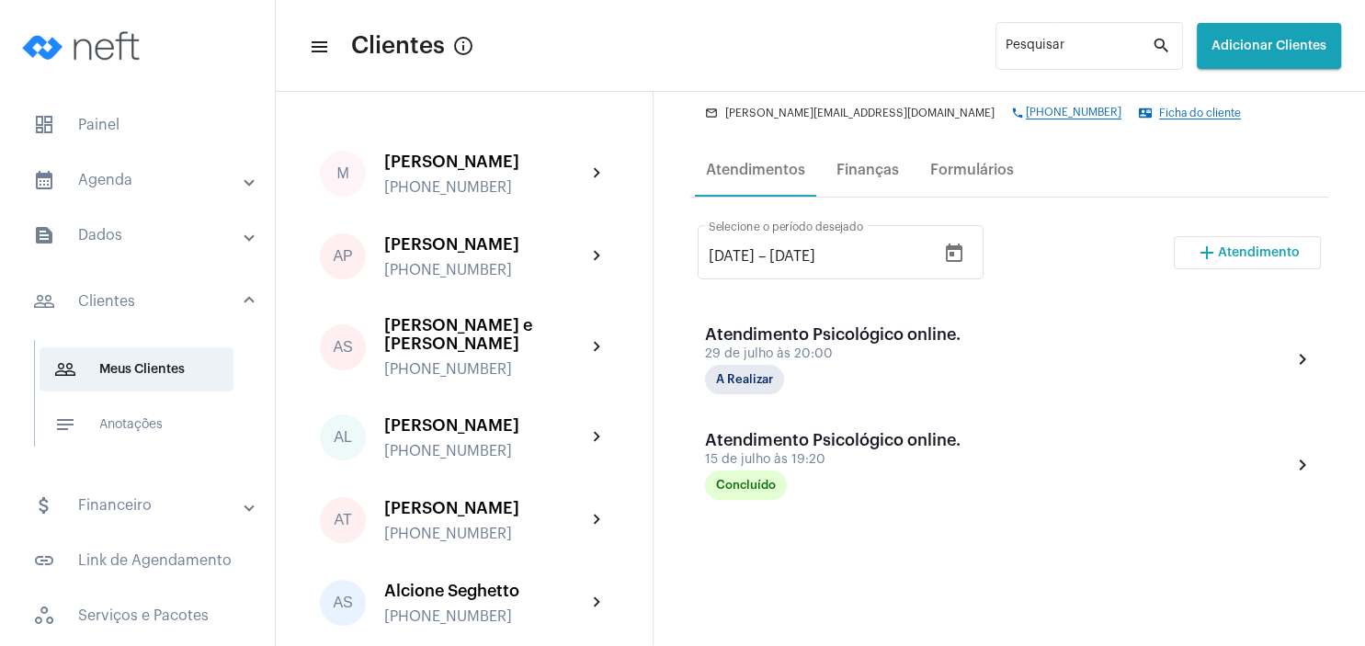
click at [1274, 200] on div "[DATE] [DATE] – [DATE] Selecione o período desejado add Atendimento Atendimento…" at bounding box center [1009, 553] width 638 height 711
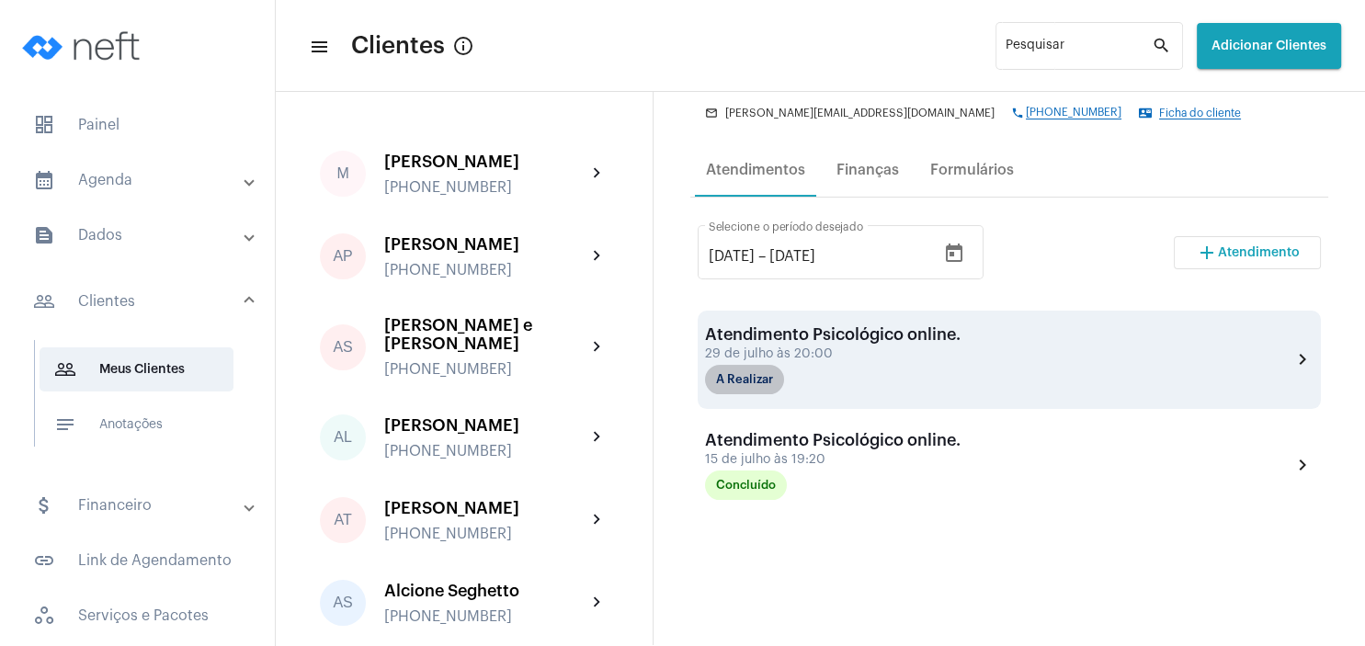
click at [770, 381] on mat-chip "A Realizar" at bounding box center [744, 379] width 79 height 29
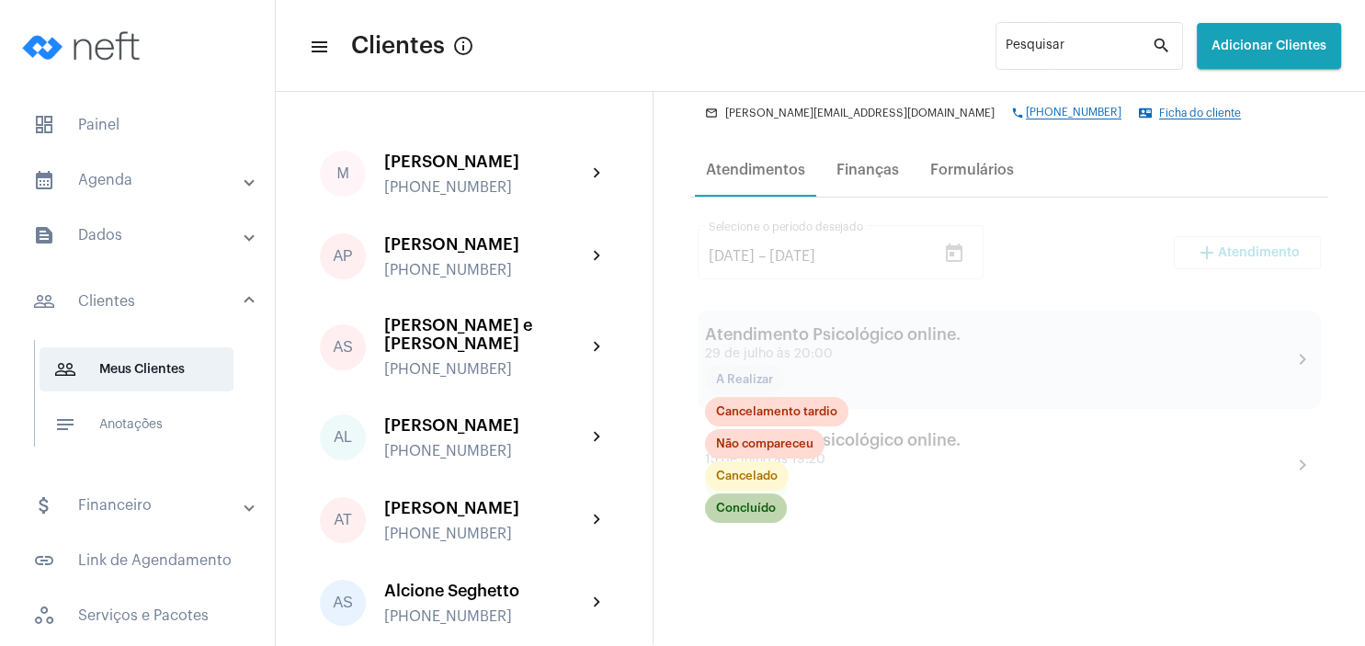
click at [756, 505] on mat-chip "Concluído" at bounding box center [746, 508] width 82 height 29
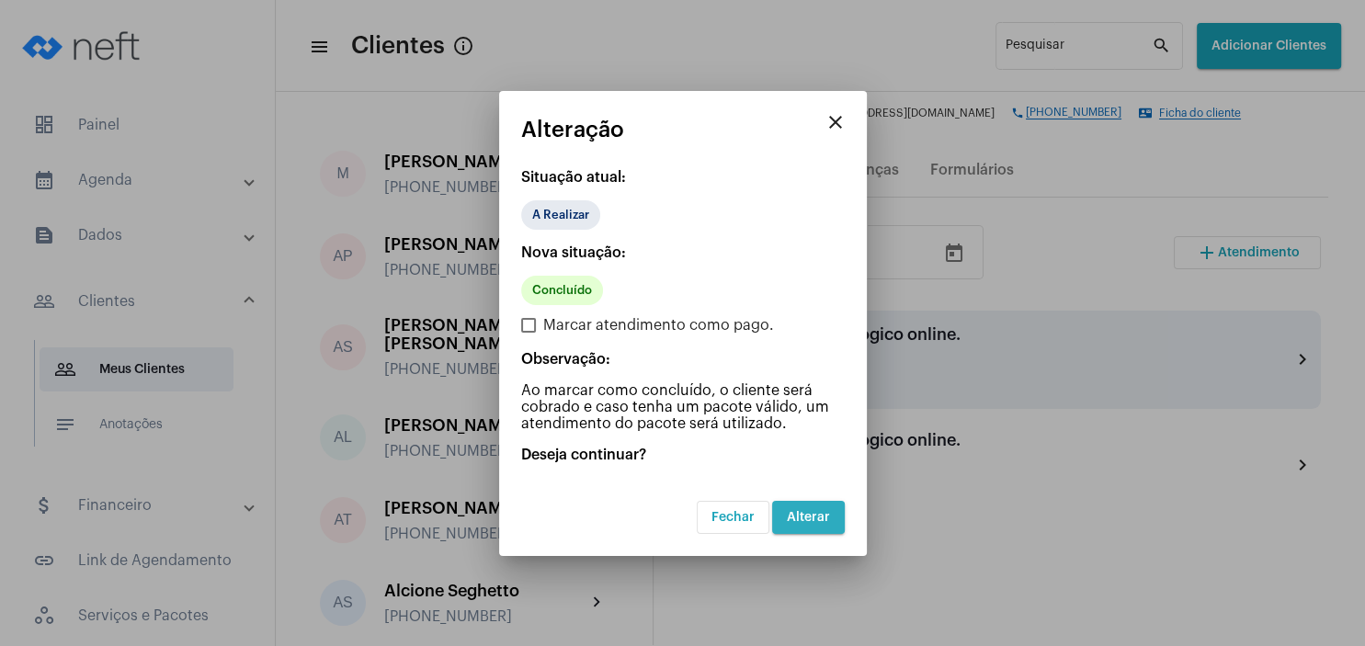
click at [824, 517] on span "Alterar" at bounding box center [808, 517] width 43 height 13
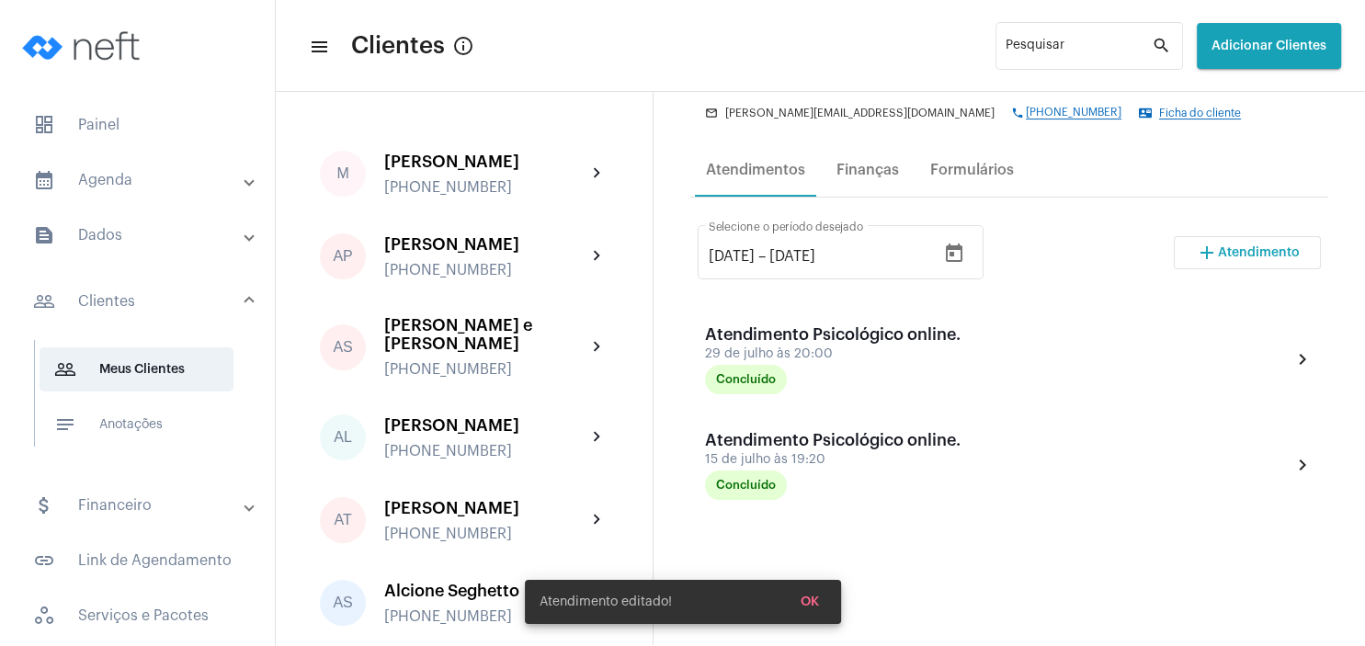
click at [1247, 262] on button "add Atendimento" at bounding box center [1247, 252] width 147 height 33
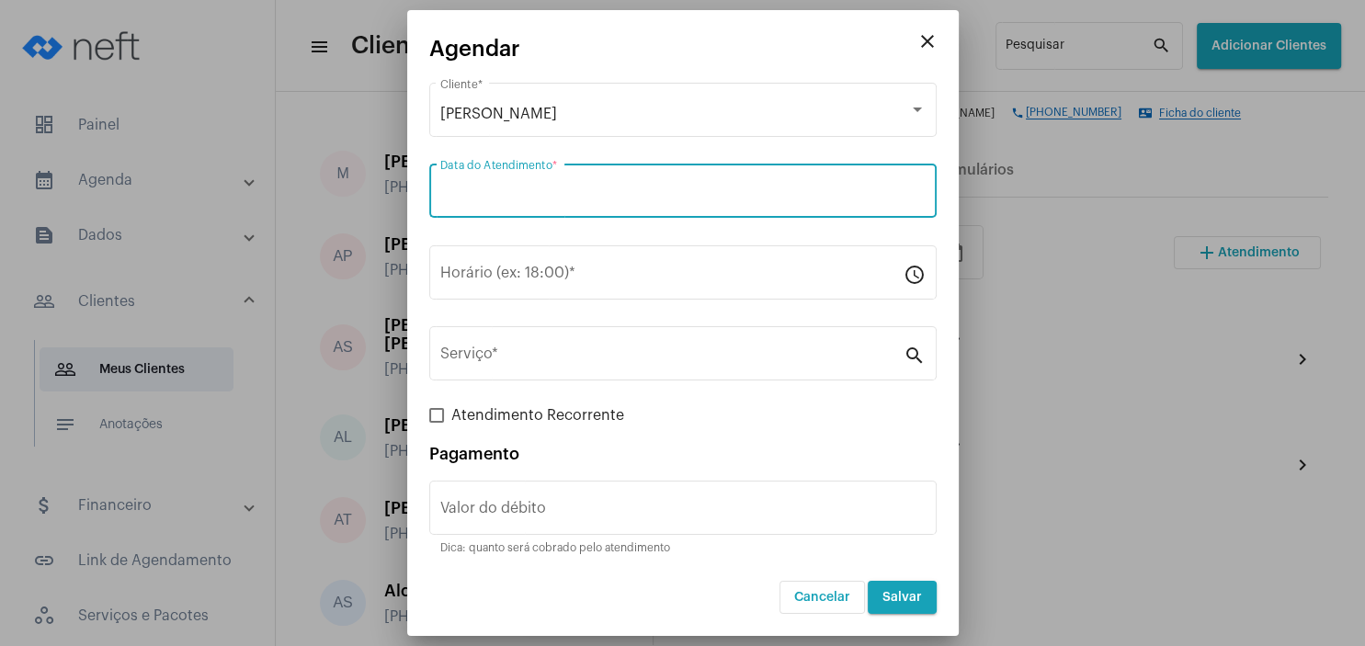
click at [529, 197] on input "Data do Atendimento *" at bounding box center [682, 195] width 485 height 17
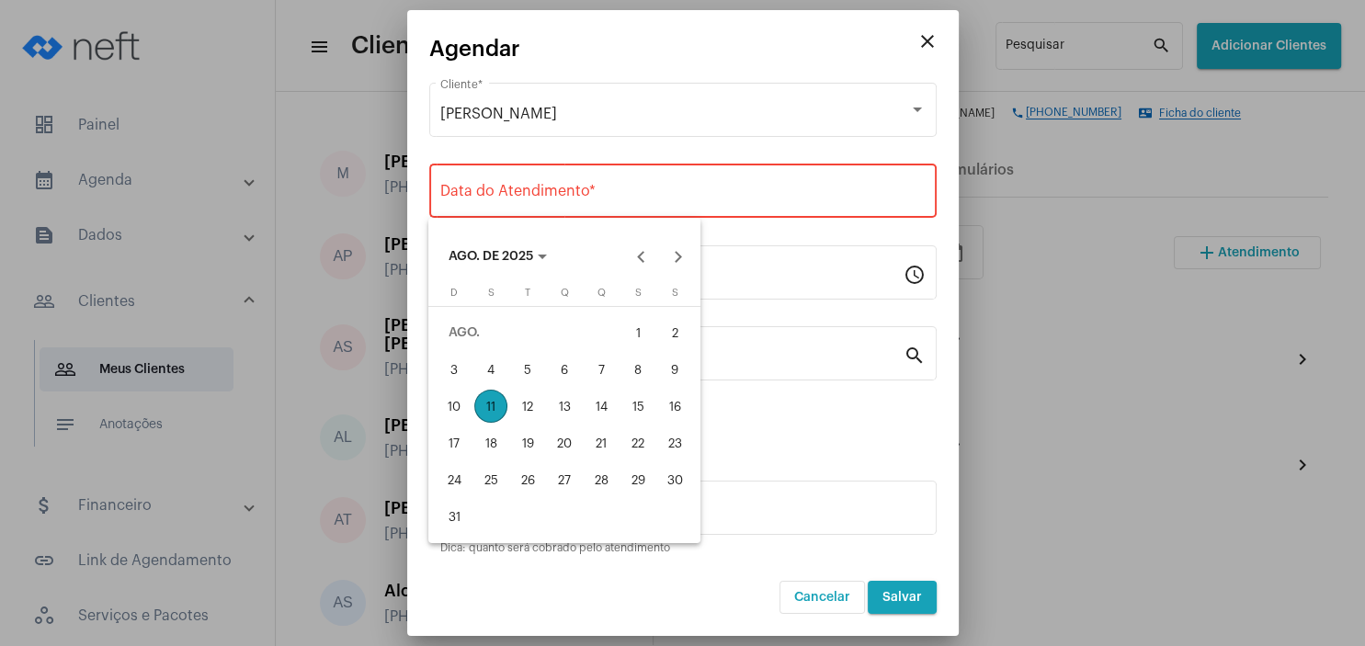
click at [532, 419] on div "12" at bounding box center [527, 406] width 33 height 33
type input "[DATE]"
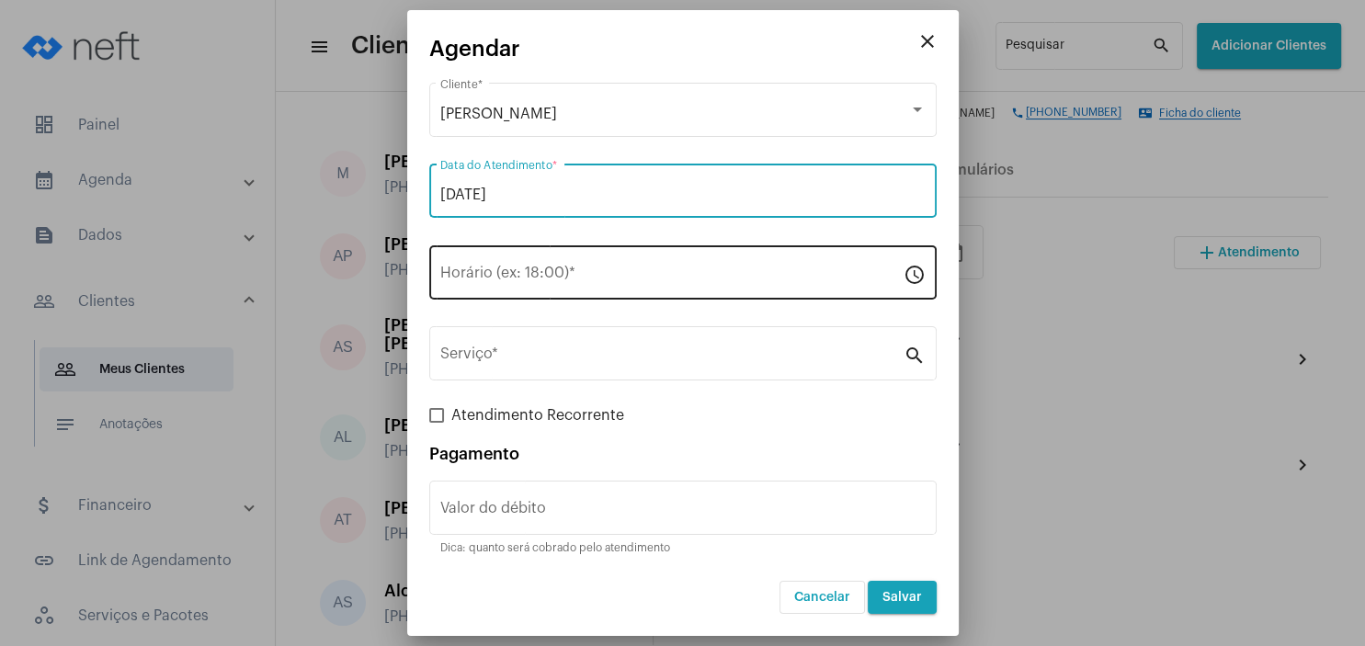
click at [498, 282] on input "Horário (ex: 18:00) *" at bounding box center [671, 276] width 463 height 17
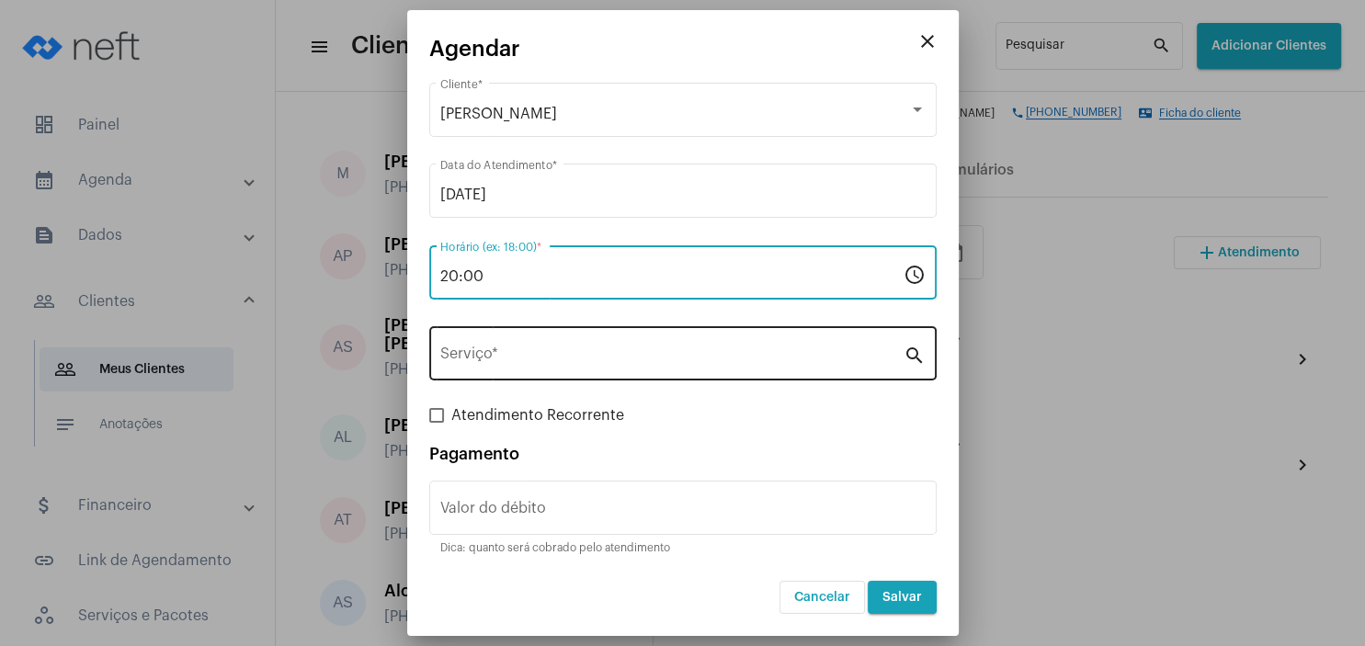
type input "20:00"
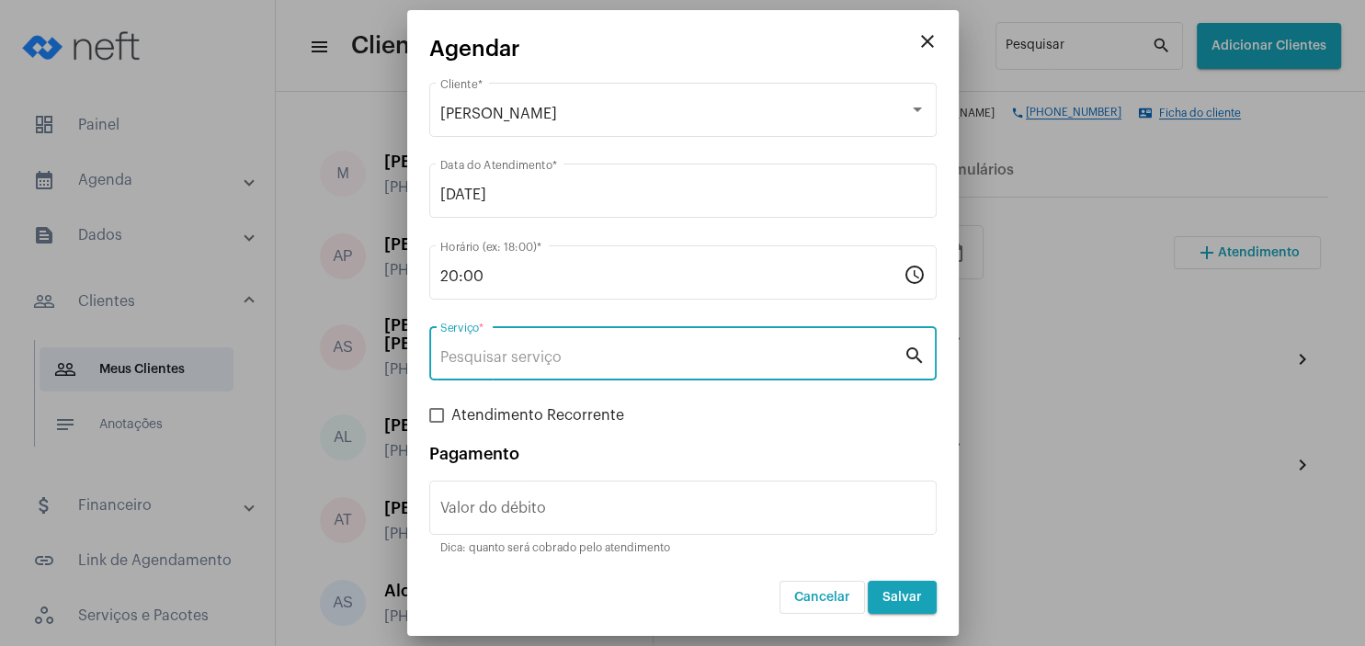
click at [546, 364] on input "Serviço *" at bounding box center [671, 357] width 463 height 17
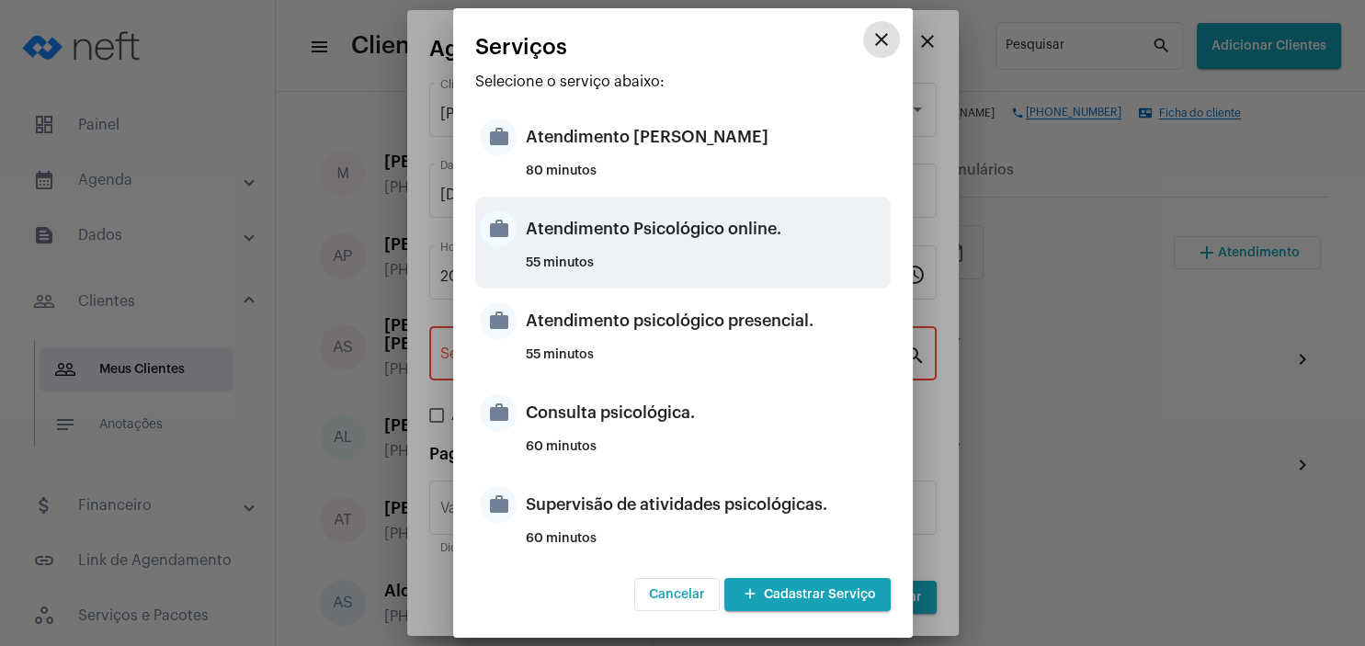
click at [736, 233] on div "Atendimento Psicológico online." at bounding box center [706, 228] width 360 height 55
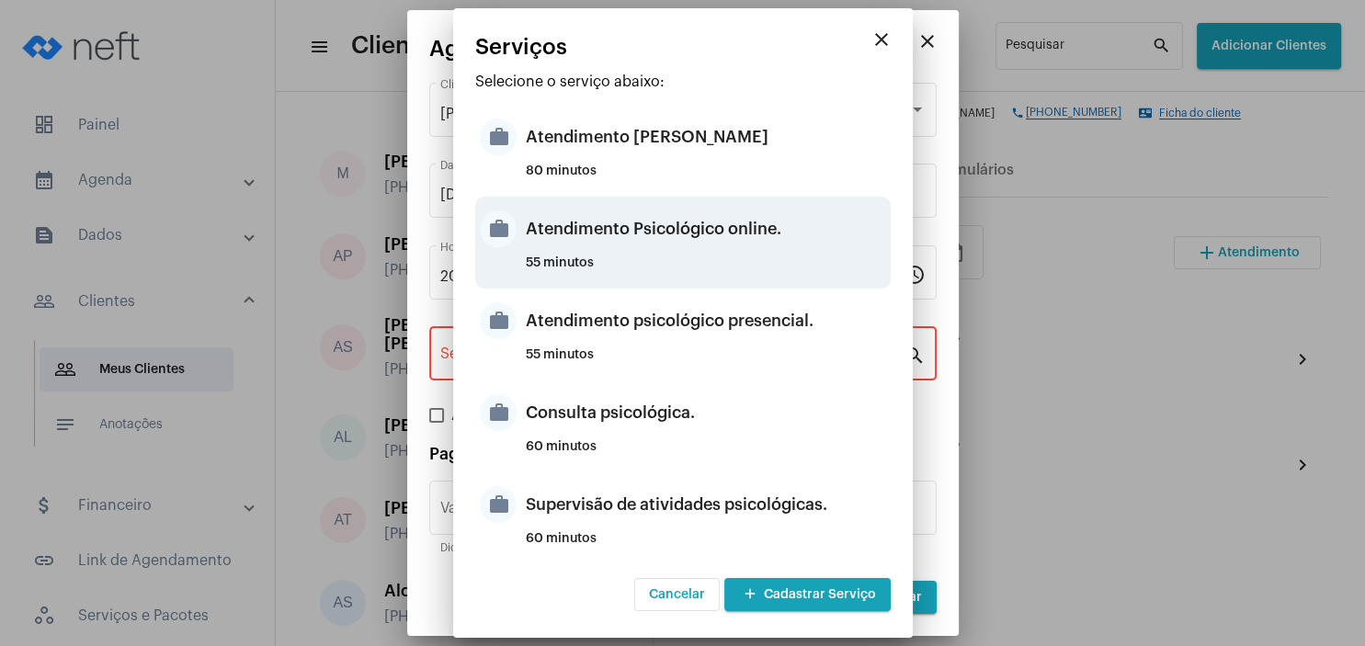
type input "Atendimento Psicológico online."
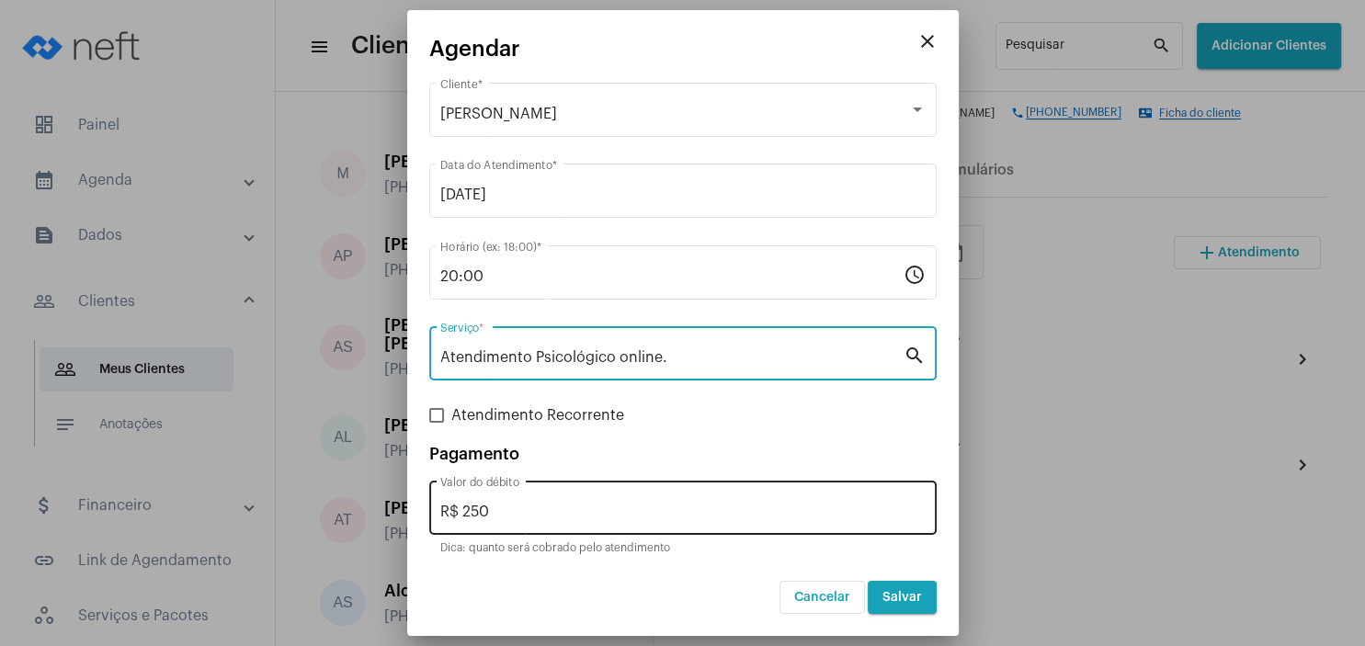
click at [533, 519] on input "R$ 250" at bounding box center [682, 512] width 485 height 17
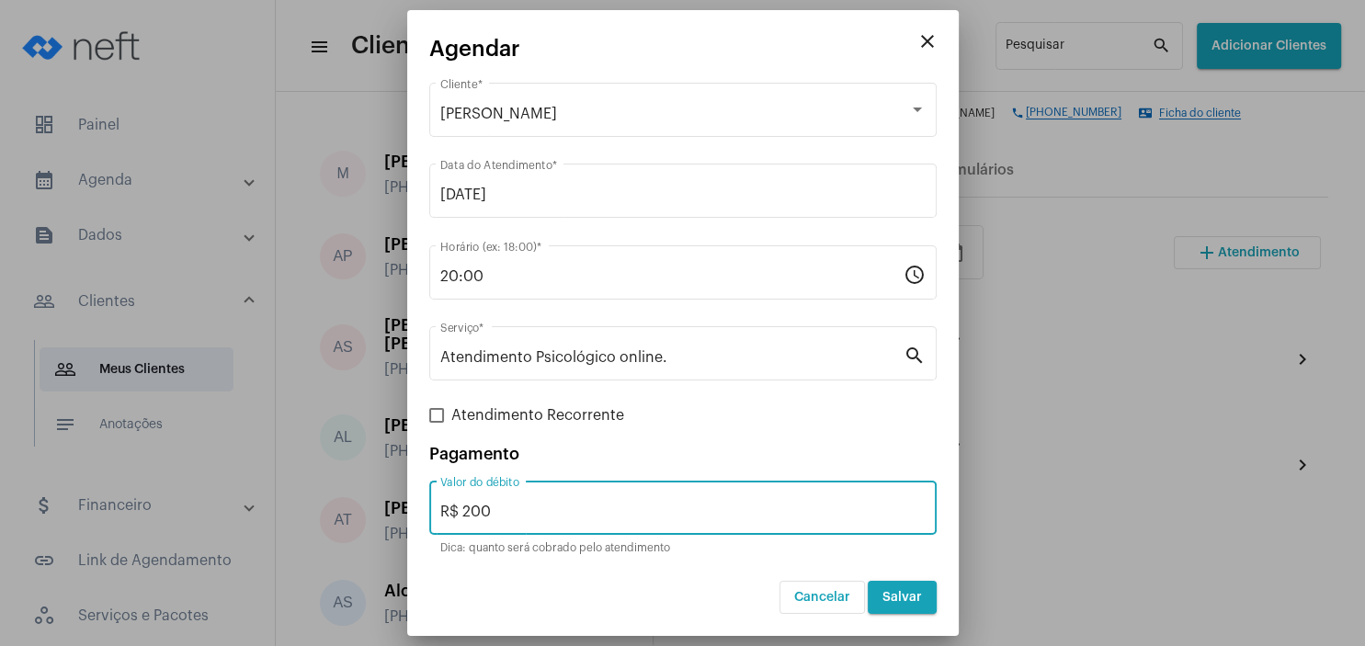
type input "R$ 200"
click at [906, 595] on span "Salvar" at bounding box center [902, 597] width 40 height 13
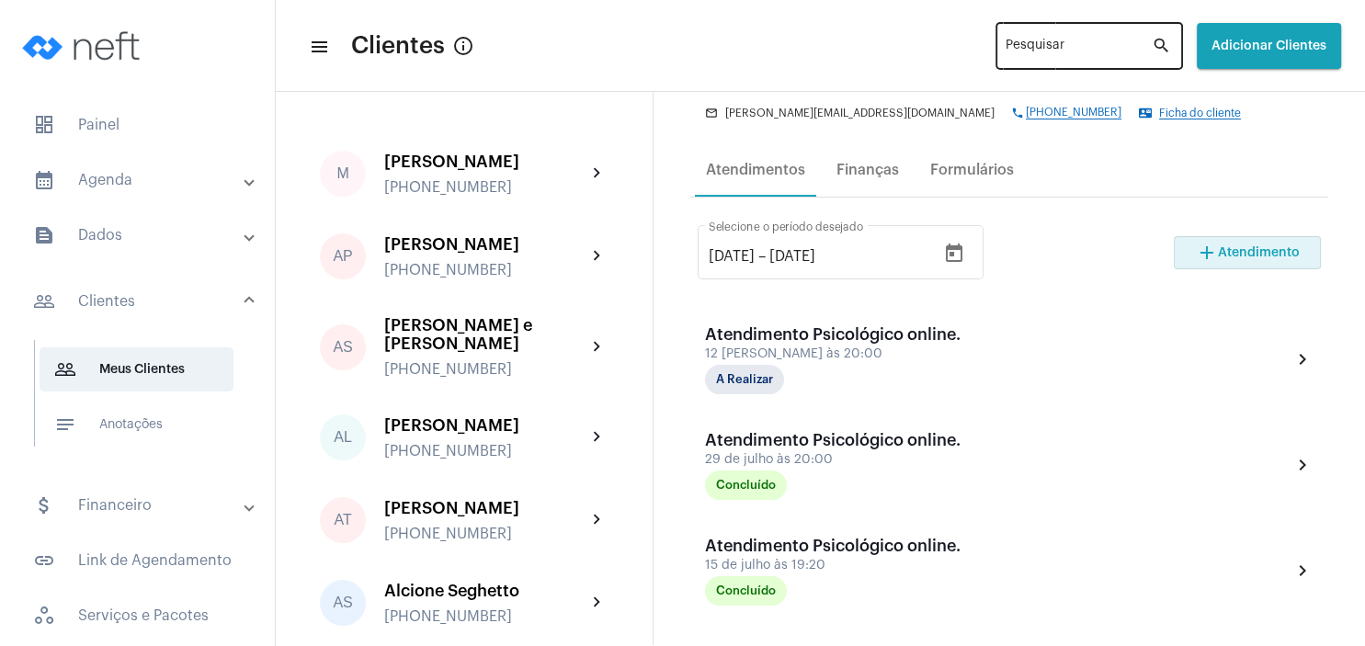
click at [1006, 50] on input "Pesquisar" at bounding box center [1079, 49] width 146 height 15
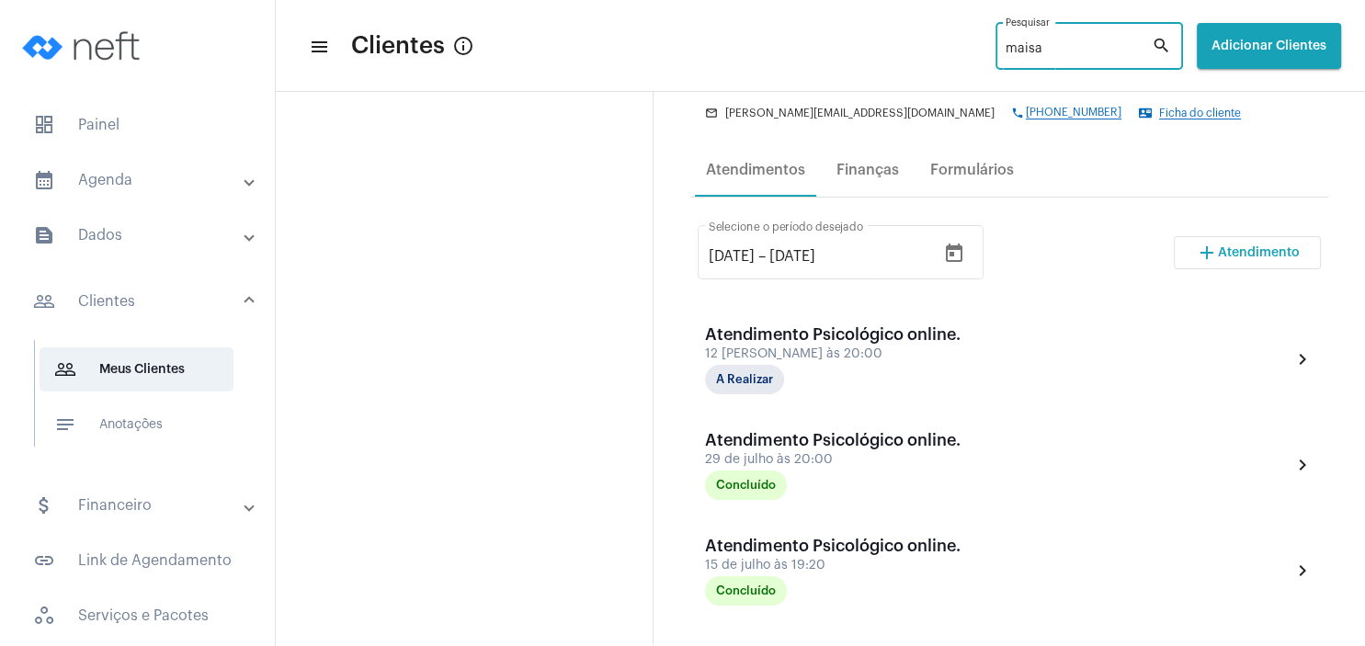
type input "maisa"
click at [1155, 42] on mat-icon "search" at bounding box center [1163, 46] width 22 height 22
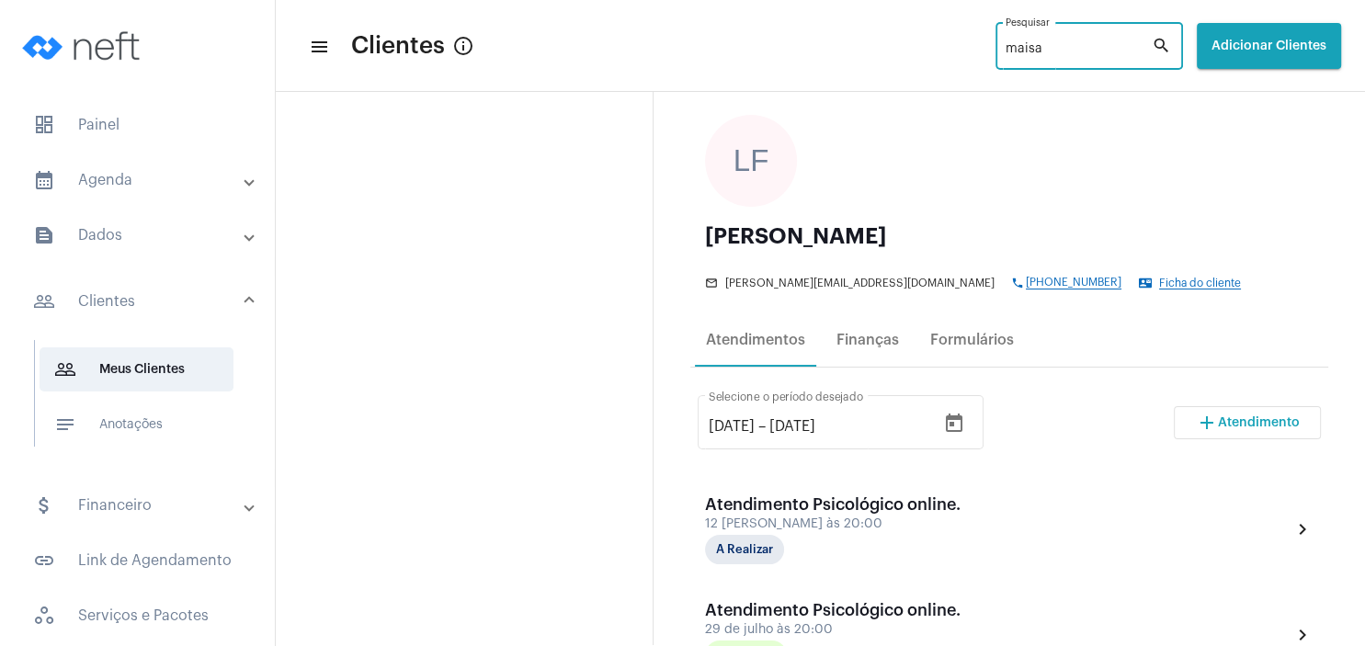
scroll to position [88, 0]
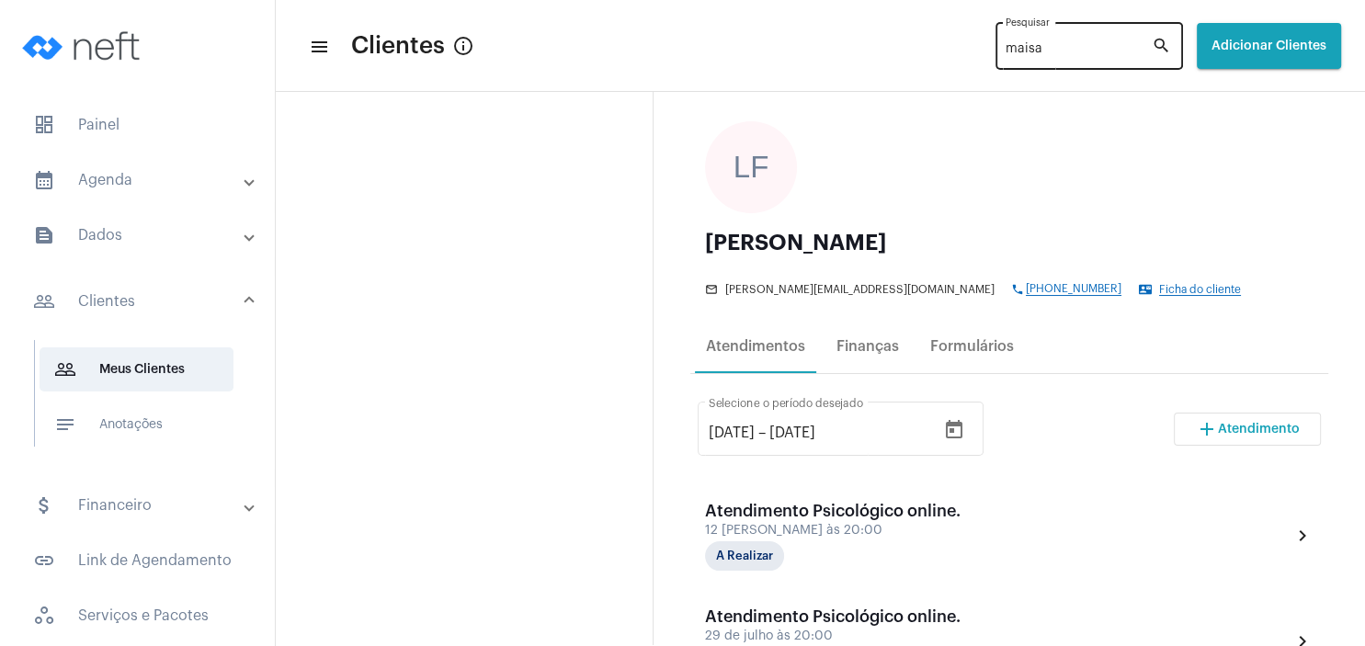
click at [1151, 40] on div "maisa Pesquisar" at bounding box center [1079, 44] width 146 height 51
click at [1160, 41] on mat-icon "search" at bounding box center [1163, 46] width 22 height 22
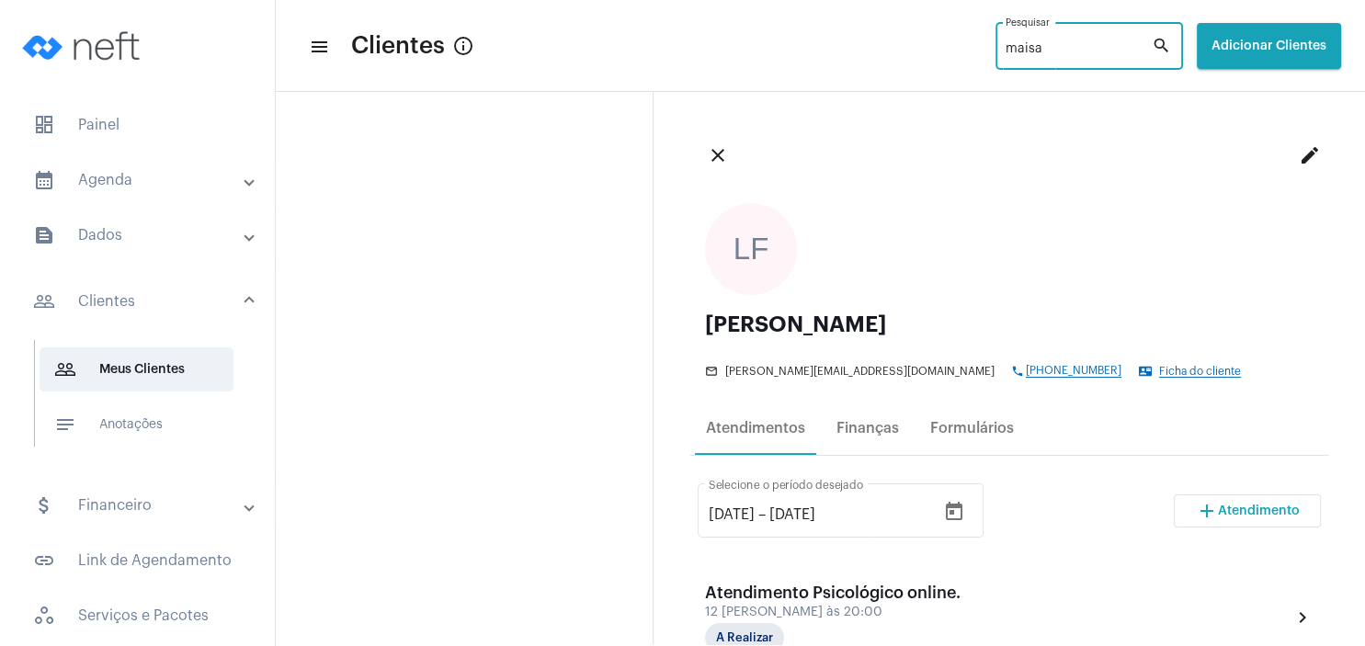
scroll to position [0, 0]
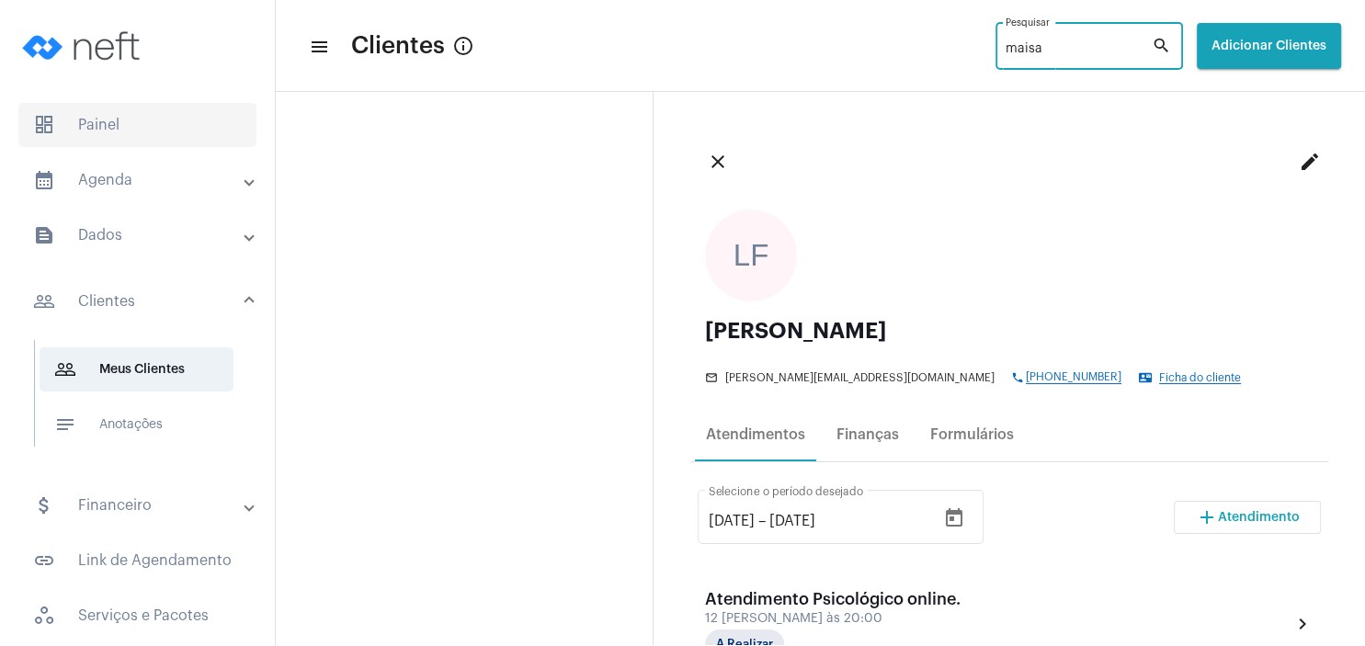
click at [116, 130] on span "dashboard Painel" at bounding box center [137, 125] width 238 height 44
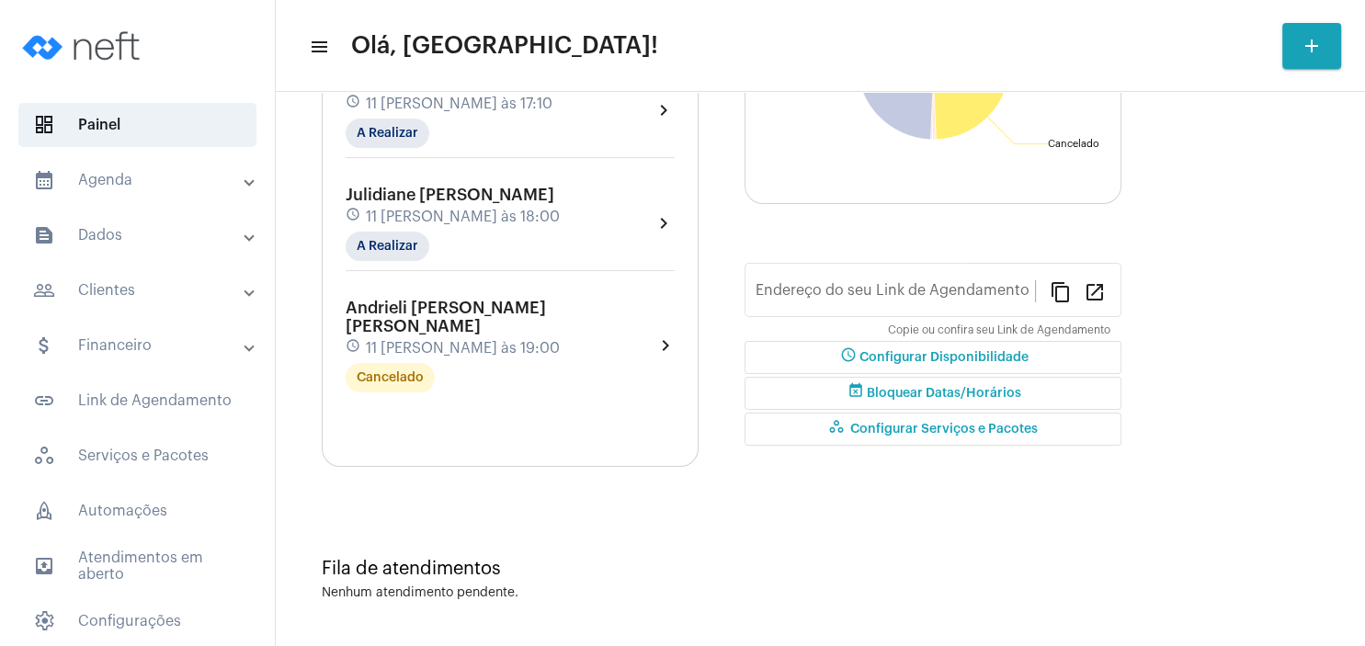
click at [130, 295] on mat-panel-title "people_outline Clientes" at bounding box center [139, 290] width 212 height 22
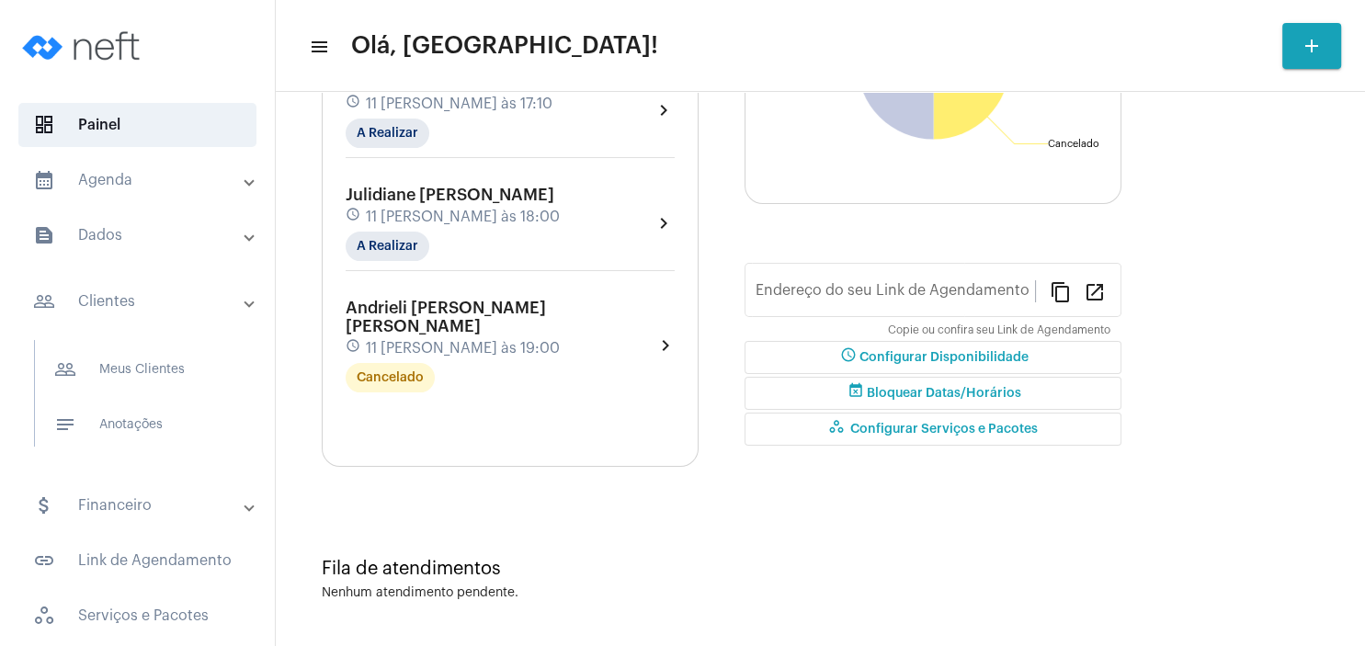
type input "[URL][DOMAIN_NAME][PERSON_NAME]"
click at [119, 358] on span "people_outline Meus Clientes" at bounding box center [137, 369] width 194 height 44
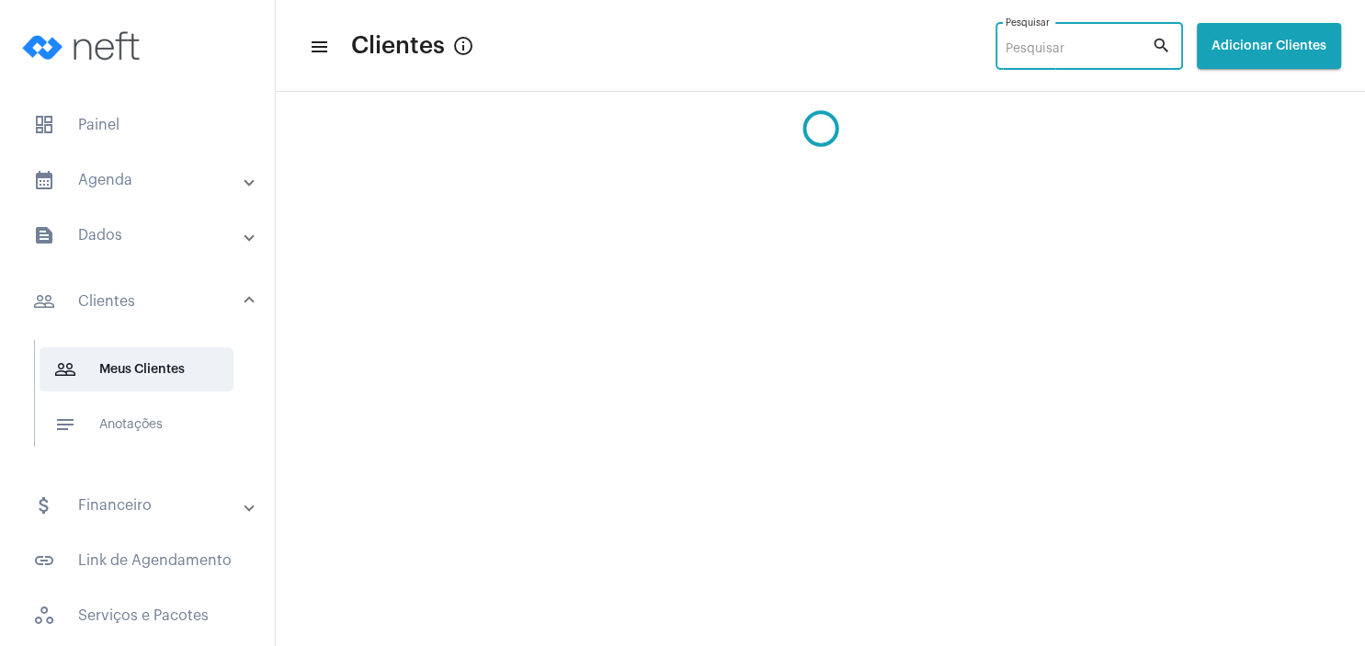
click at [1006, 47] on input "Pesquisar" at bounding box center [1079, 49] width 146 height 15
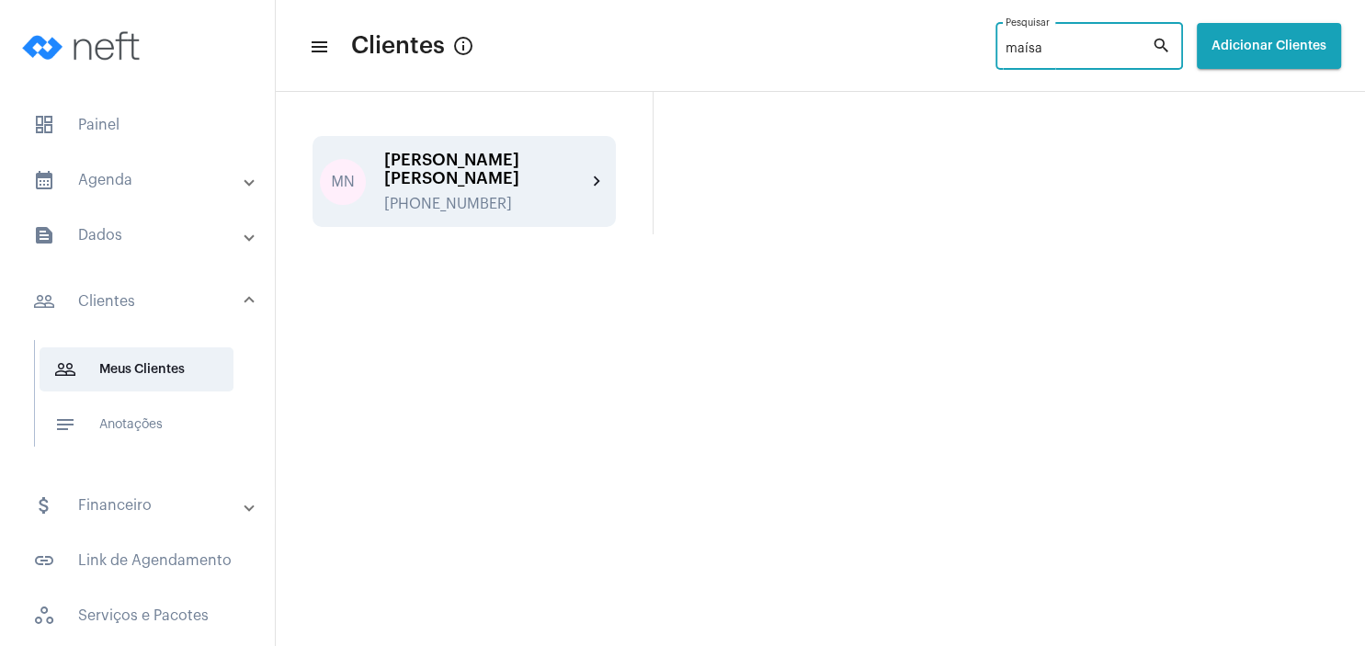
type input "maísa"
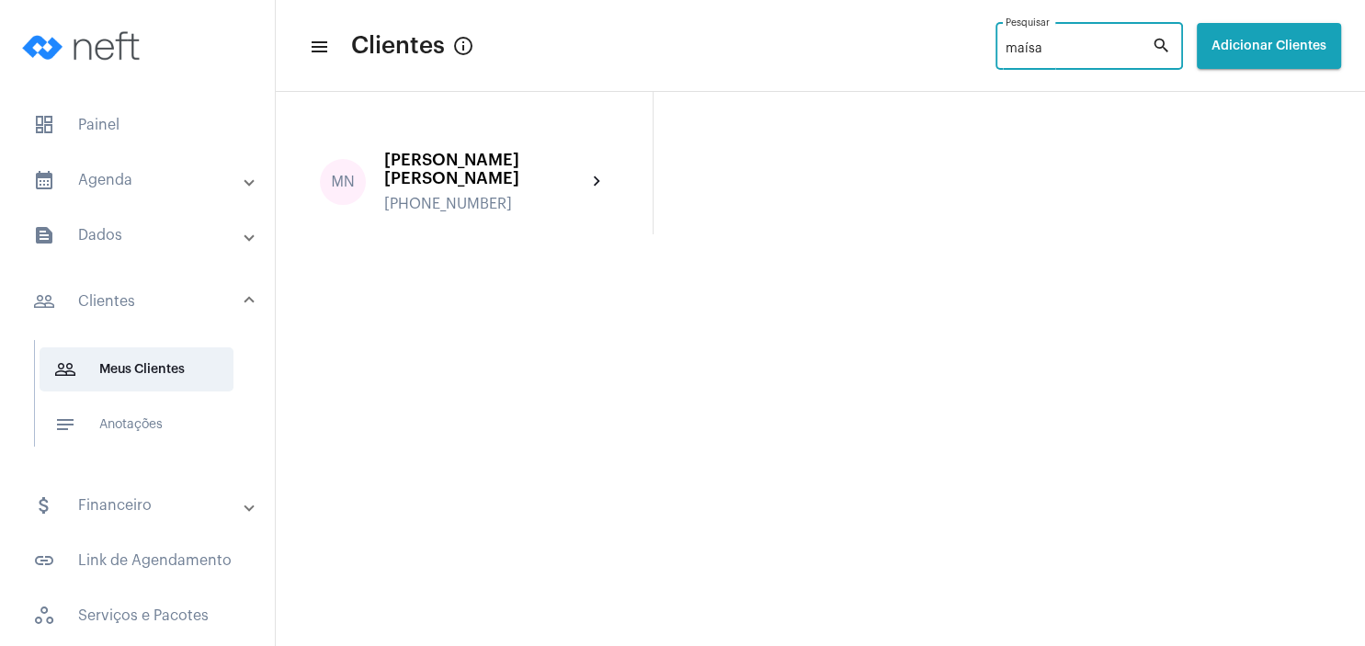
click at [480, 149] on div "MN [PERSON_NAME] [PERSON_NAME] [PHONE_NUMBER] chevron_right" at bounding box center [464, 181] width 303 height 91
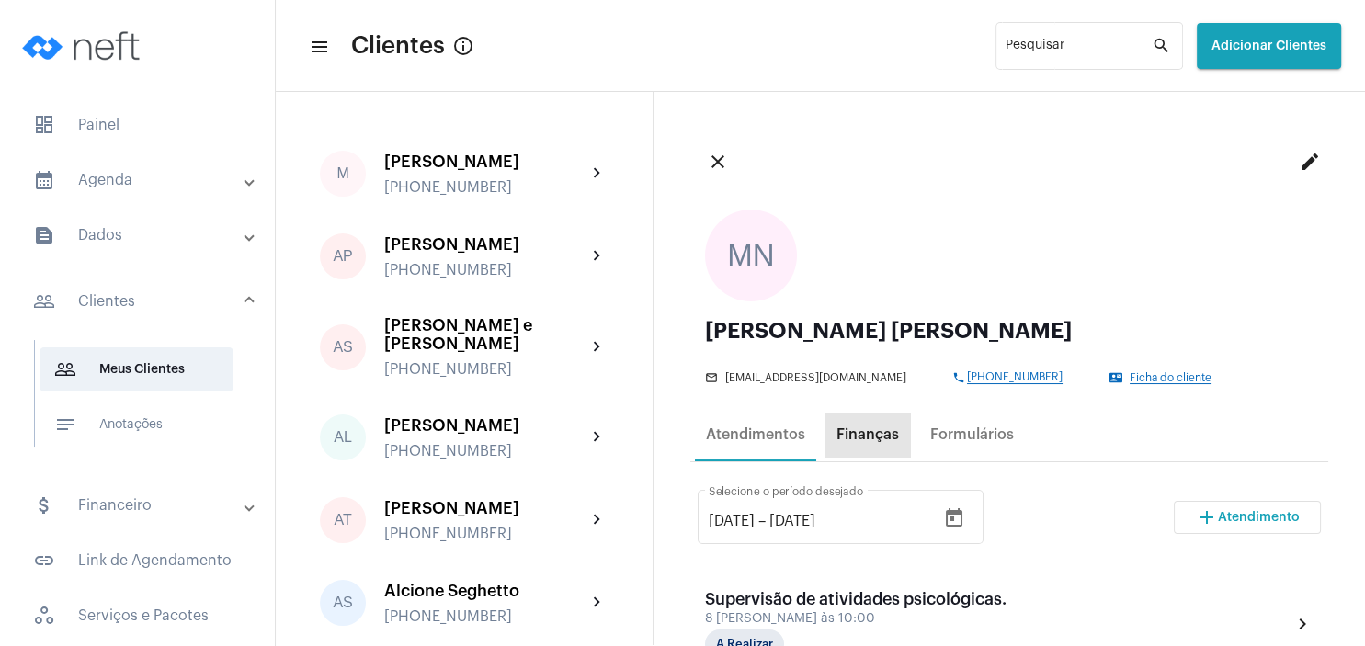
click at [897, 435] on div "Finanças" at bounding box center [867, 434] width 63 height 17
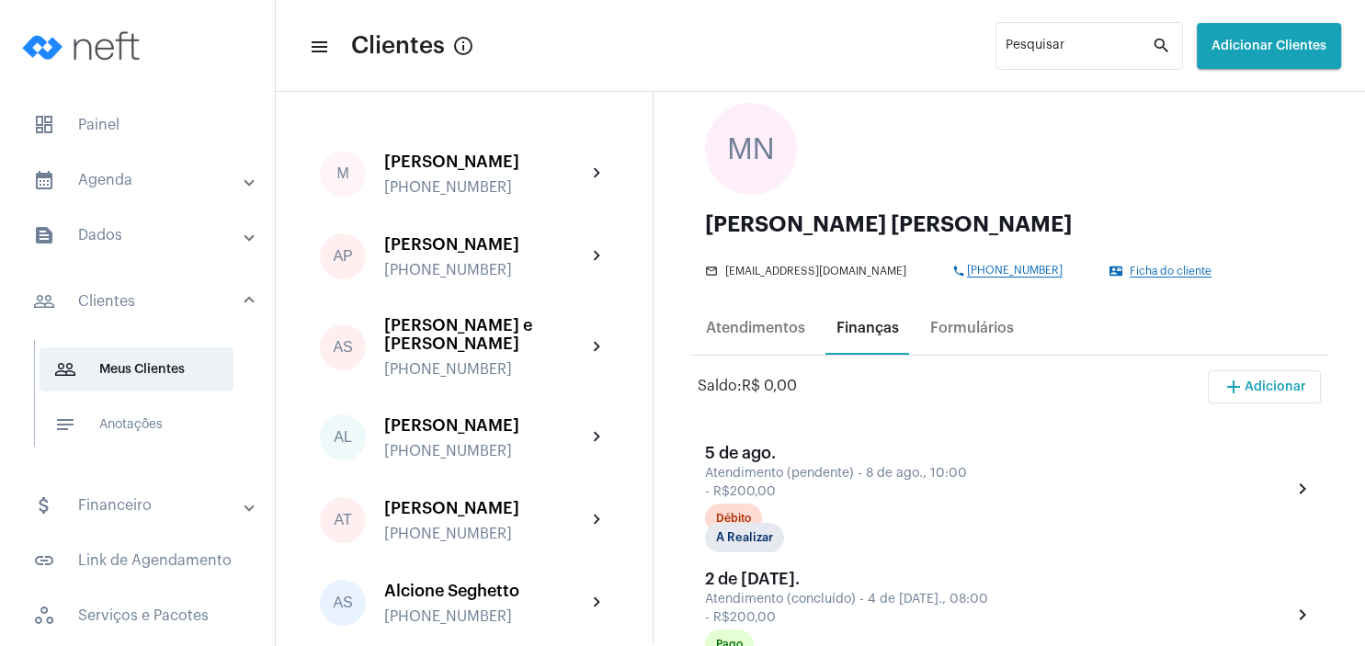
scroll to position [176, 0]
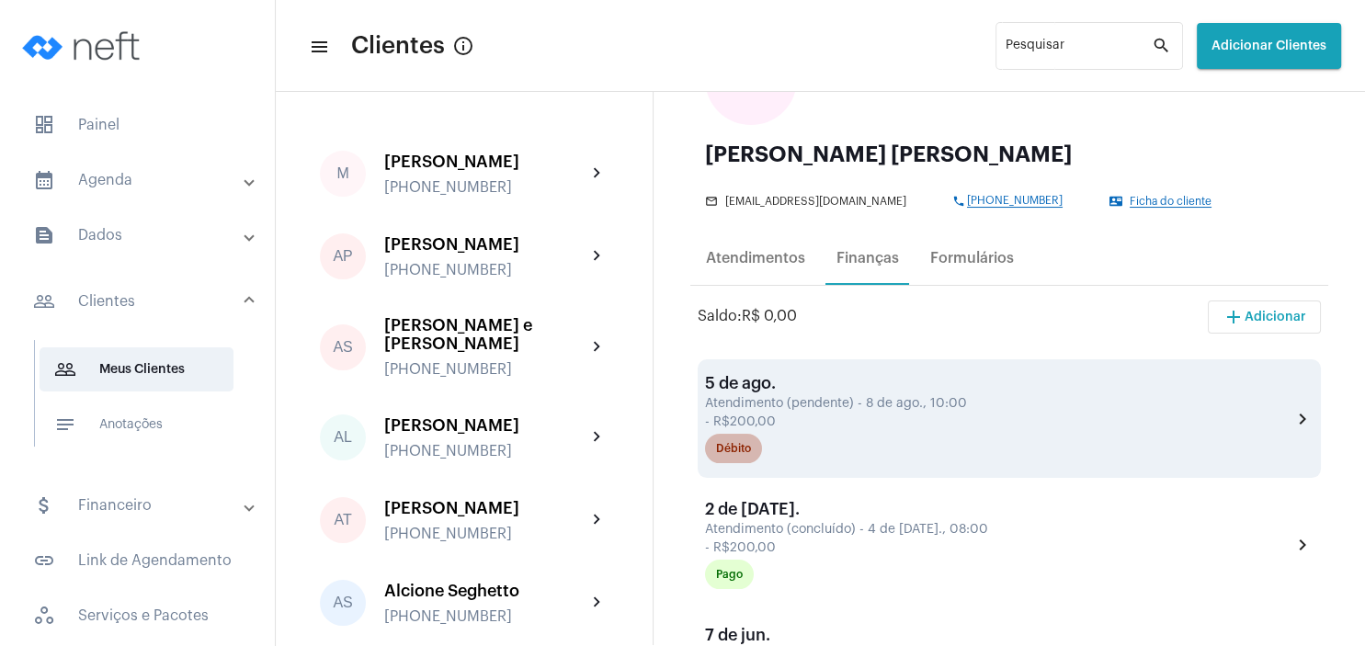
click at [721, 454] on div "Débito" at bounding box center [733, 449] width 35 height 12
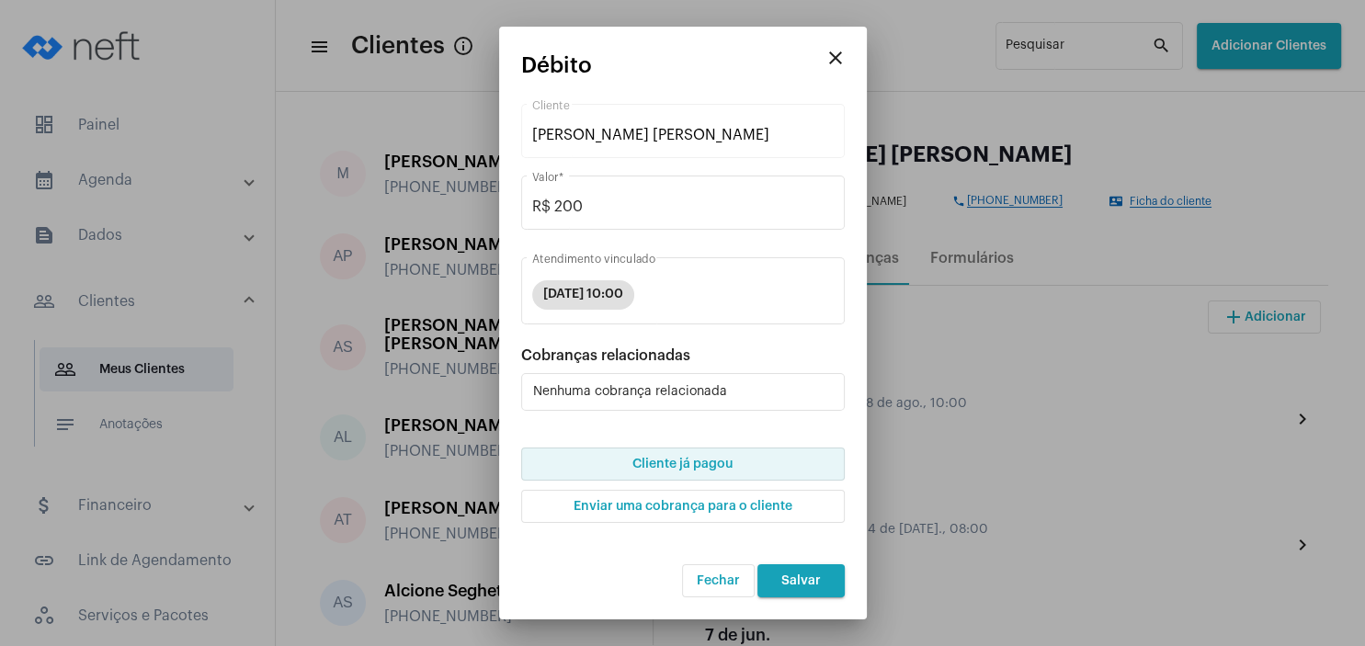
click at [708, 467] on span "Cliente já pagou" at bounding box center [682, 464] width 100 height 13
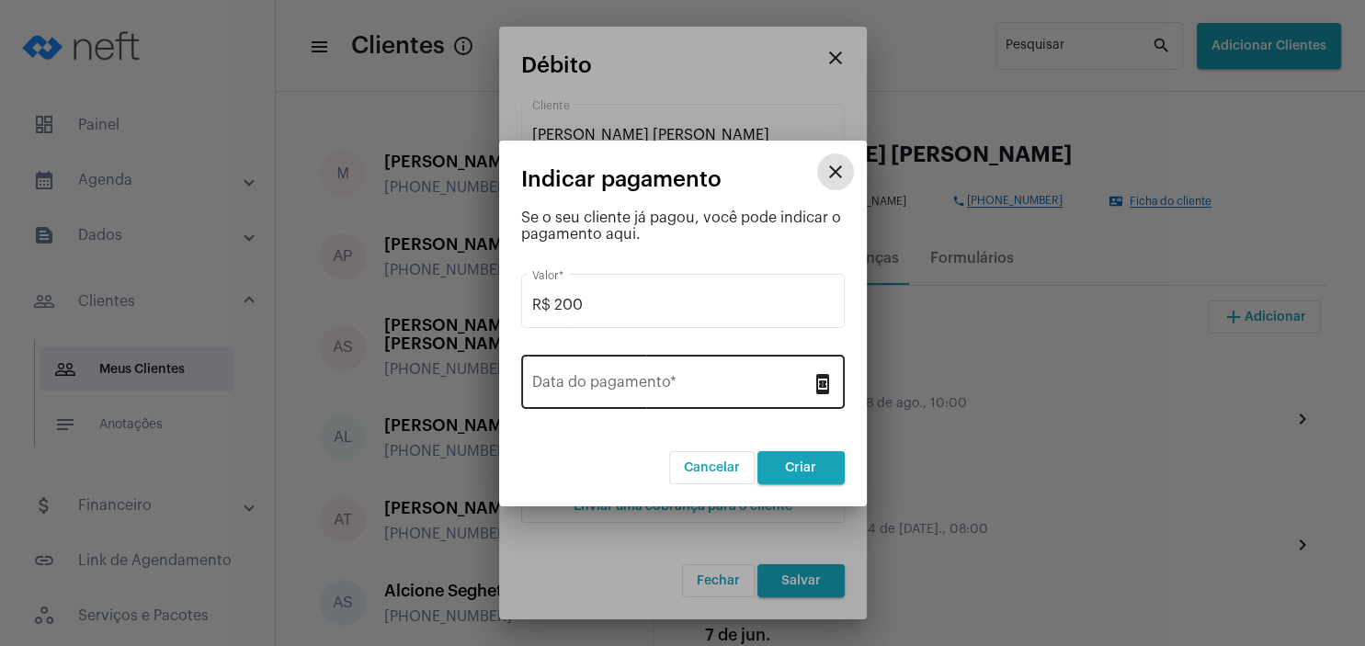
click at [668, 388] on input "Data do pagamento *" at bounding box center [671, 386] width 279 height 17
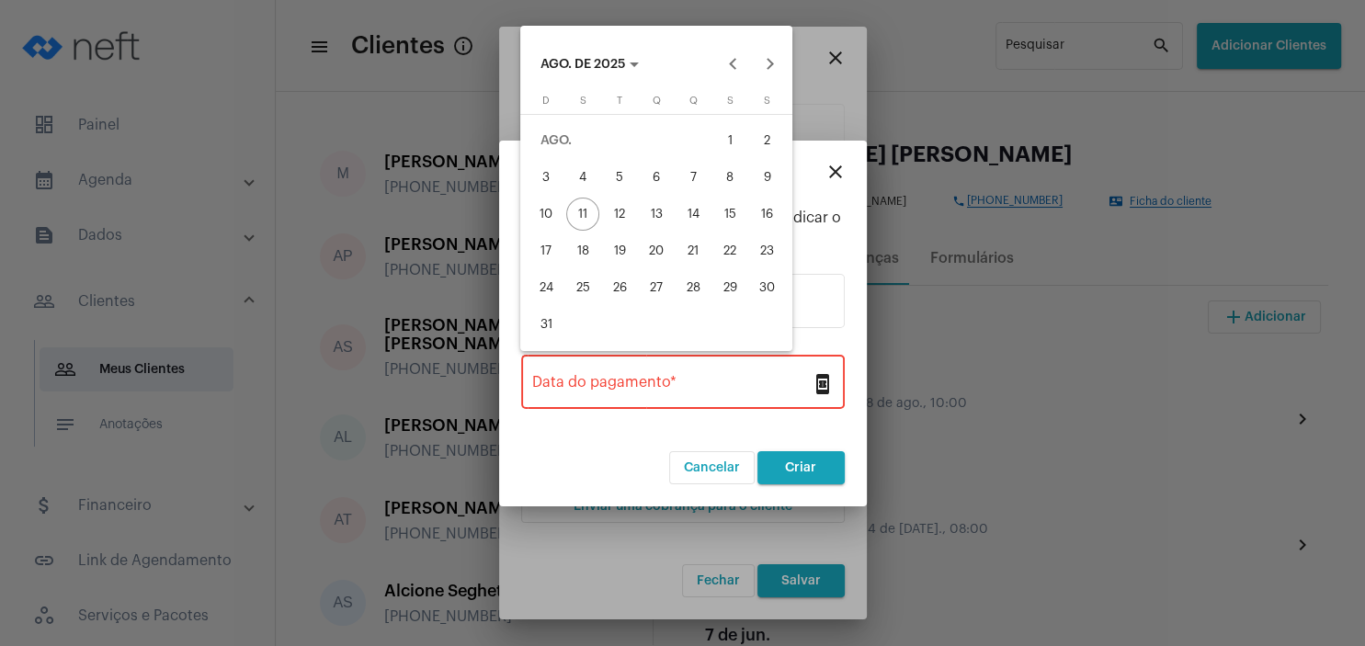
click at [726, 169] on div "8" at bounding box center [729, 177] width 33 height 33
type input "[DATE]"
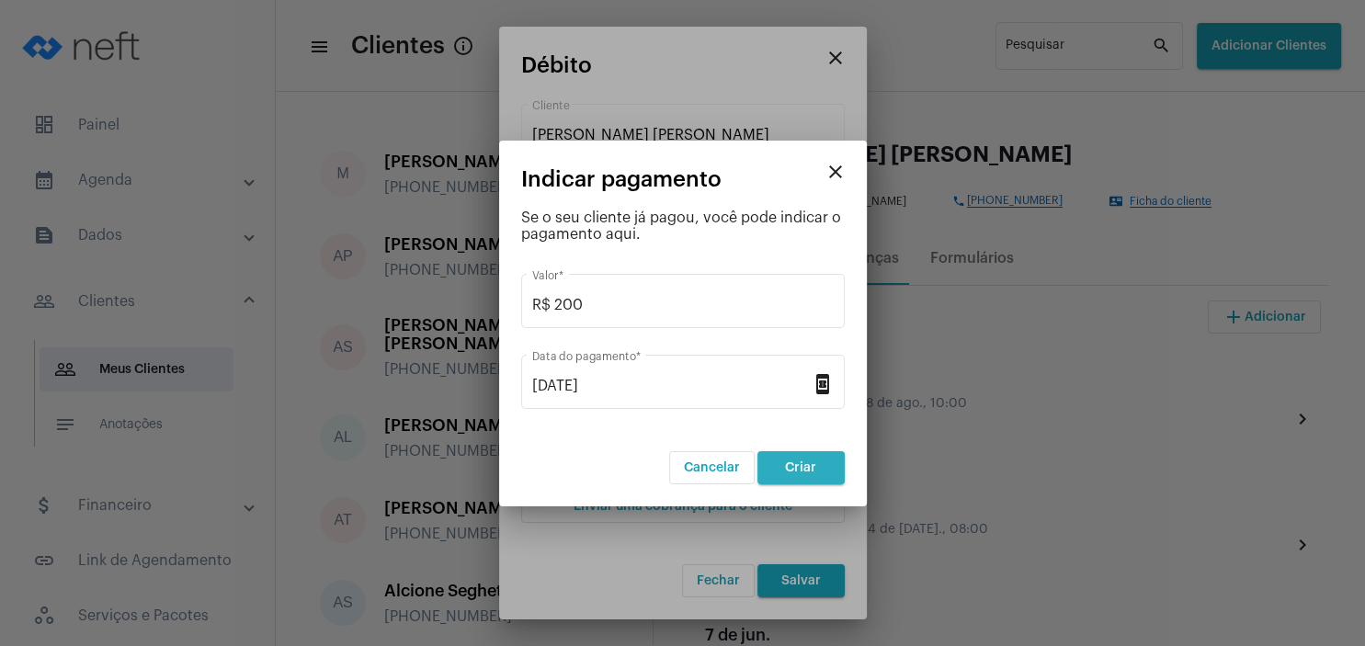
click at [770, 464] on button "Criar" at bounding box center [800, 467] width 87 height 33
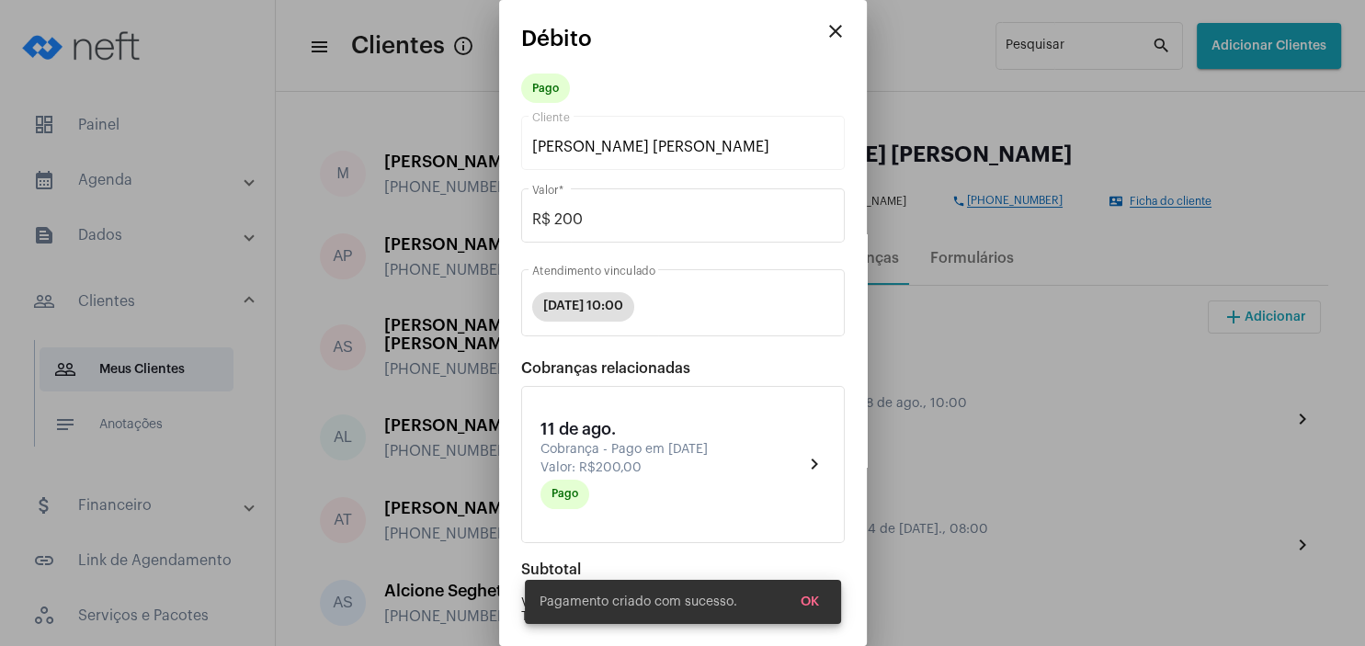
click at [806, 598] on span "OK" at bounding box center [810, 602] width 18 height 13
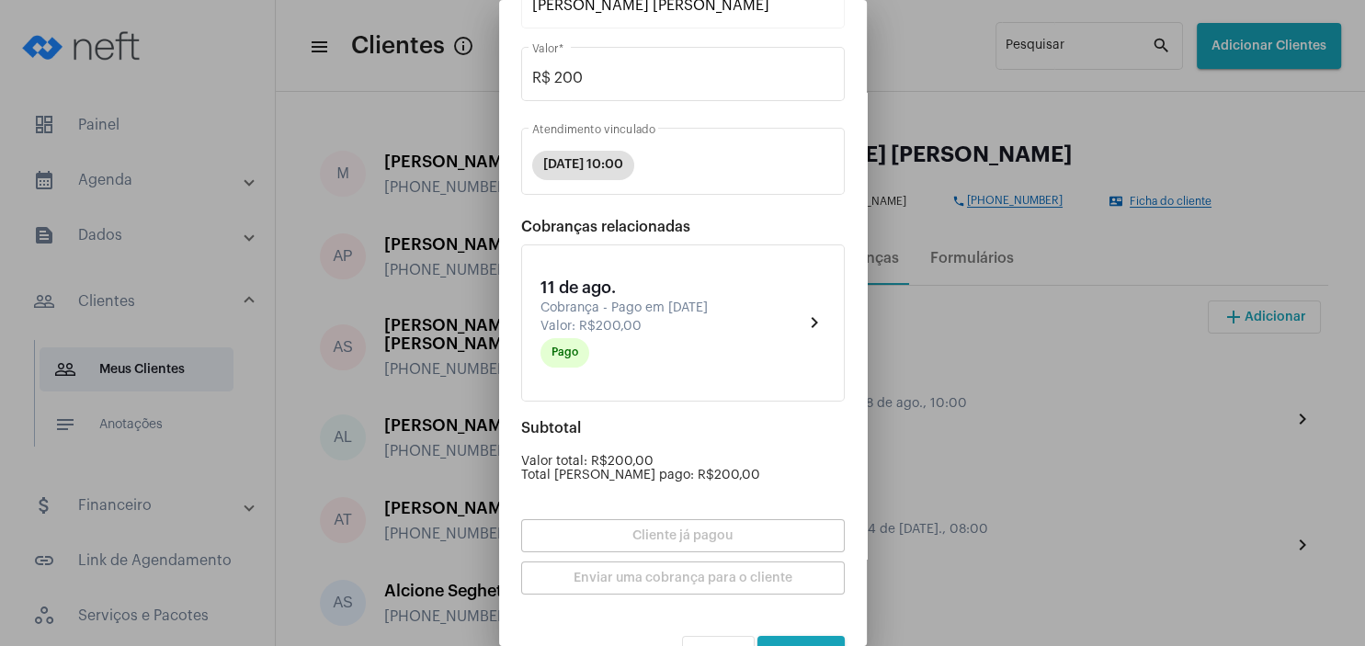
scroll to position [187, 0]
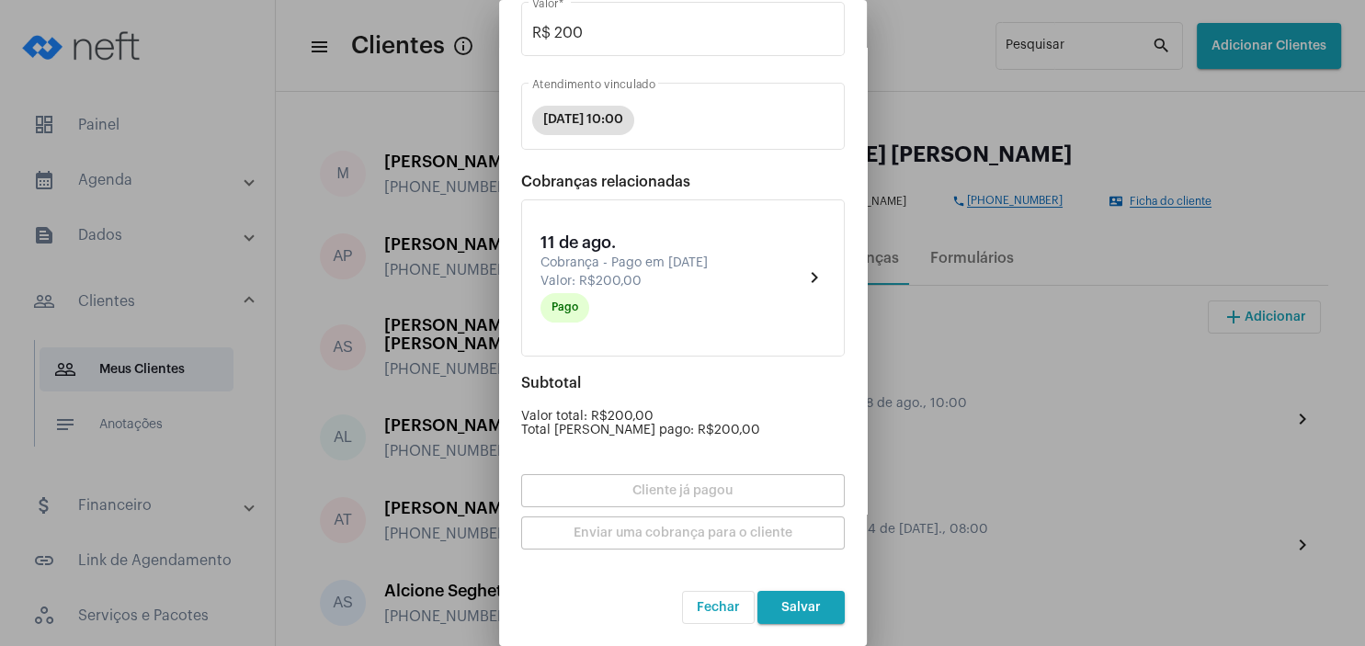
click at [803, 590] on form "[PERSON_NAME] [PERSON_NAME] Cliente R$ 200 Valor * [DATE] 10:00 Atendimento vin…" at bounding box center [683, 275] width 324 height 699
click at [804, 611] on span "Salvar" at bounding box center [801, 607] width 40 height 13
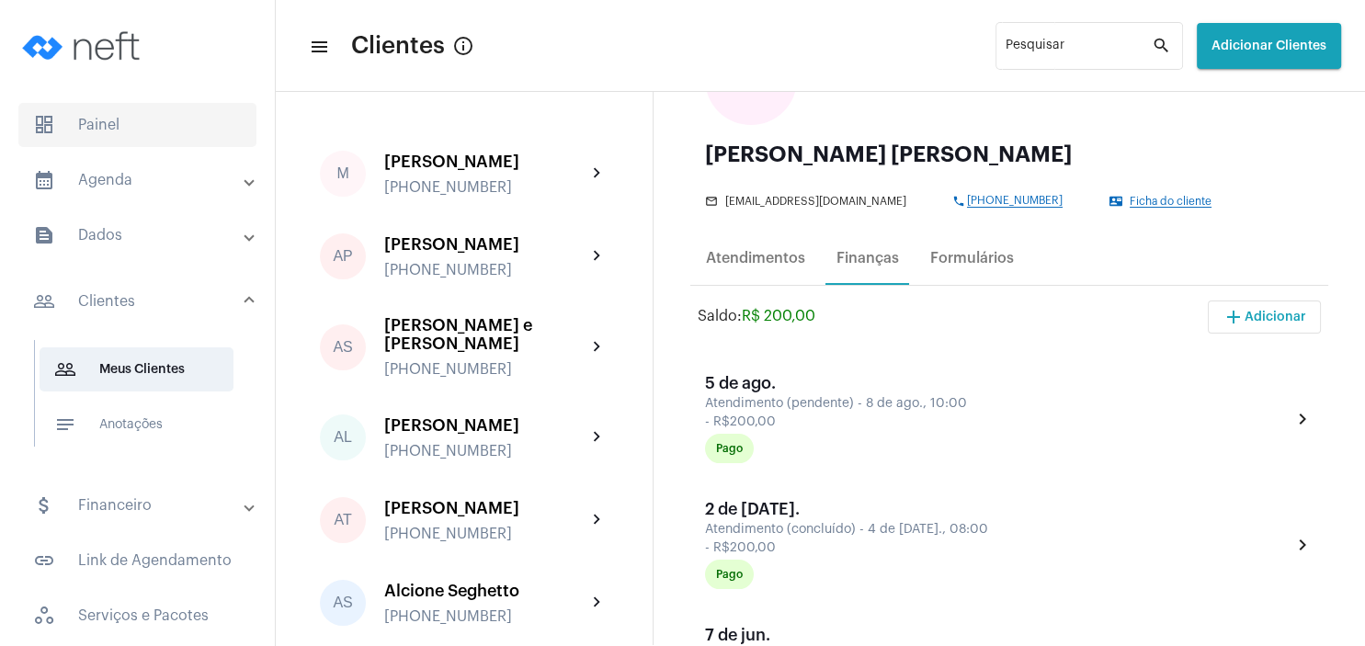
click at [127, 120] on span "dashboard Painel" at bounding box center [137, 125] width 238 height 44
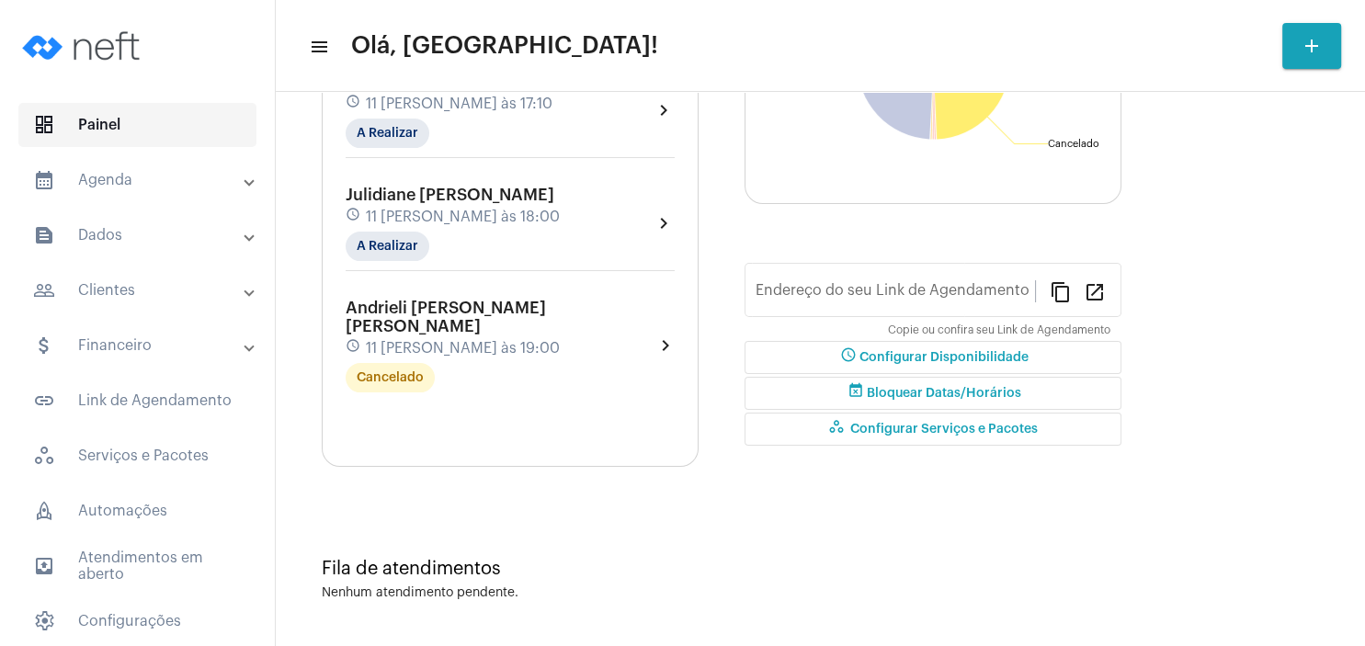
type input "[URL][DOMAIN_NAME][PERSON_NAME]"
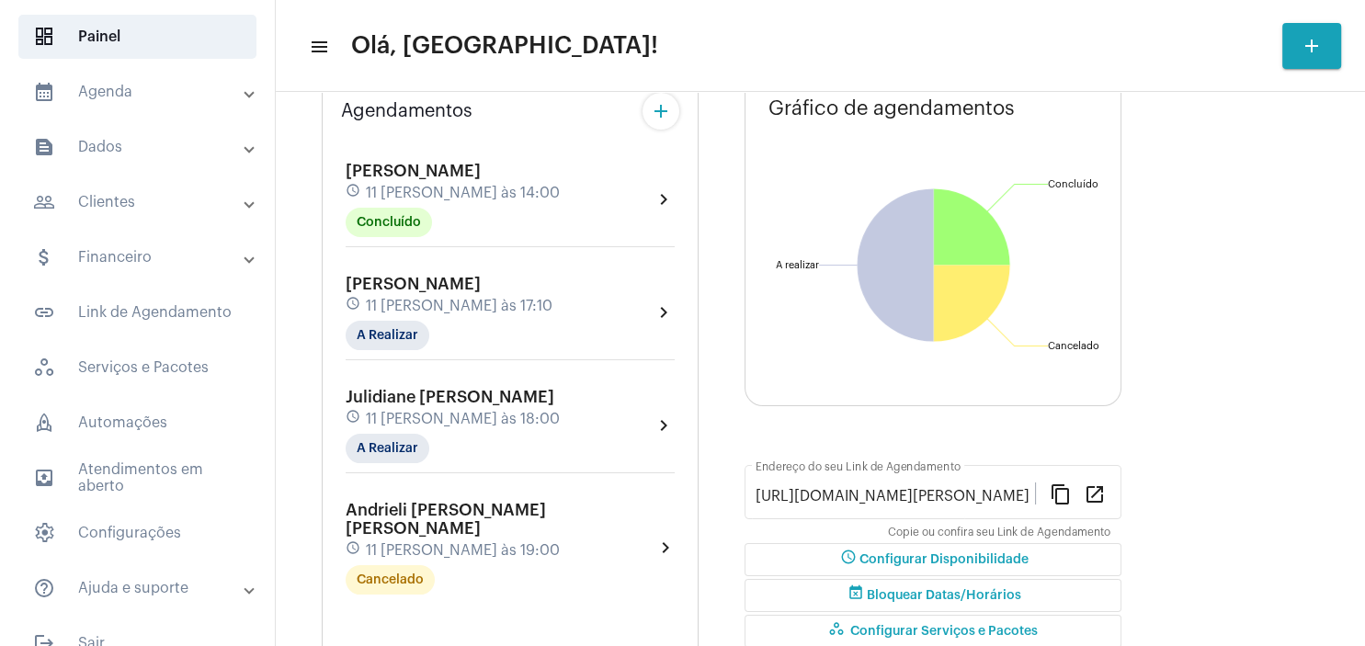
scroll to position [265, 0]
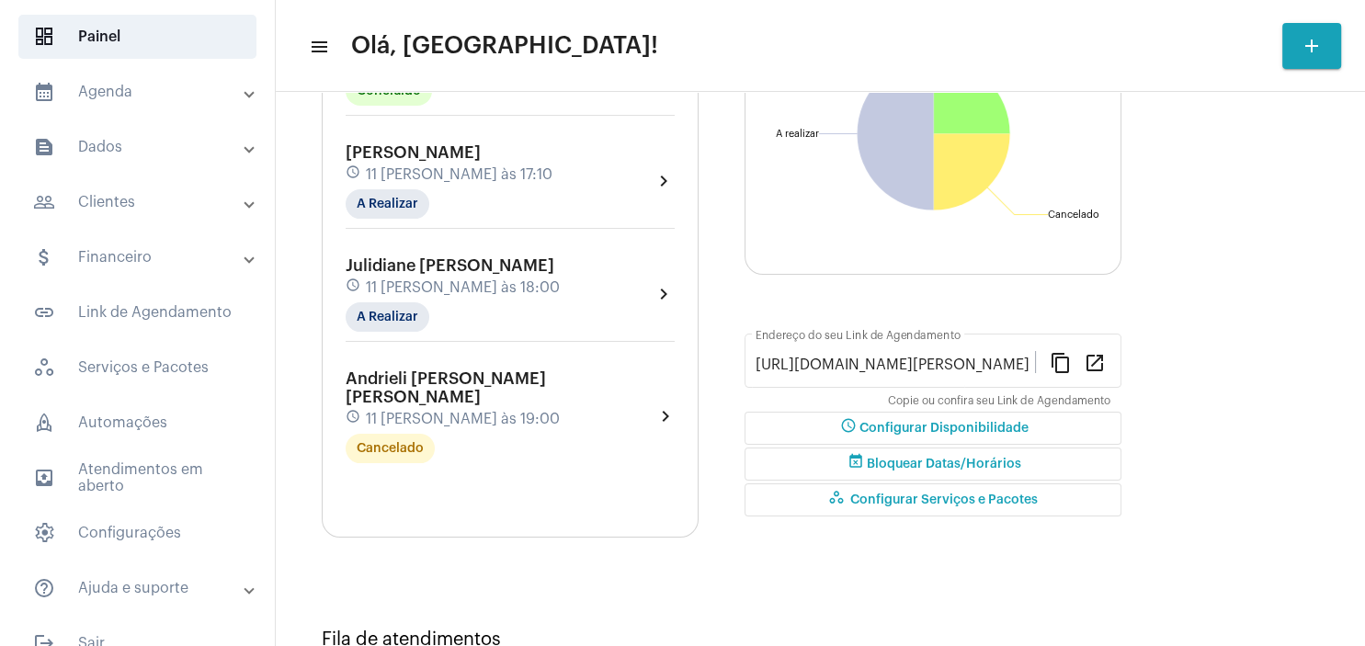
click at [447, 373] on span "Andrieli [PERSON_NAME] [PERSON_NAME]" at bounding box center [446, 387] width 200 height 35
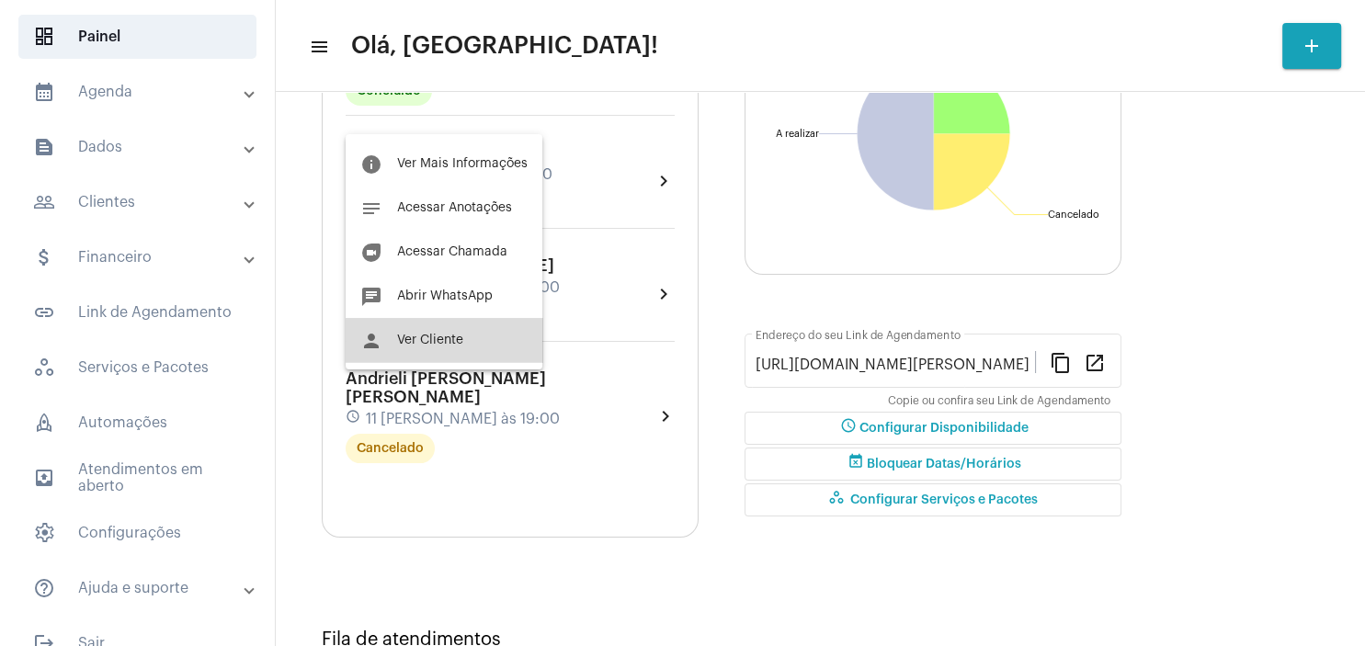
click at [449, 342] on span "Ver Cliente" at bounding box center [430, 340] width 66 height 13
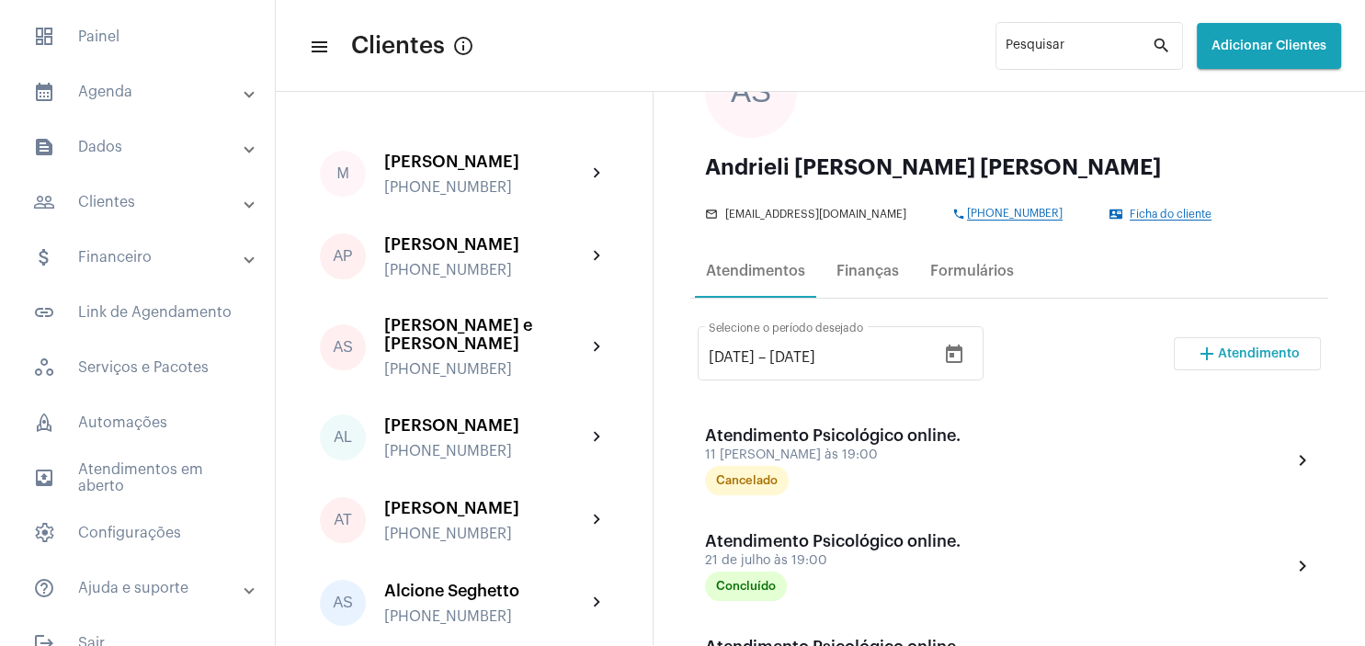
scroll to position [176, 0]
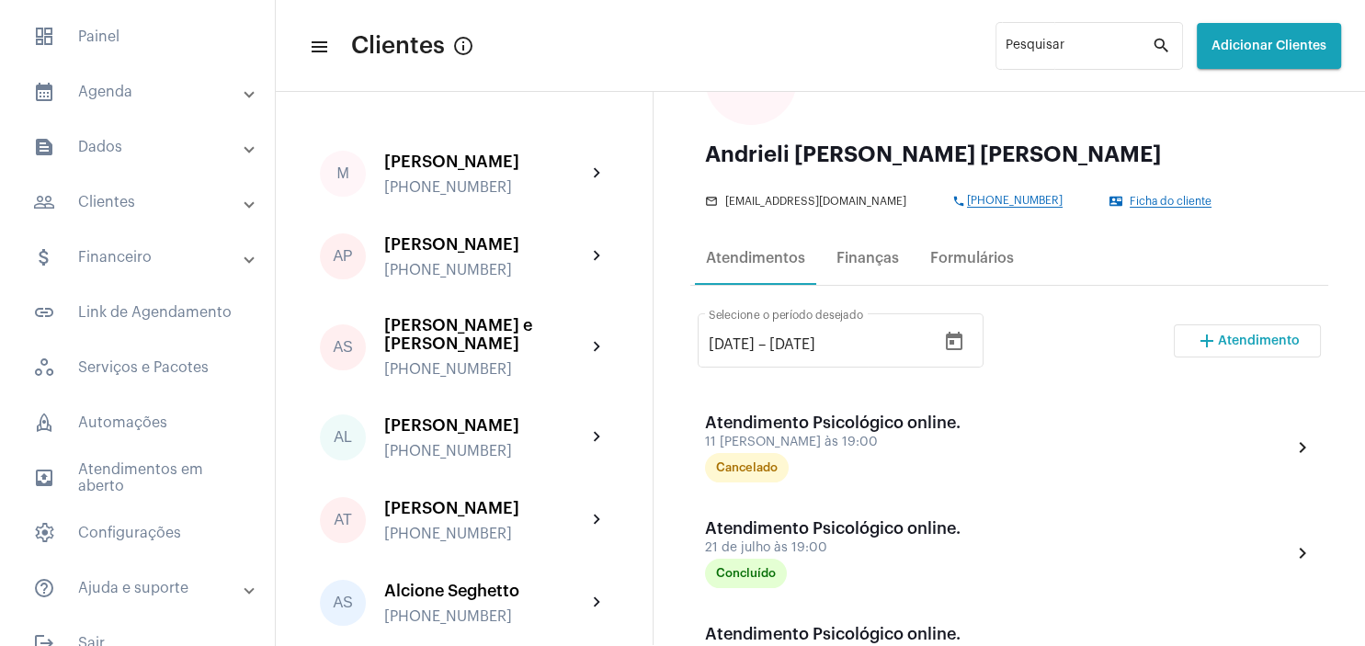
click at [1235, 344] on span "Atendimento" at bounding box center [1259, 341] width 82 height 13
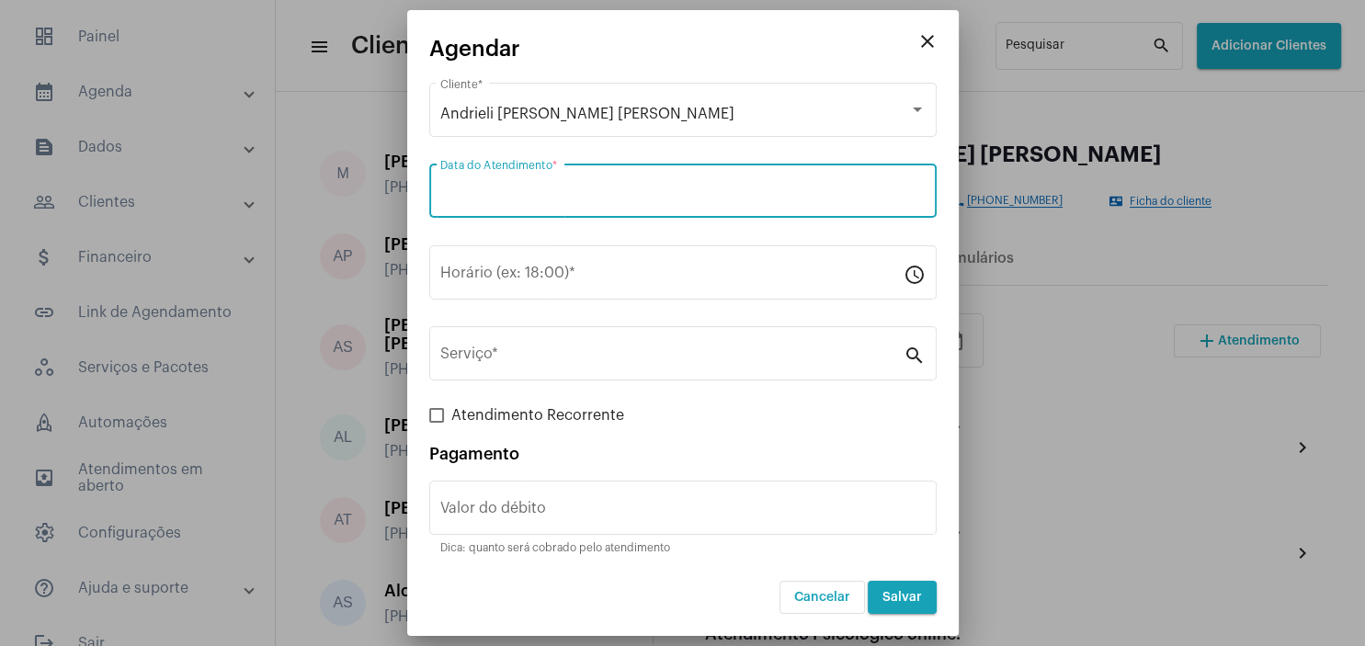
click at [506, 189] on input "Data do Atendimento *" at bounding box center [682, 195] width 485 height 17
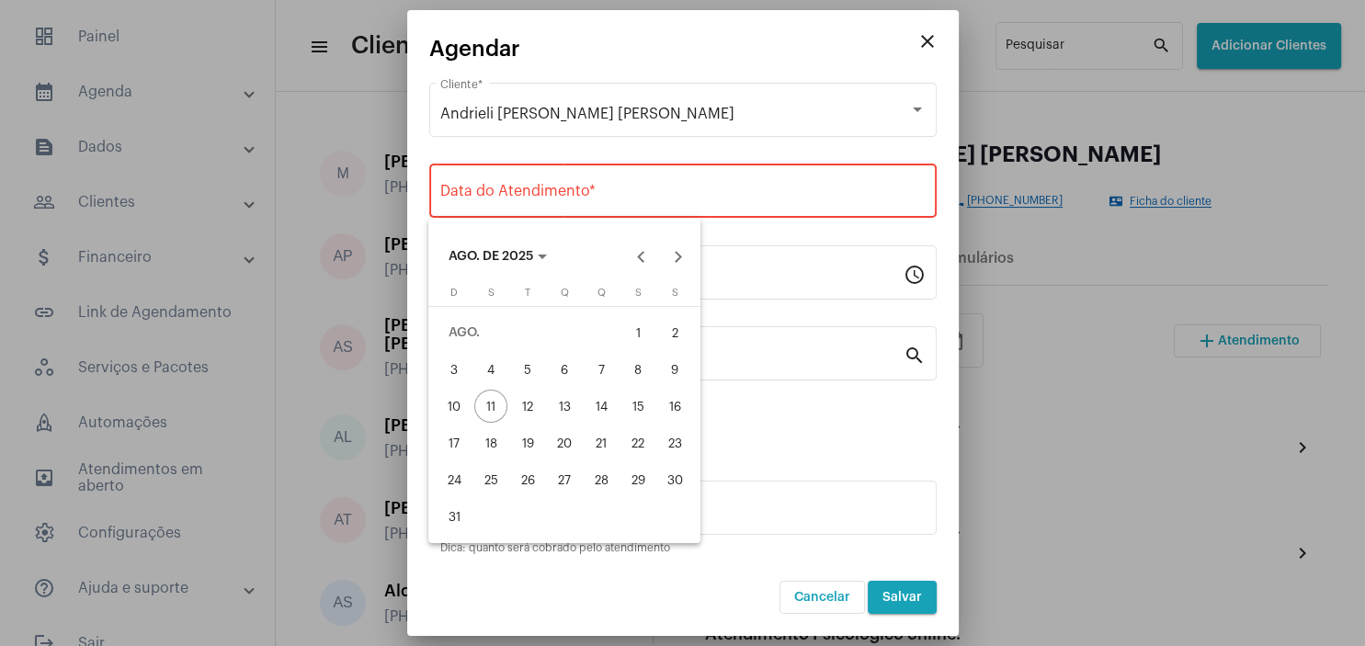
click at [495, 452] on div "18" at bounding box center [490, 442] width 33 height 33
type input "[DATE]"
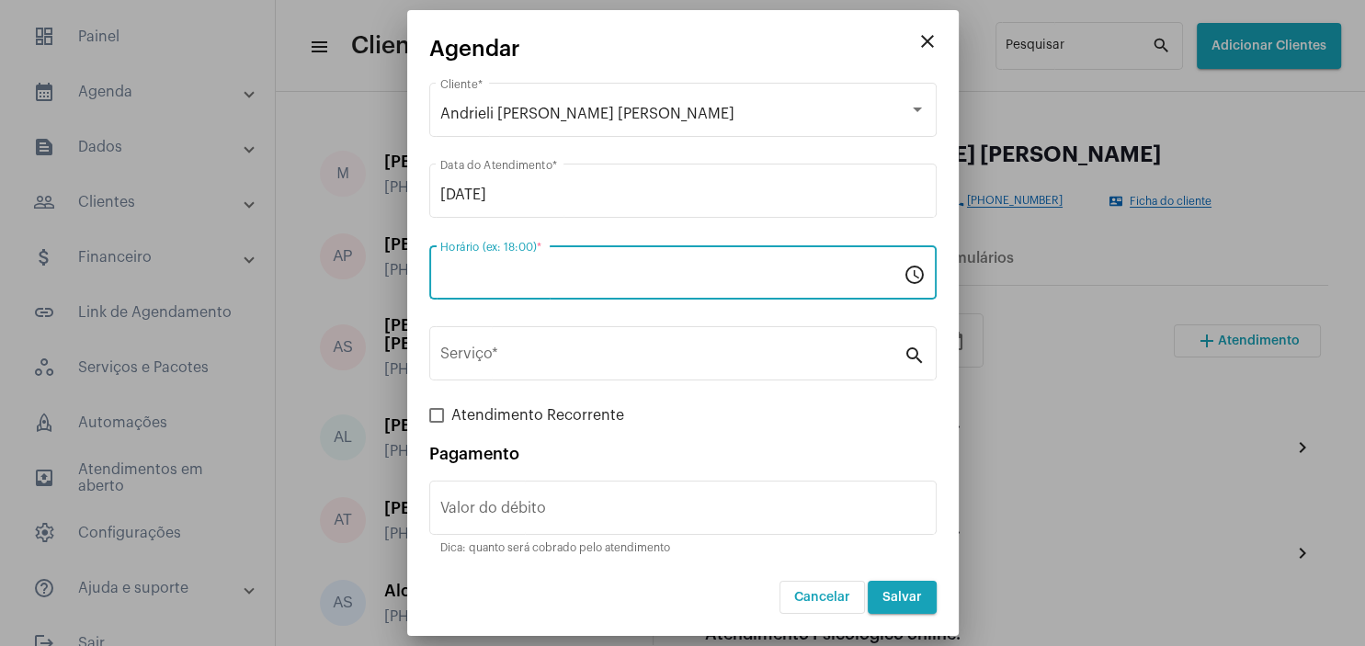
click at [495, 268] on input "Horário (ex: 18:00) *" at bounding box center [671, 276] width 463 height 17
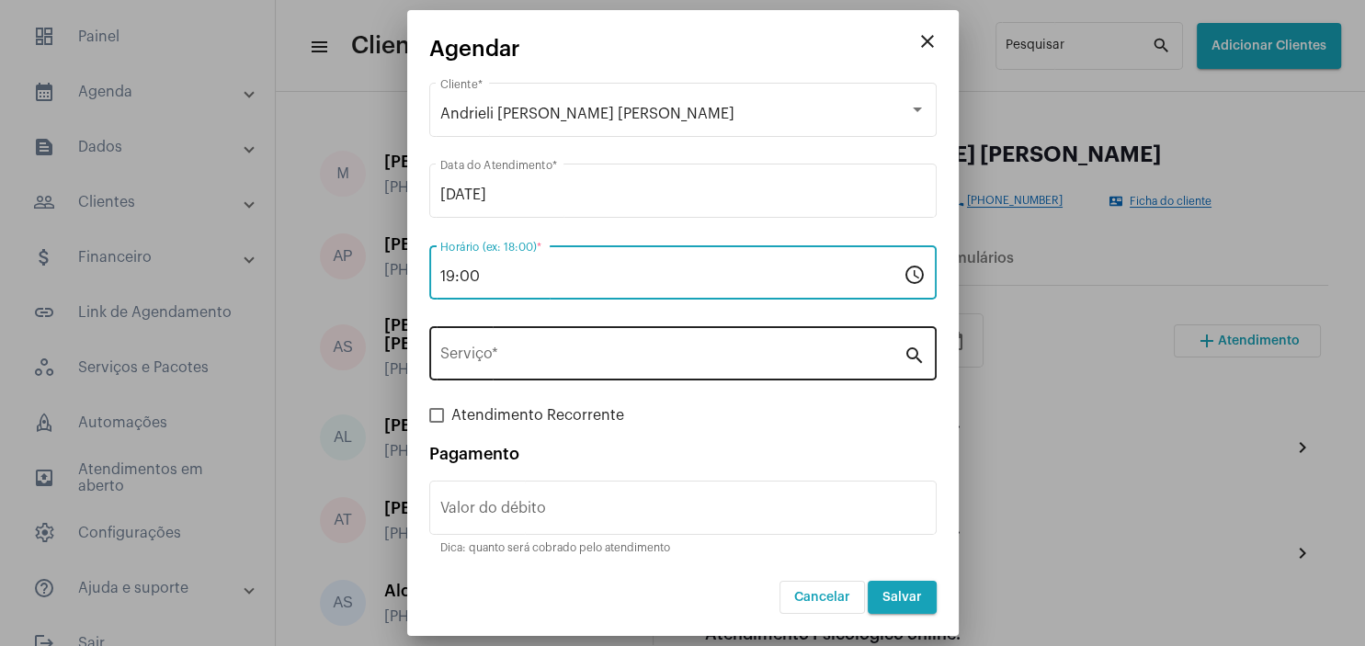
type input "19:00"
click at [516, 360] on input "Serviço *" at bounding box center [671, 357] width 463 height 17
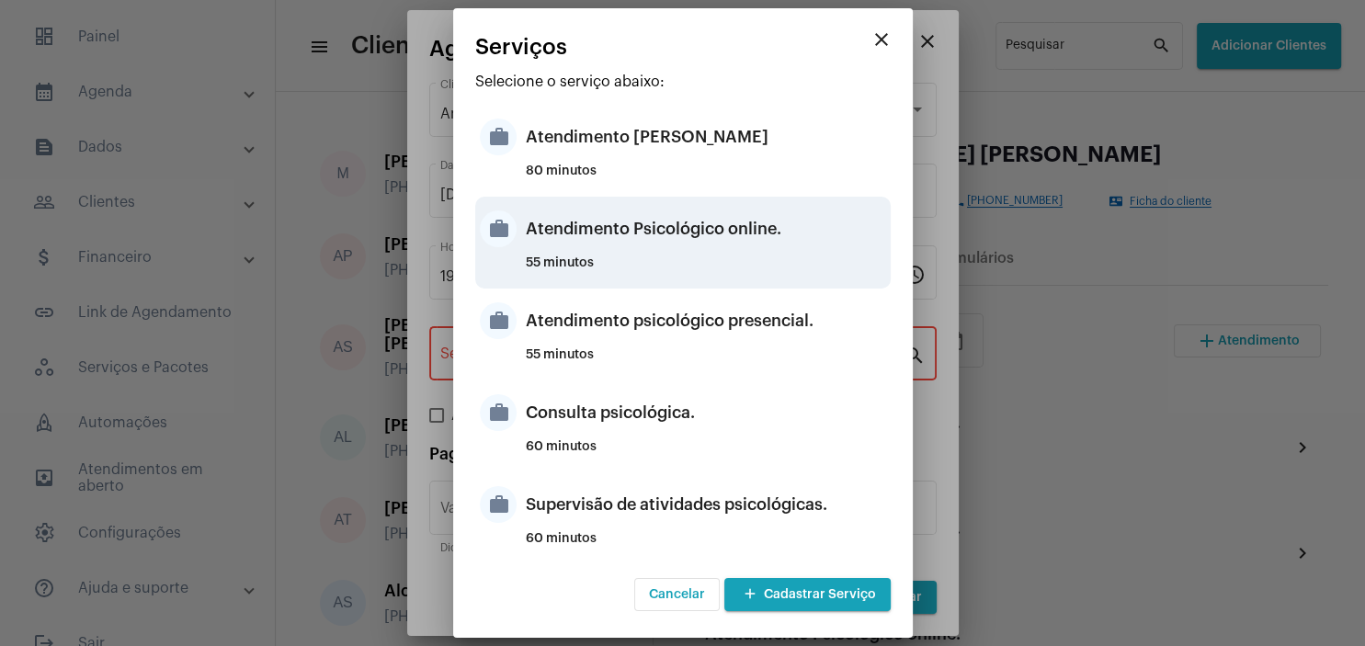
click at [744, 242] on div "Atendimento Psicológico online." at bounding box center [706, 228] width 360 height 55
type input "Atendimento Psicológico online."
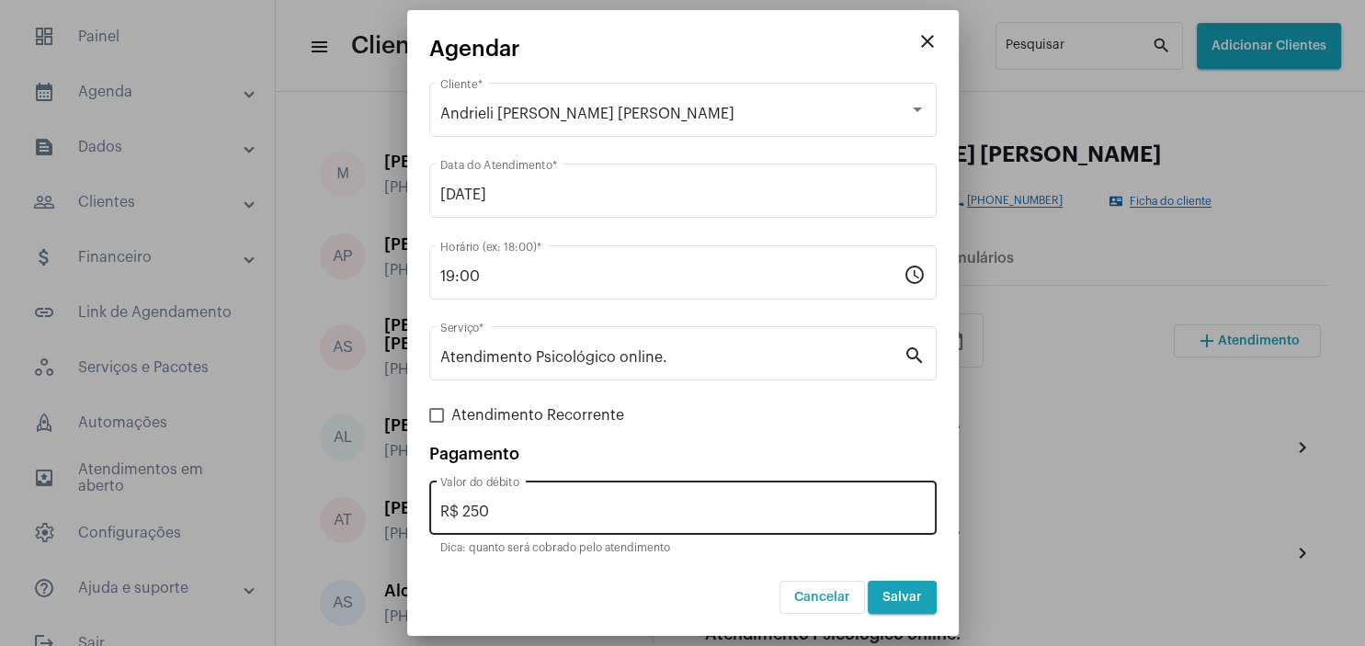
click at [517, 526] on div "R$ 250 Valor do débito" at bounding box center [682, 506] width 485 height 58
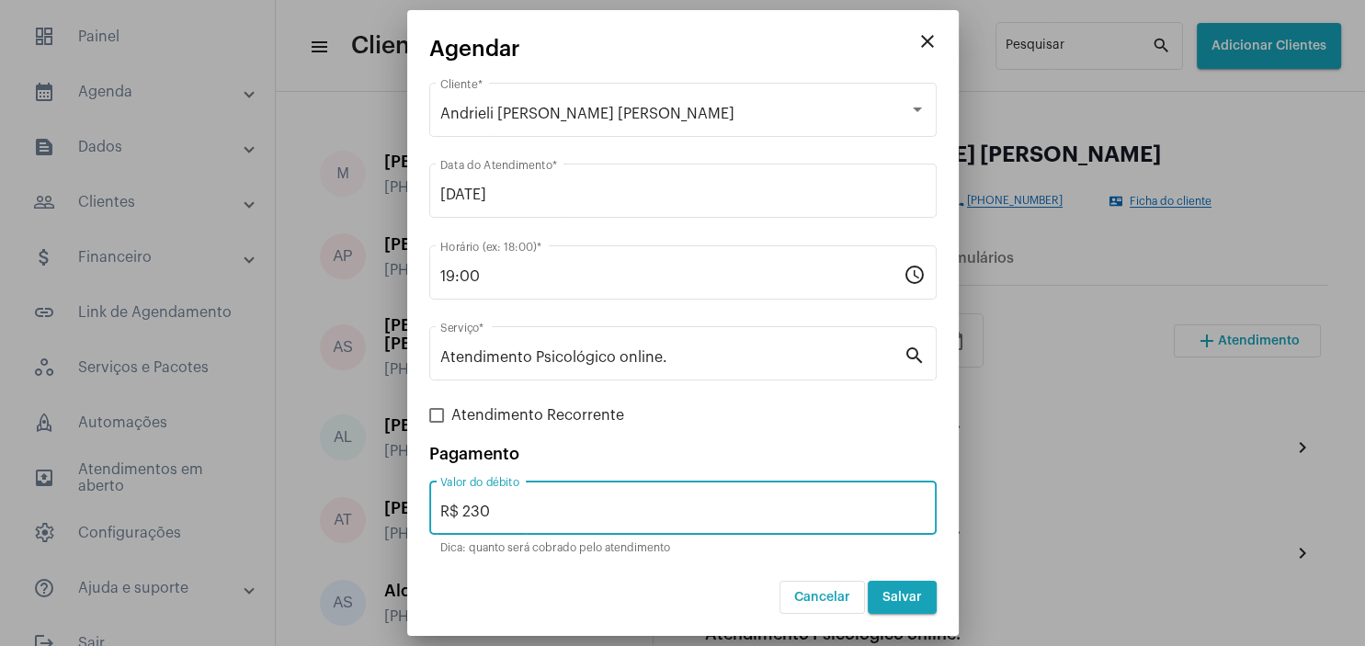
type input "R$ 230"
click at [897, 601] on span "Salvar" at bounding box center [902, 597] width 40 height 13
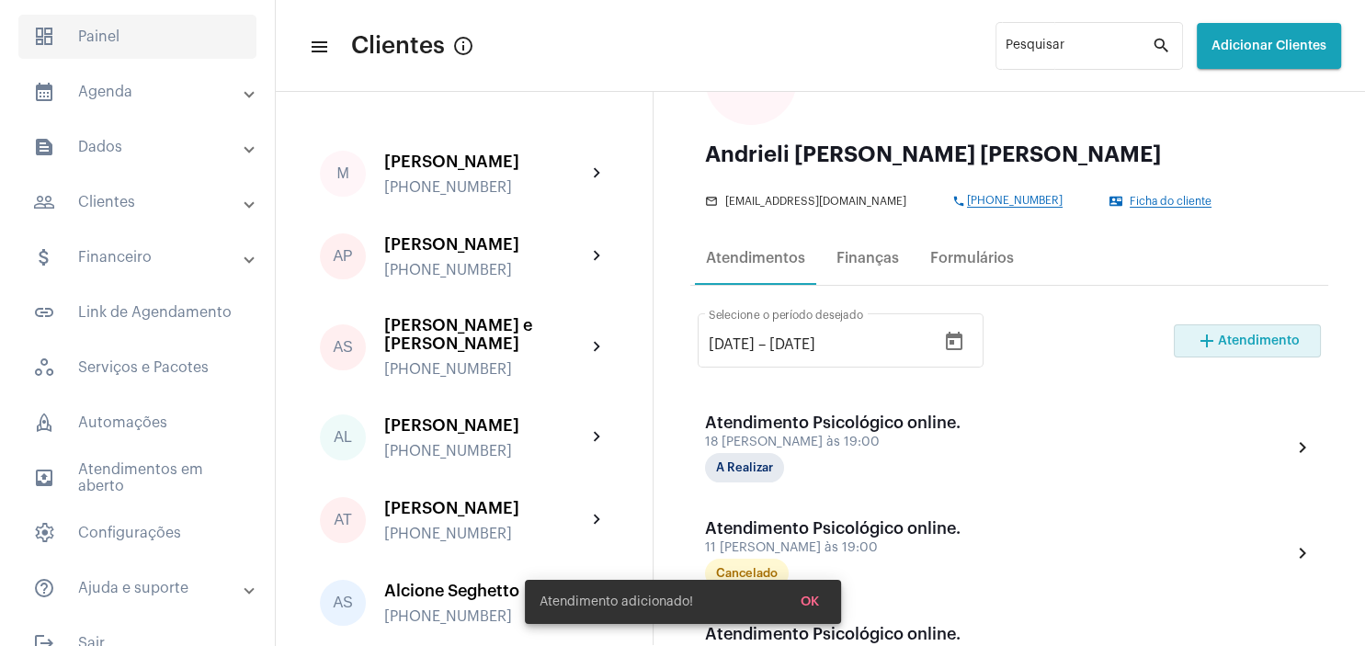
click at [117, 36] on span "dashboard Painel" at bounding box center [137, 37] width 238 height 44
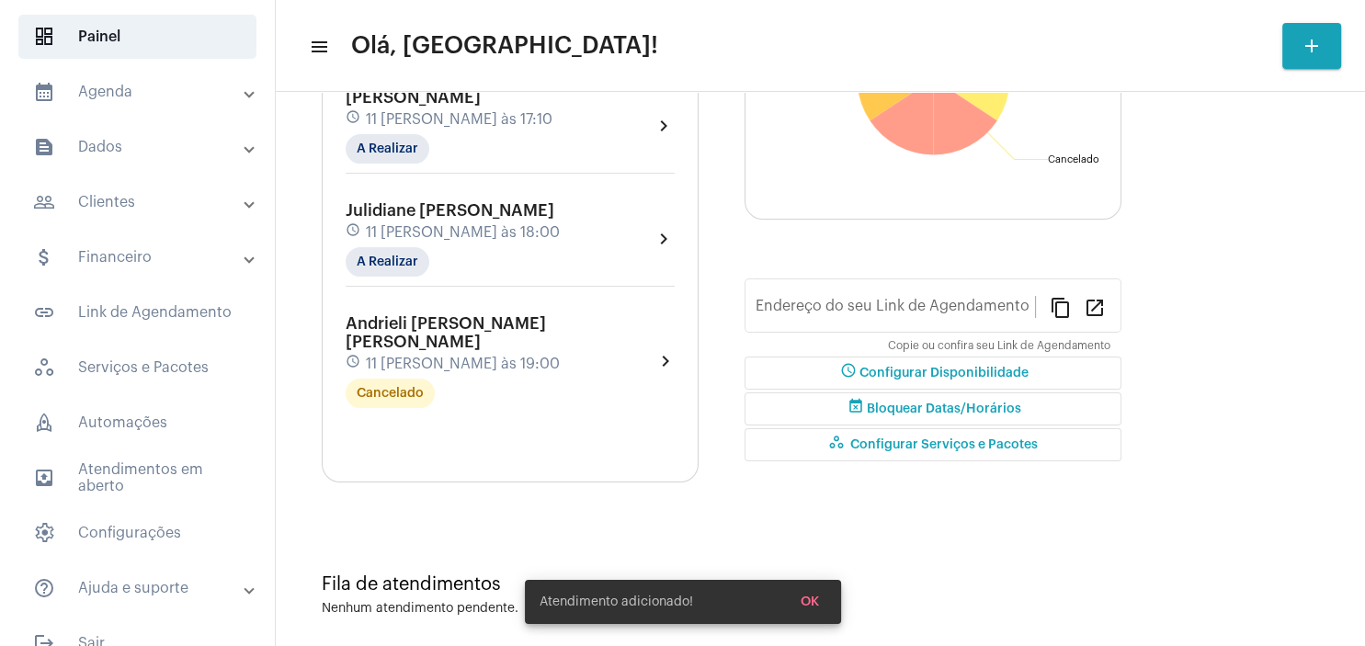
type input "[URL][DOMAIN_NAME][PERSON_NAME]"
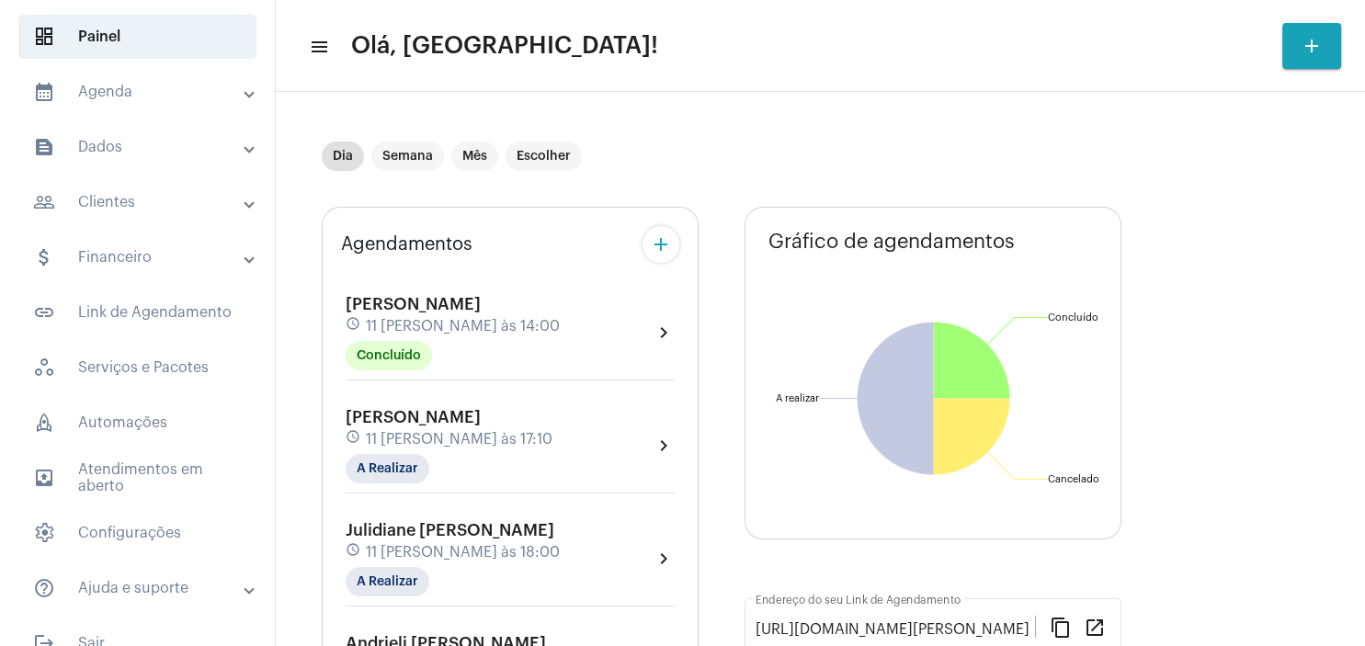
click at [90, 211] on mat-panel-title "people_outline Clientes" at bounding box center [139, 202] width 212 height 22
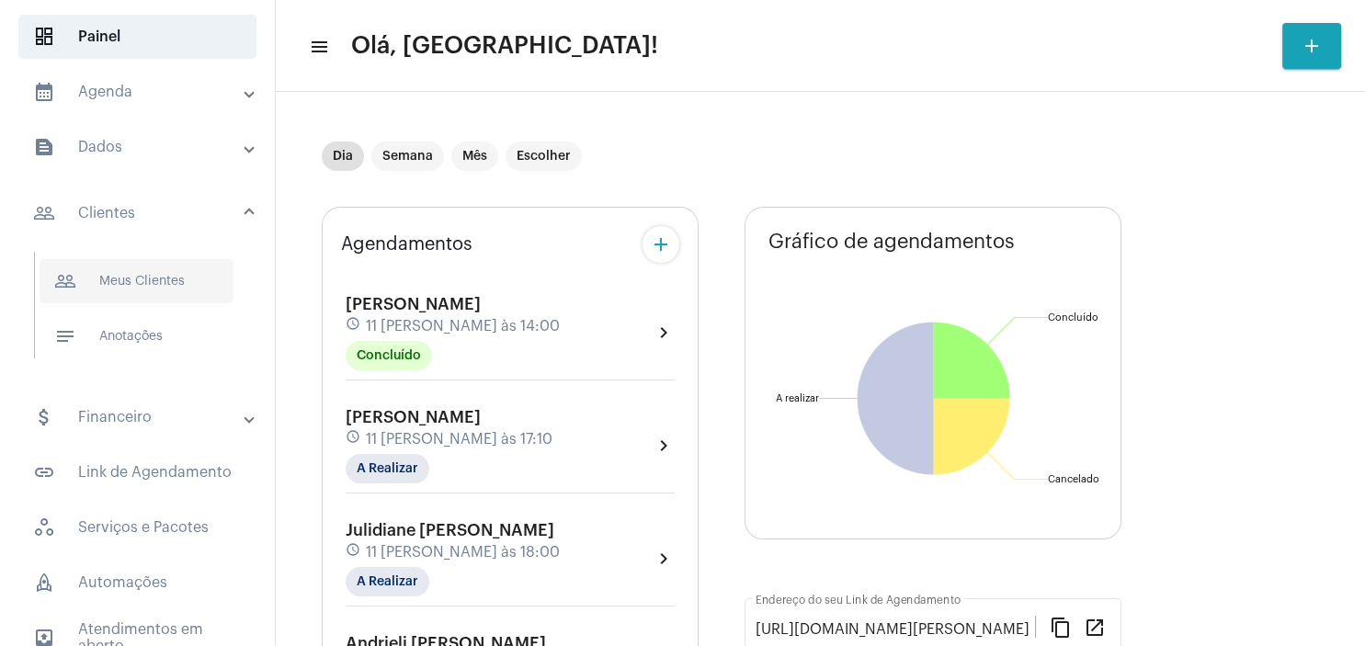
click at [135, 278] on span "people_outline Meus Clientes" at bounding box center [137, 281] width 194 height 44
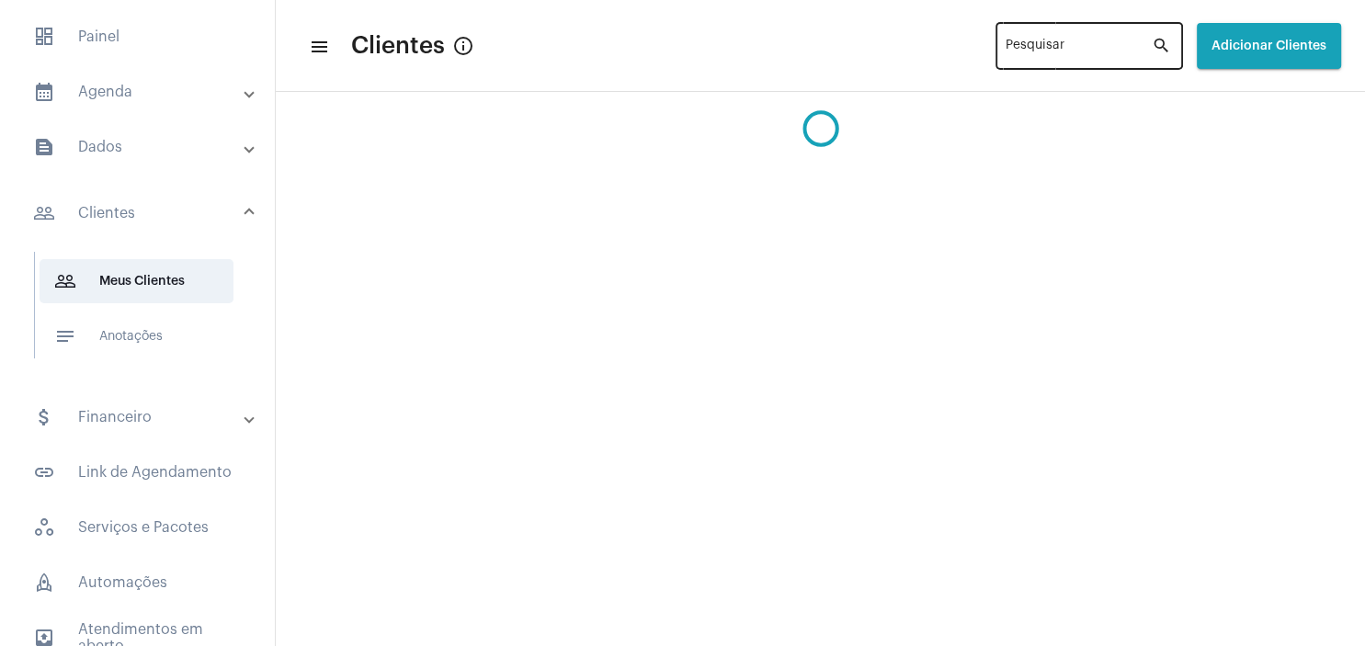
click at [1006, 47] on input "Pesquisar" at bounding box center [1079, 49] width 146 height 15
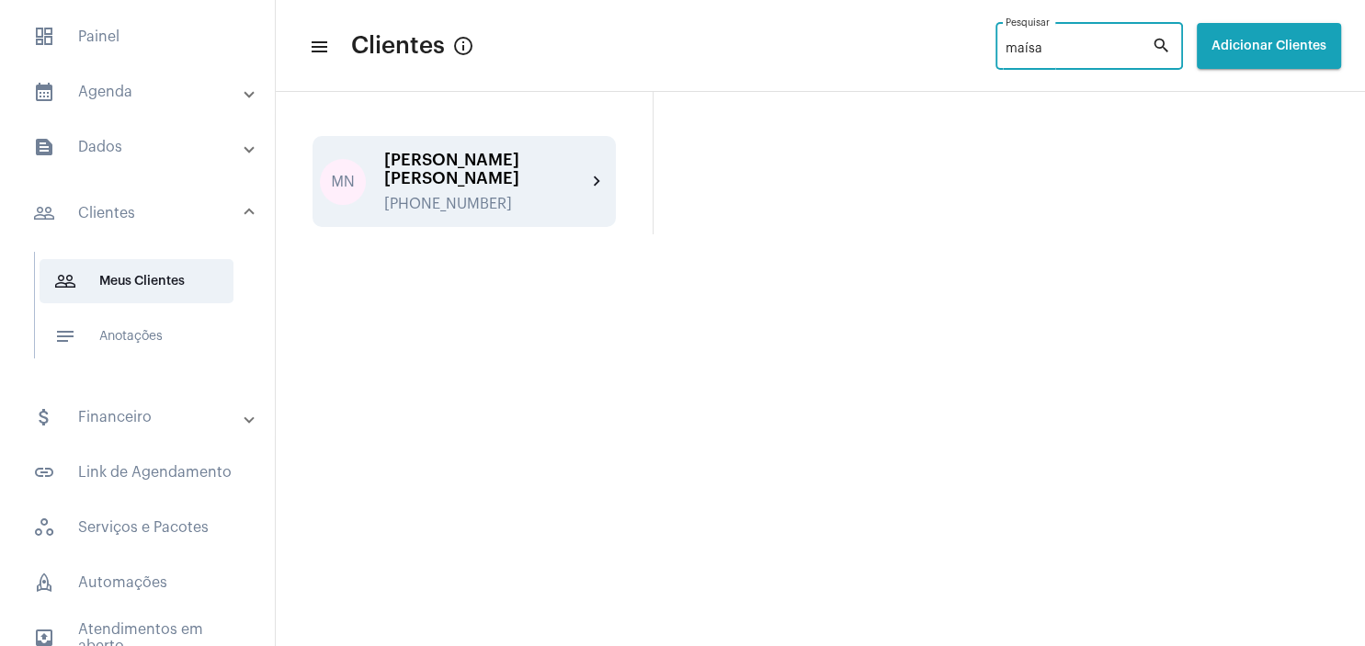
type input "maísa"
click at [501, 155] on div "[PERSON_NAME] [PERSON_NAME]" at bounding box center [485, 169] width 202 height 37
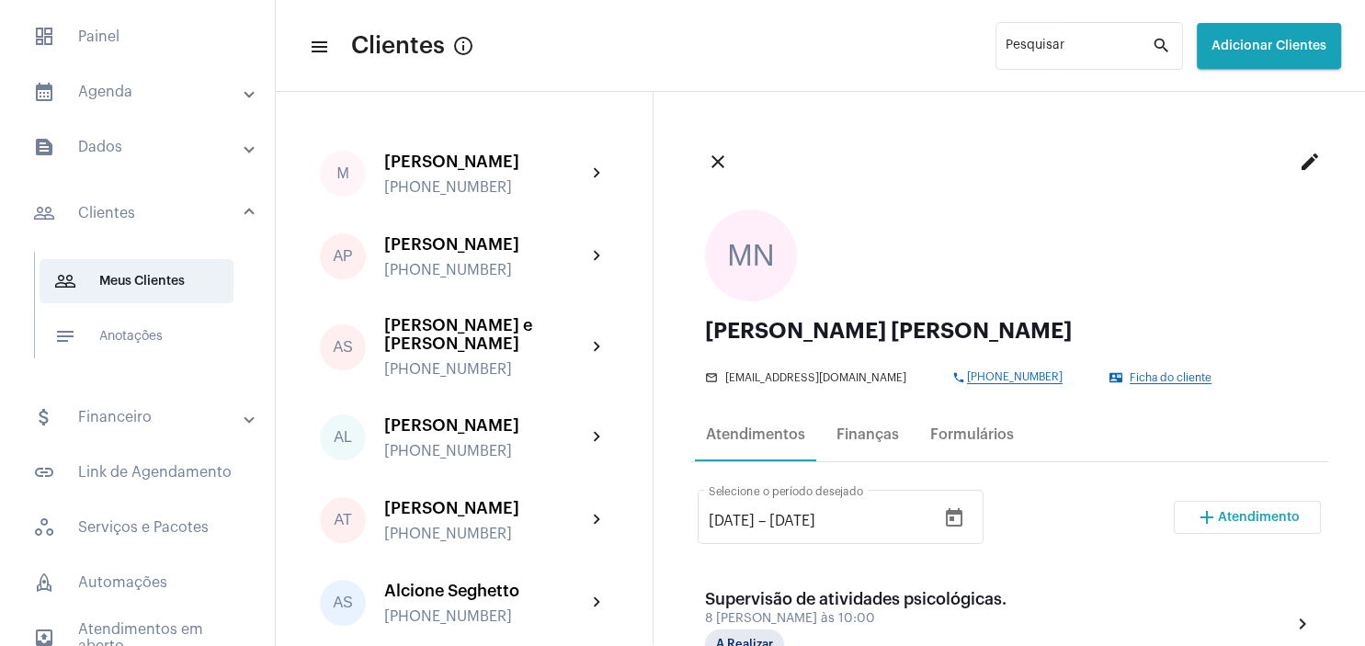
click at [1224, 513] on span "Atendimento" at bounding box center [1259, 517] width 82 height 13
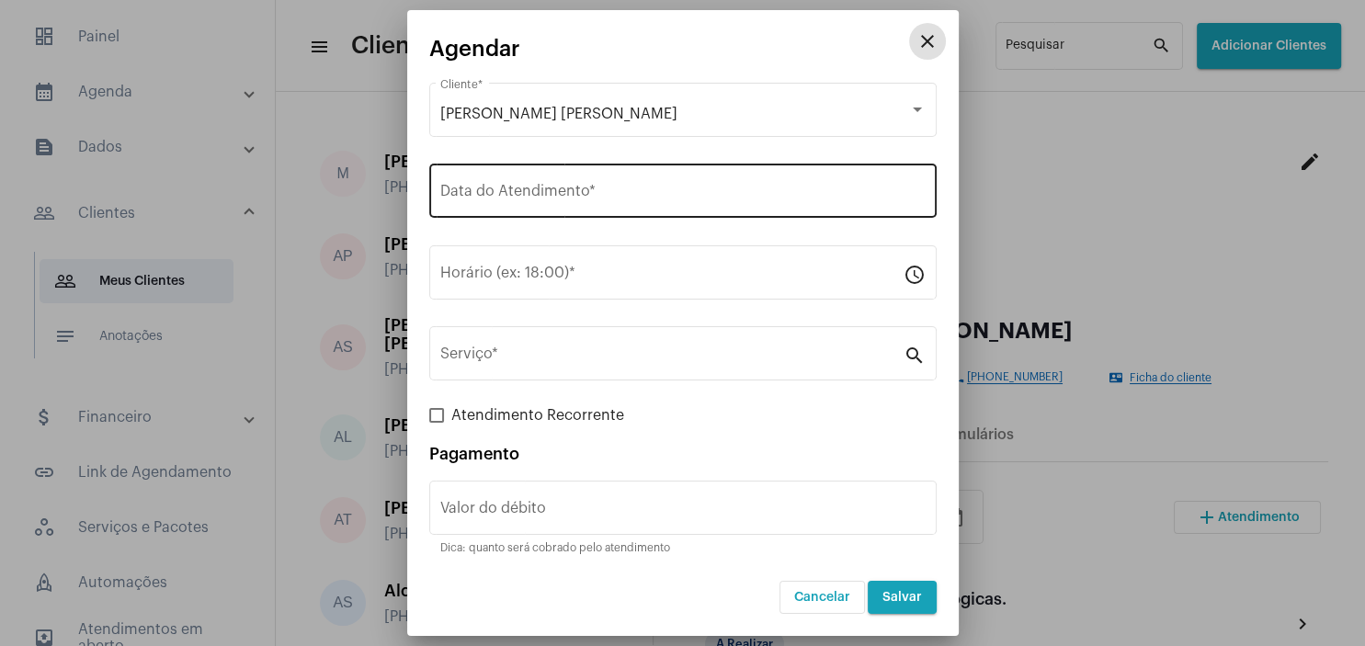
click at [569, 191] on input "Data do Atendimento *" at bounding box center [682, 195] width 485 height 17
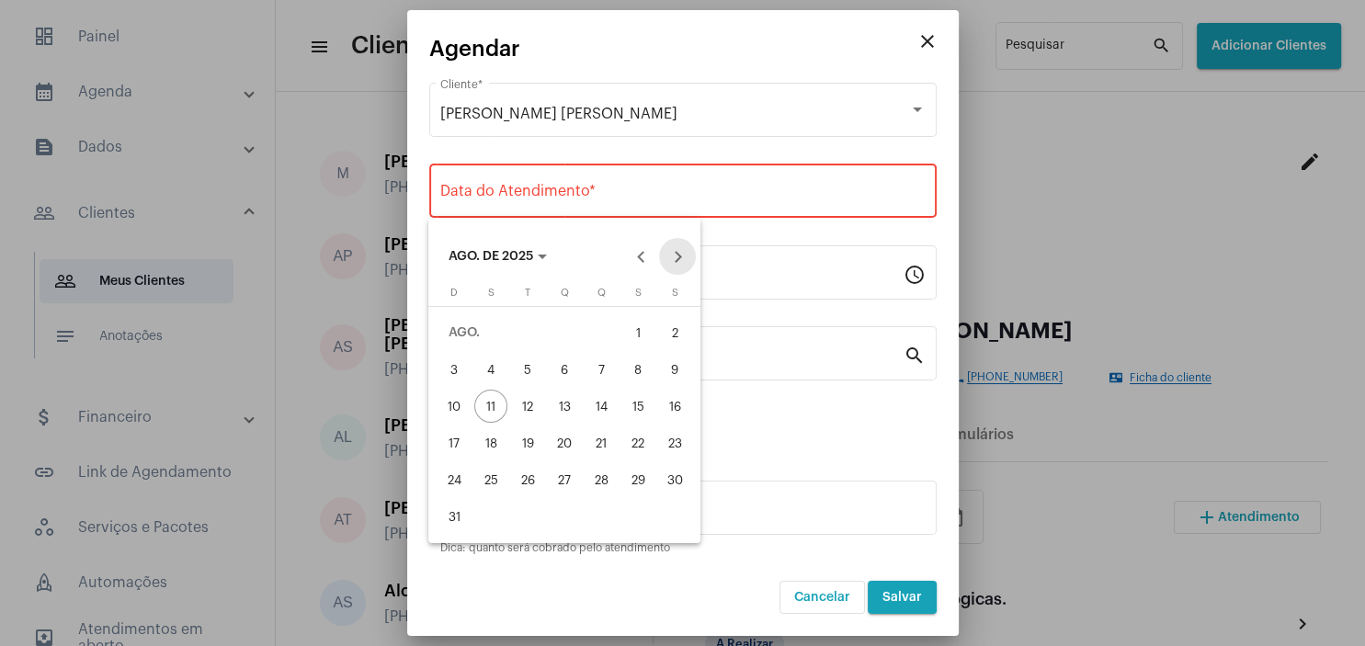
click at [678, 258] on button "Next month" at bounding box center [677, 256] width 37 height 37
click at [638, 399] on div "12" at bounding box center [637, 406] width 33 height 33
type input "[DATE]"
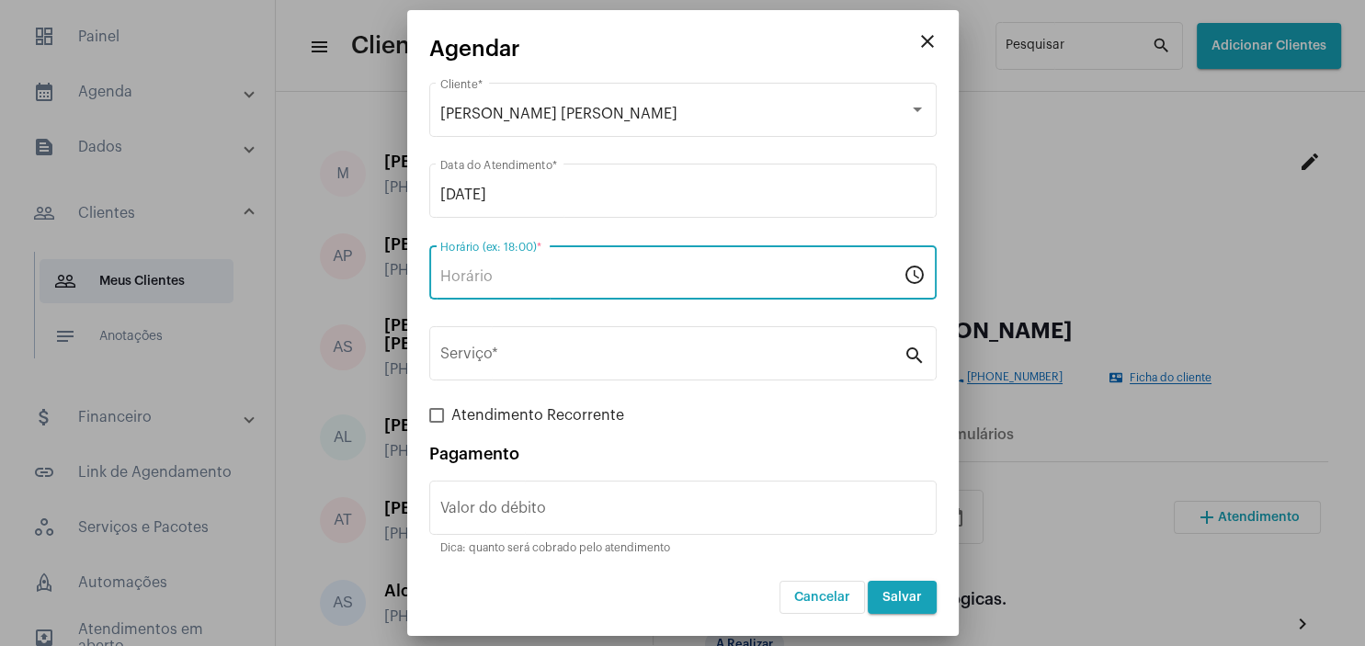
click at [507, 277] on input "Horário (ex: 18:00) *" at bounding box center [671, 276] width 463 height 17
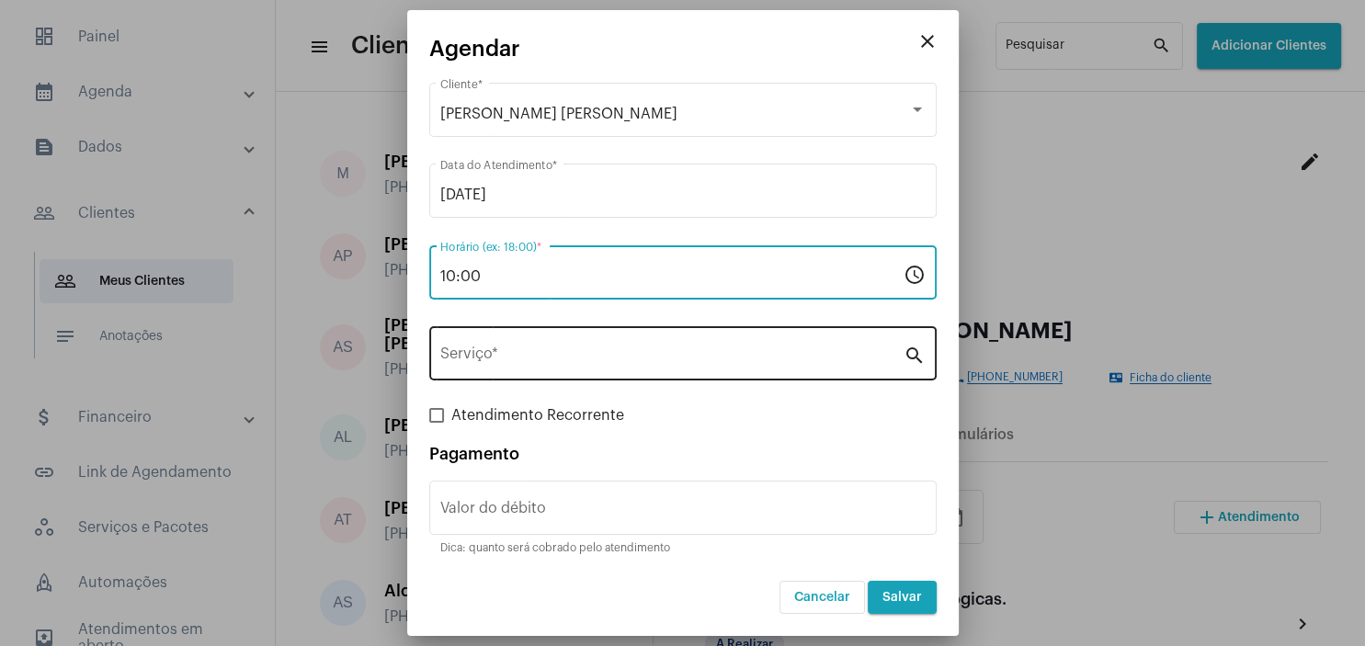
type input "10:00"
click at [491, 366] on div "Serviço *" at bounding box center [671, 352] width 463 height 58
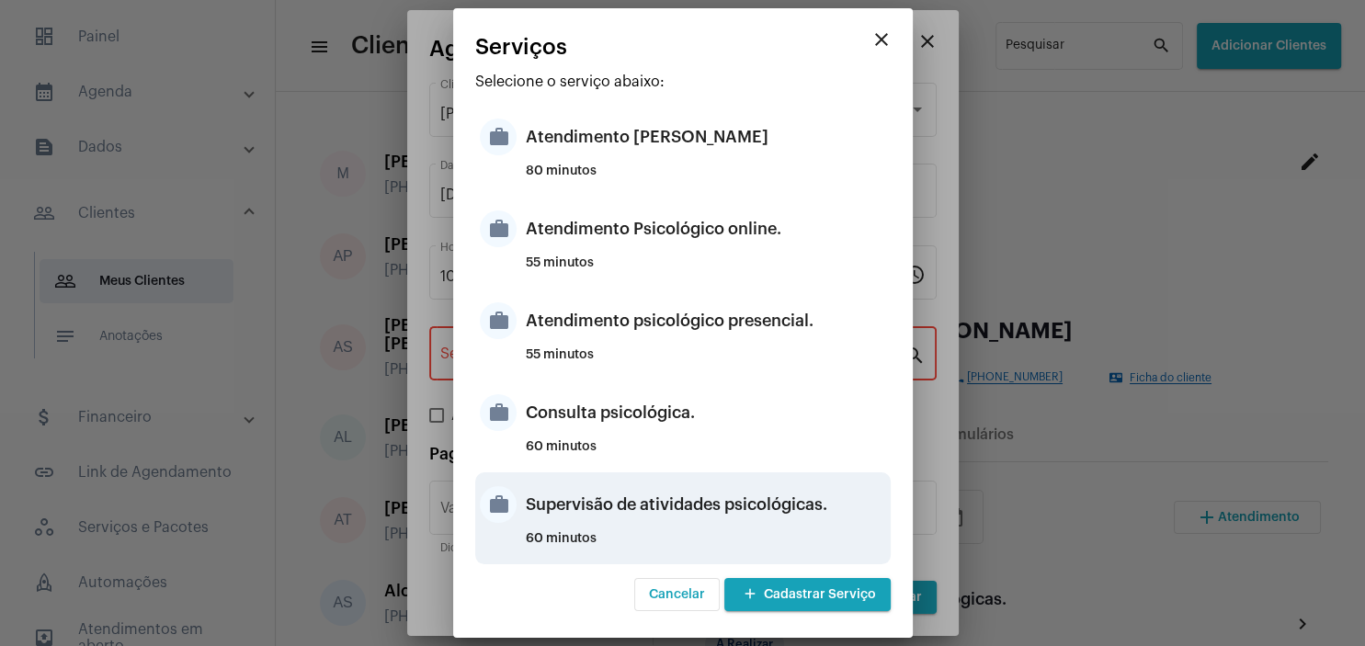
click at [771, 506] on div "Supervisão de atividades psicológicas." at bounding box center [706, 504] width 360 height 55
type input "Supervisão de atividades psicológicas."
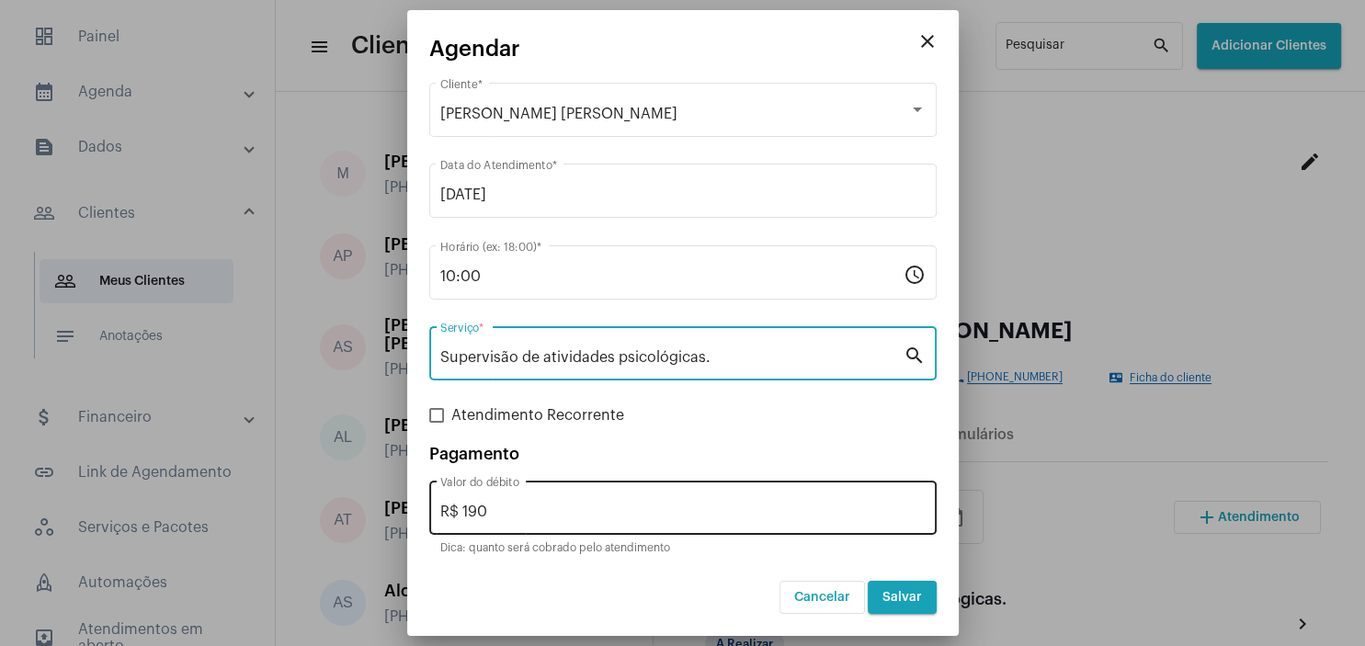
click at [650, 498] on div "R$ 190 Valor do débito" at bounding box center [682, 506] width 485 height 58
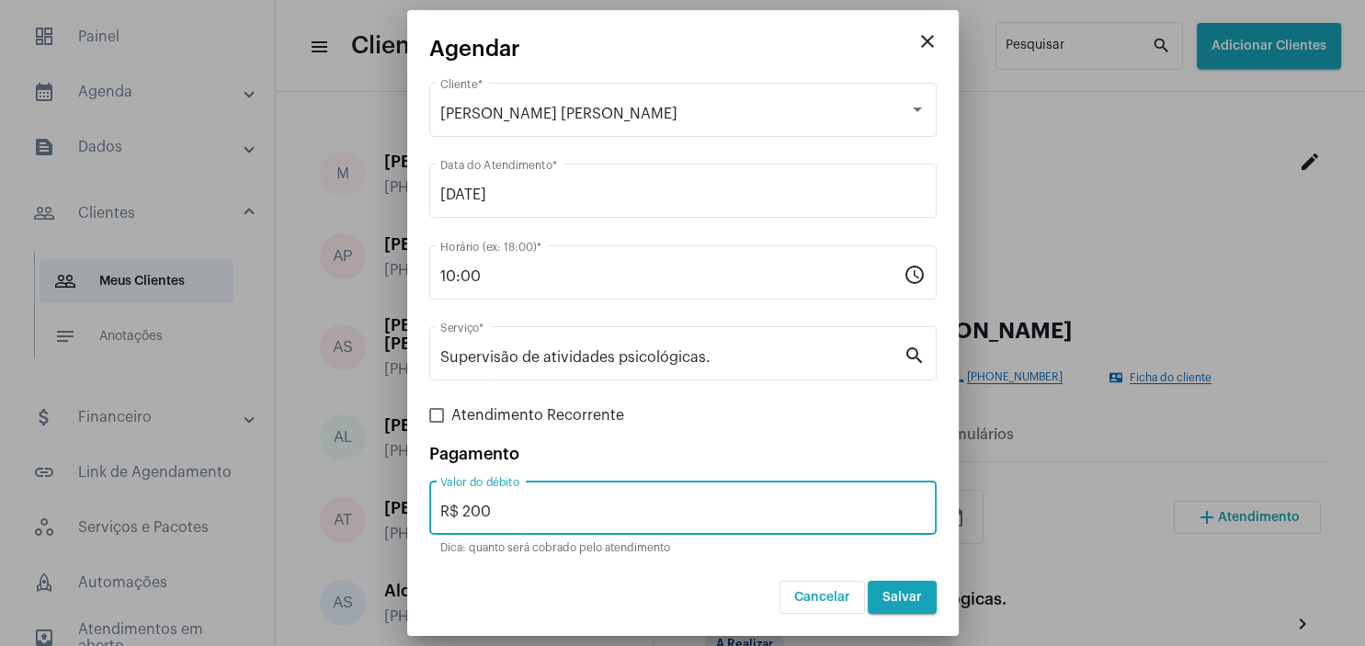
type input "R$ 200"
click at [892, 594] on span "Salvar" at bounding box center [902, 597] width 40 height 13
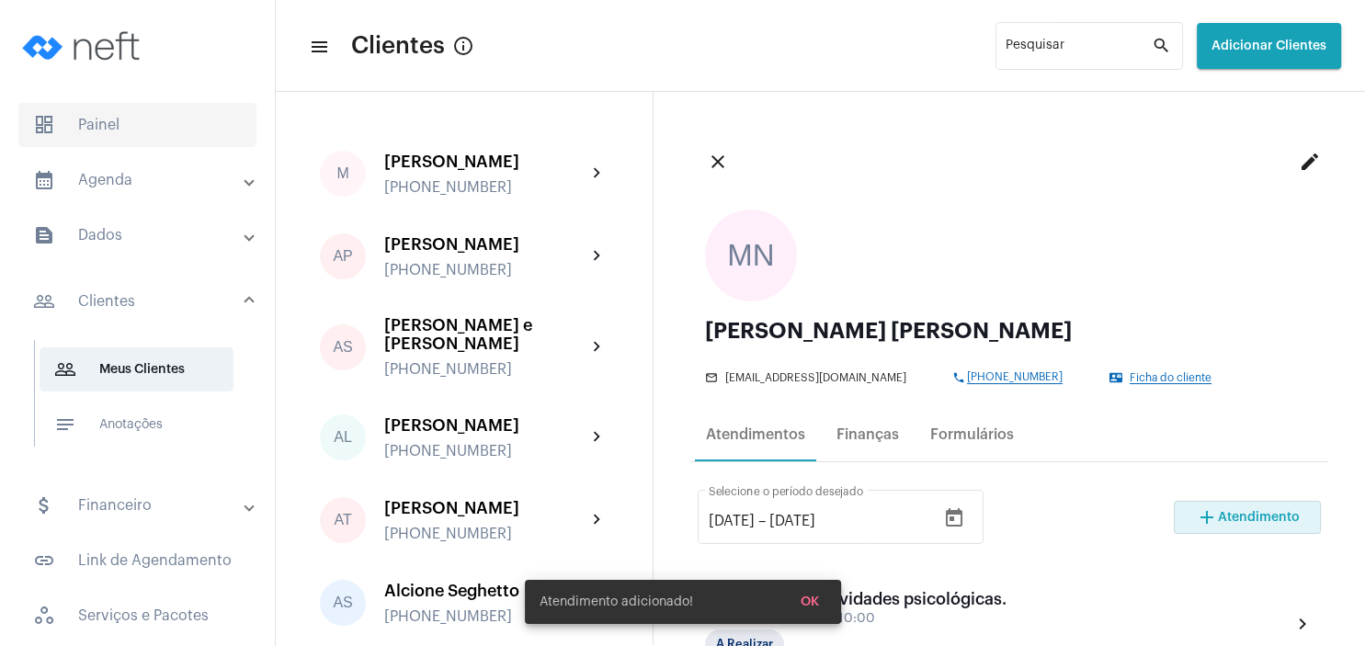
click at [112, 114] on span "dashboard Painel" at bounding box center [137, 125] width 238 height 44
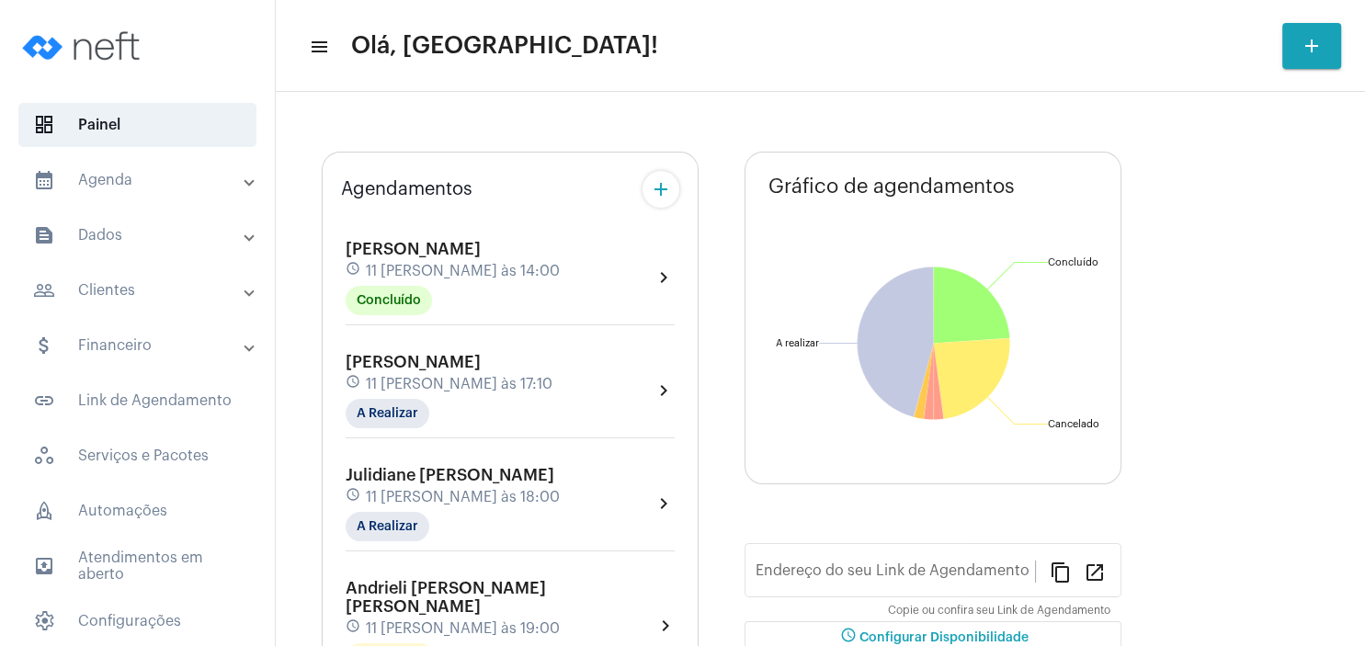
type input "[URL][DOMAIN_NAME][PERSON_NAME]"
